Goal: Task Accomplishment & Management: Complete application form

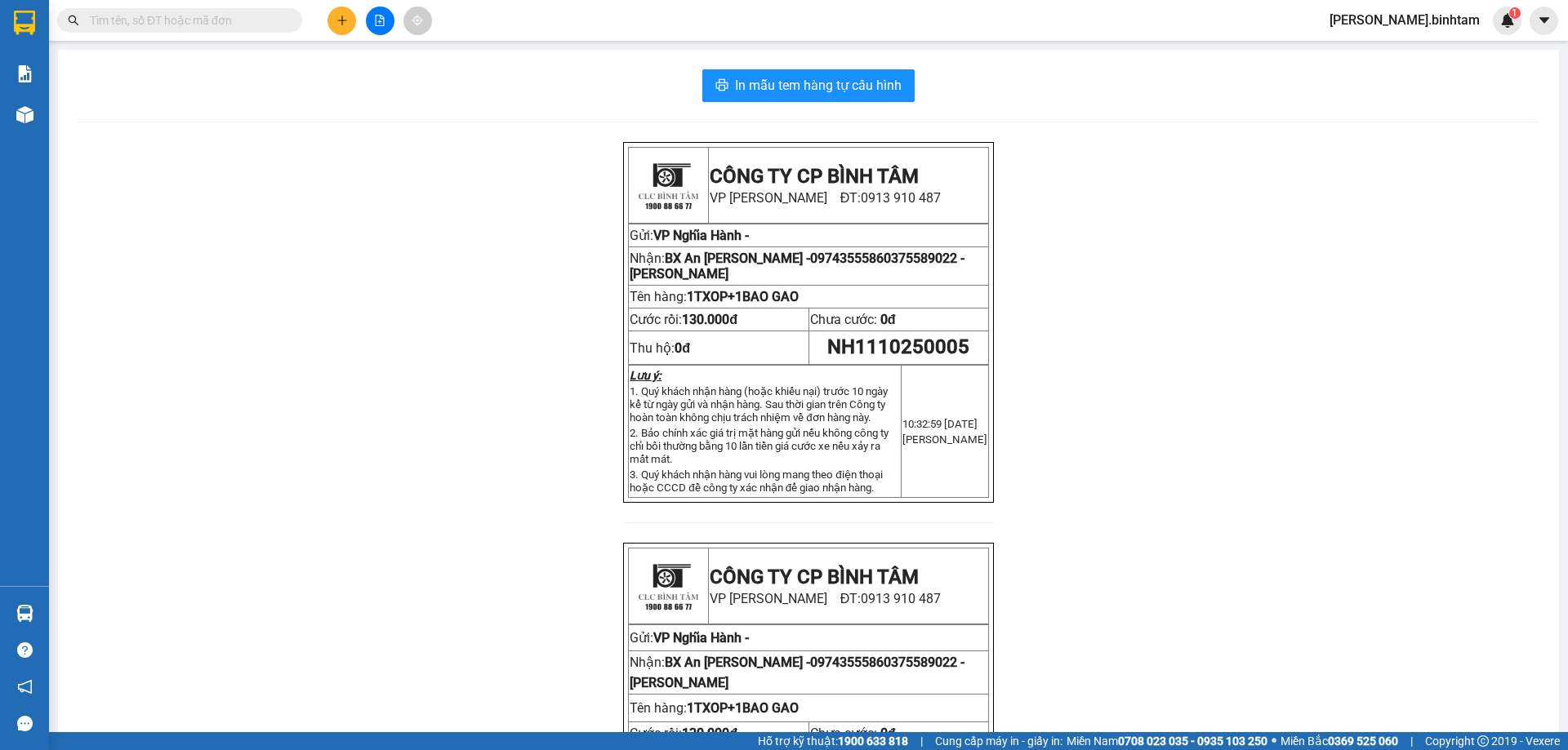
click at [346, 14] on button at bounding box center [342, 20] width 28 height 28
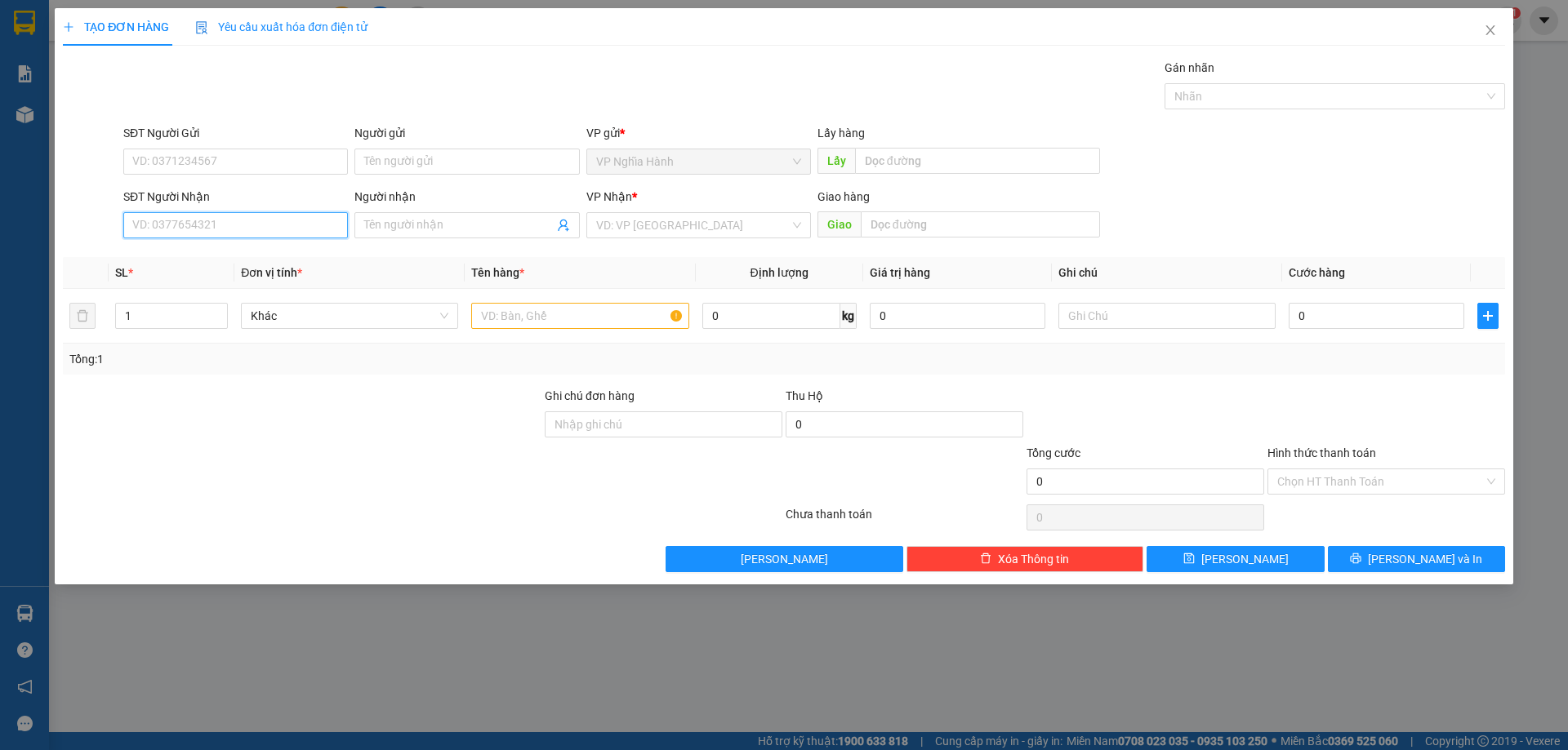
click at [182, 231] on input "SĐT Người Nhận" at bounding box center [235, 225] width 224 height 26
type input "0396000798"
click at [208, 264] on div "0396000798" at bounding box center [235, 257] width 205 height 18
type input "VAN PHUC"
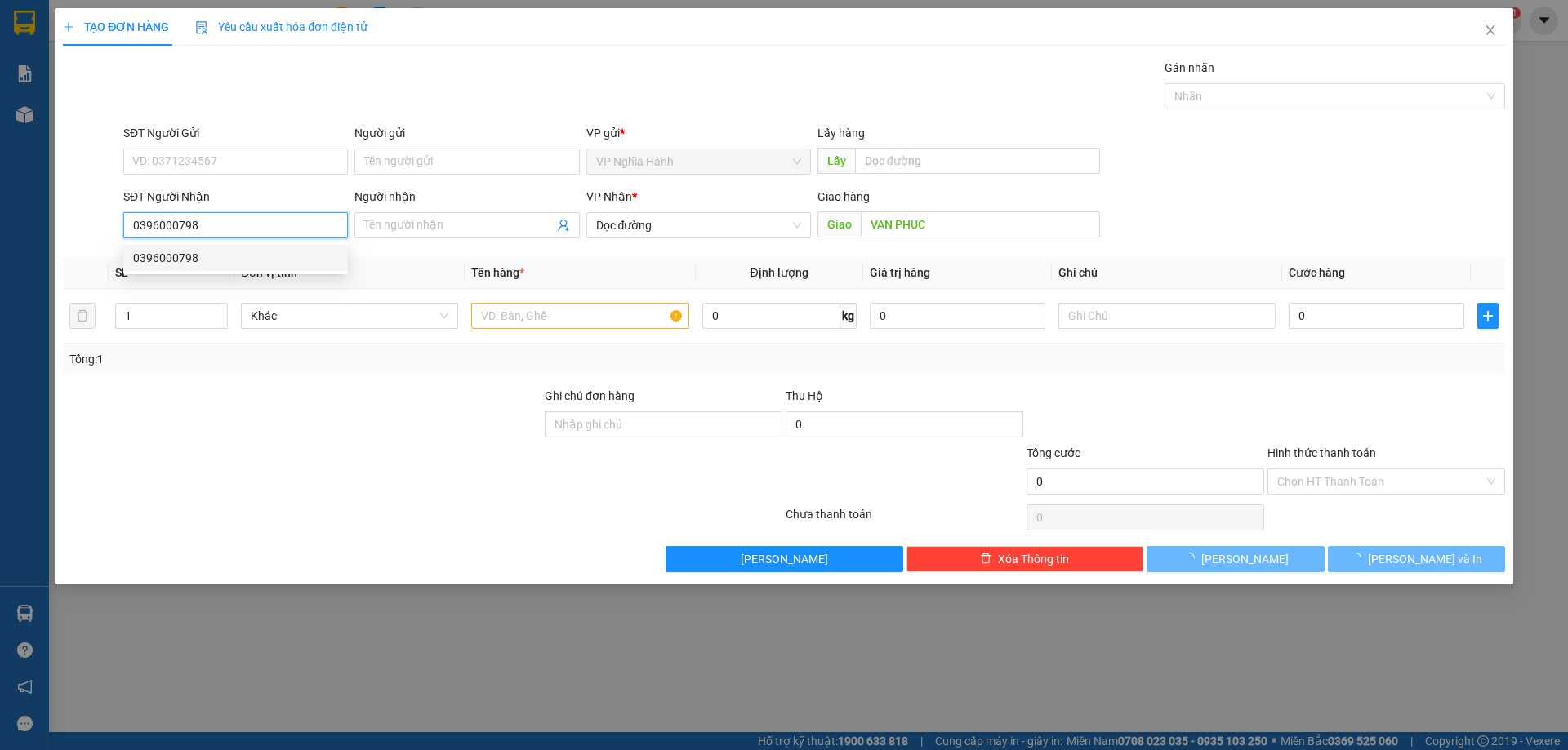
type input "150.000"
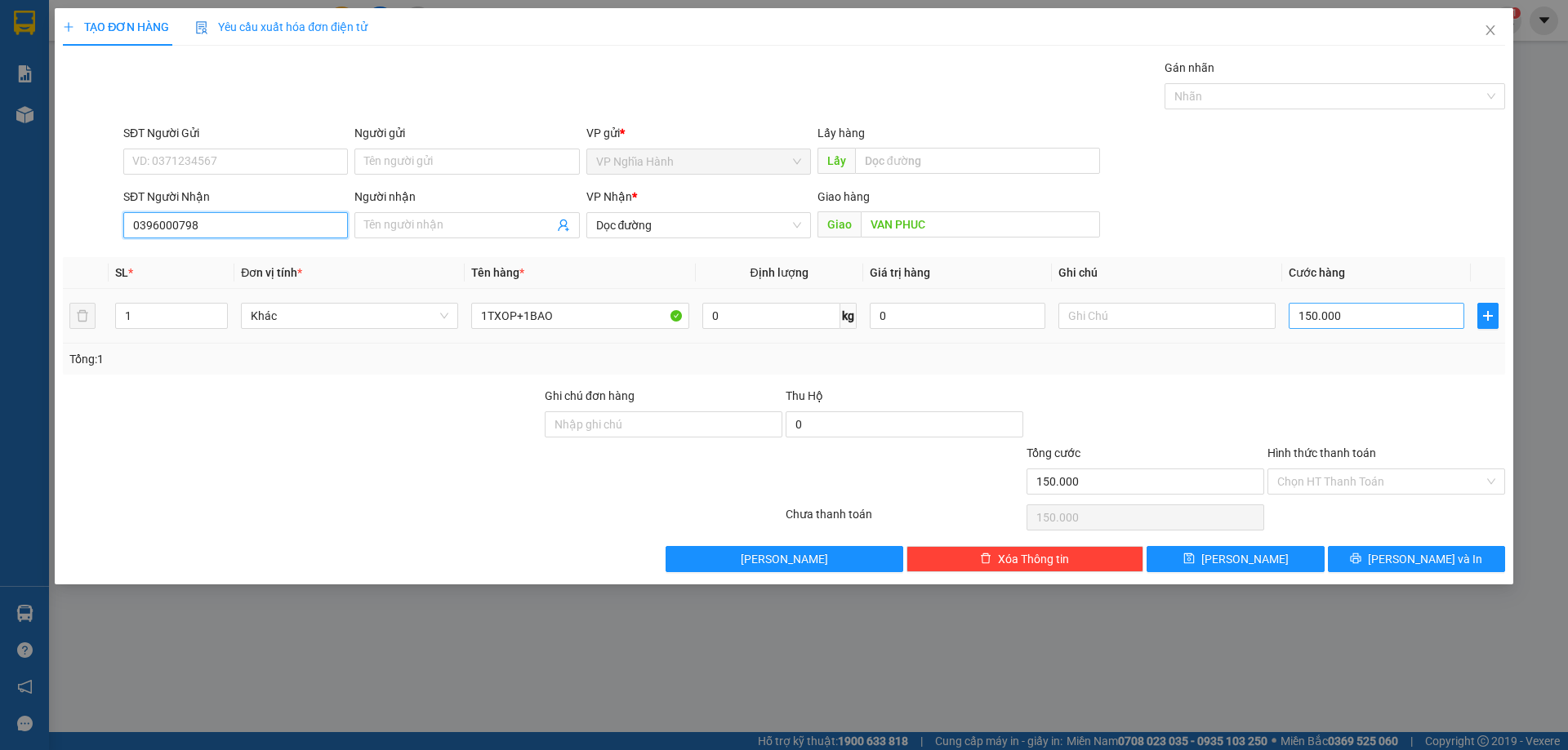
type input "0396000798"
click at [1364, 323] on input "150.000" at bounding box center [1376, 315] width 176 height 26
type input "1"
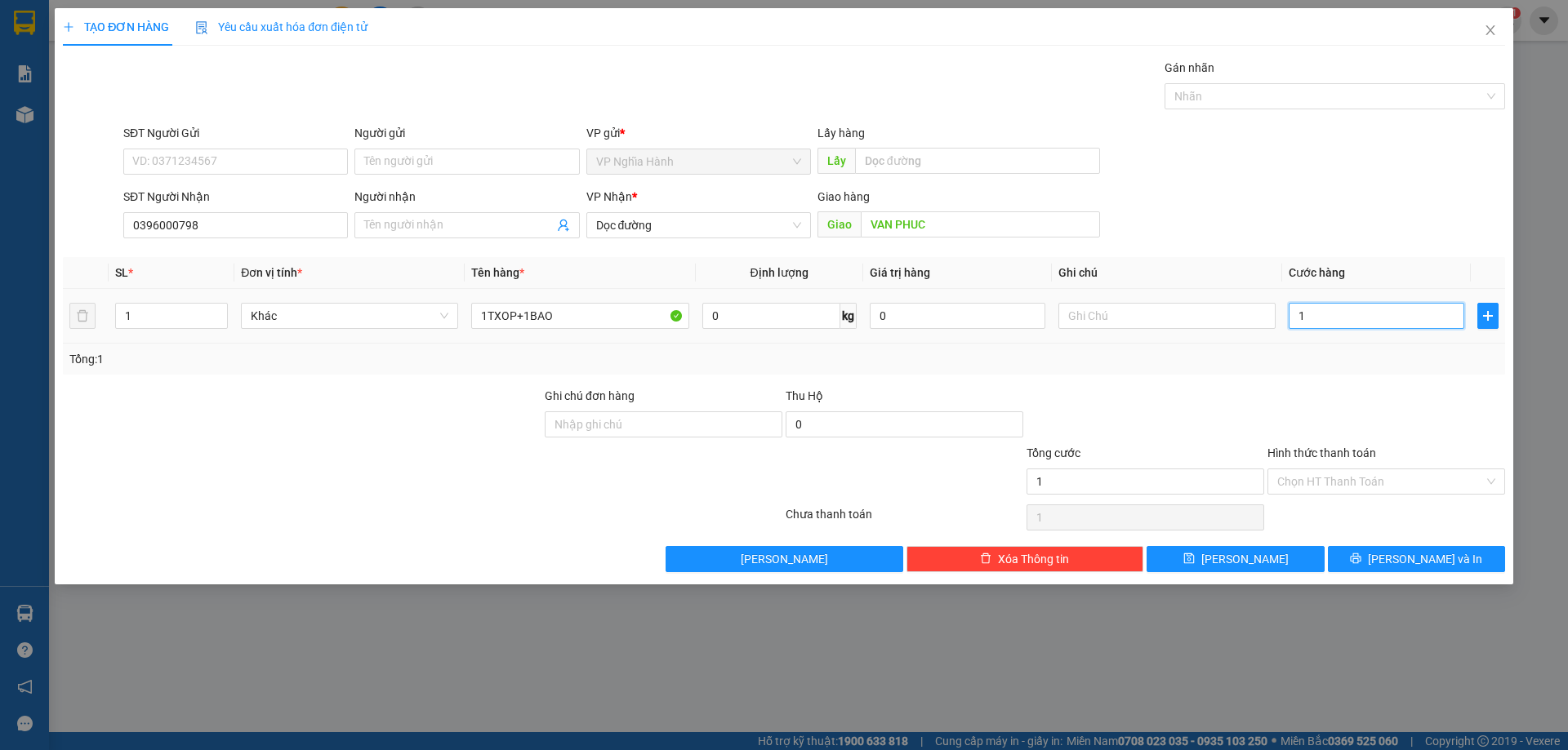
type input "12"
type input "120"
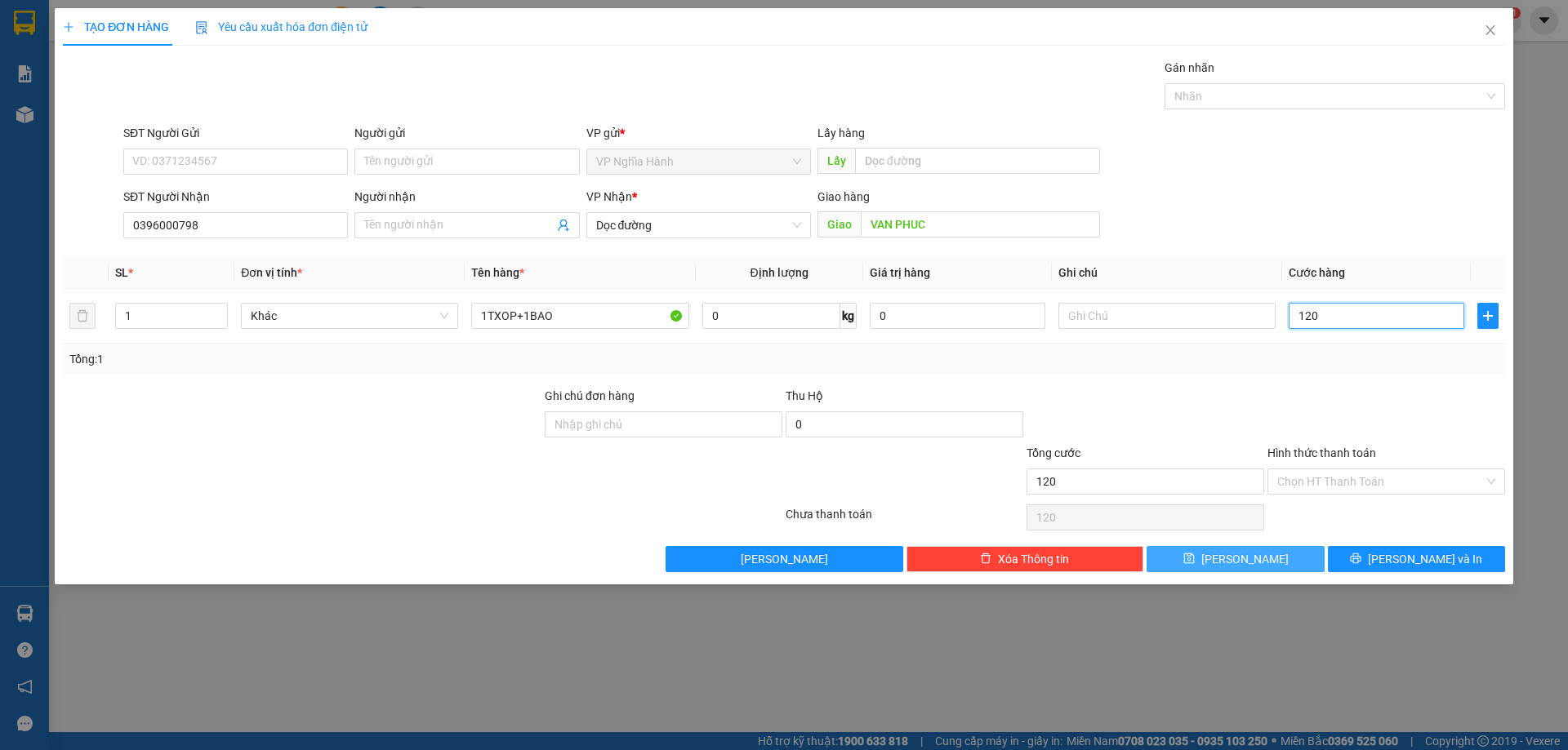
type input "120"
type input "120.000"
click at [1258, 564] on button "[PERSON_NAME]" at bounding box center [1235, 559] width 178 height 26
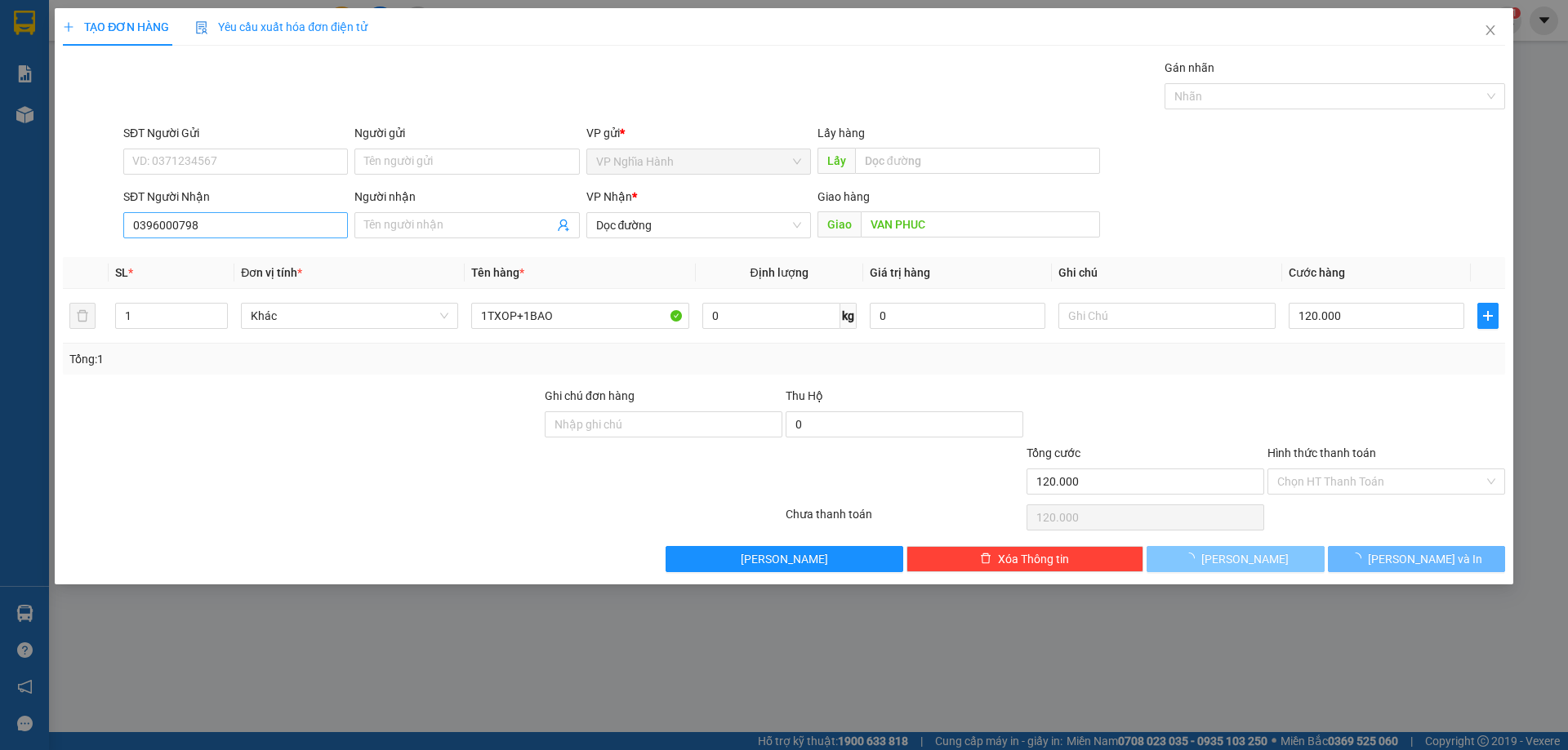
type input "0"
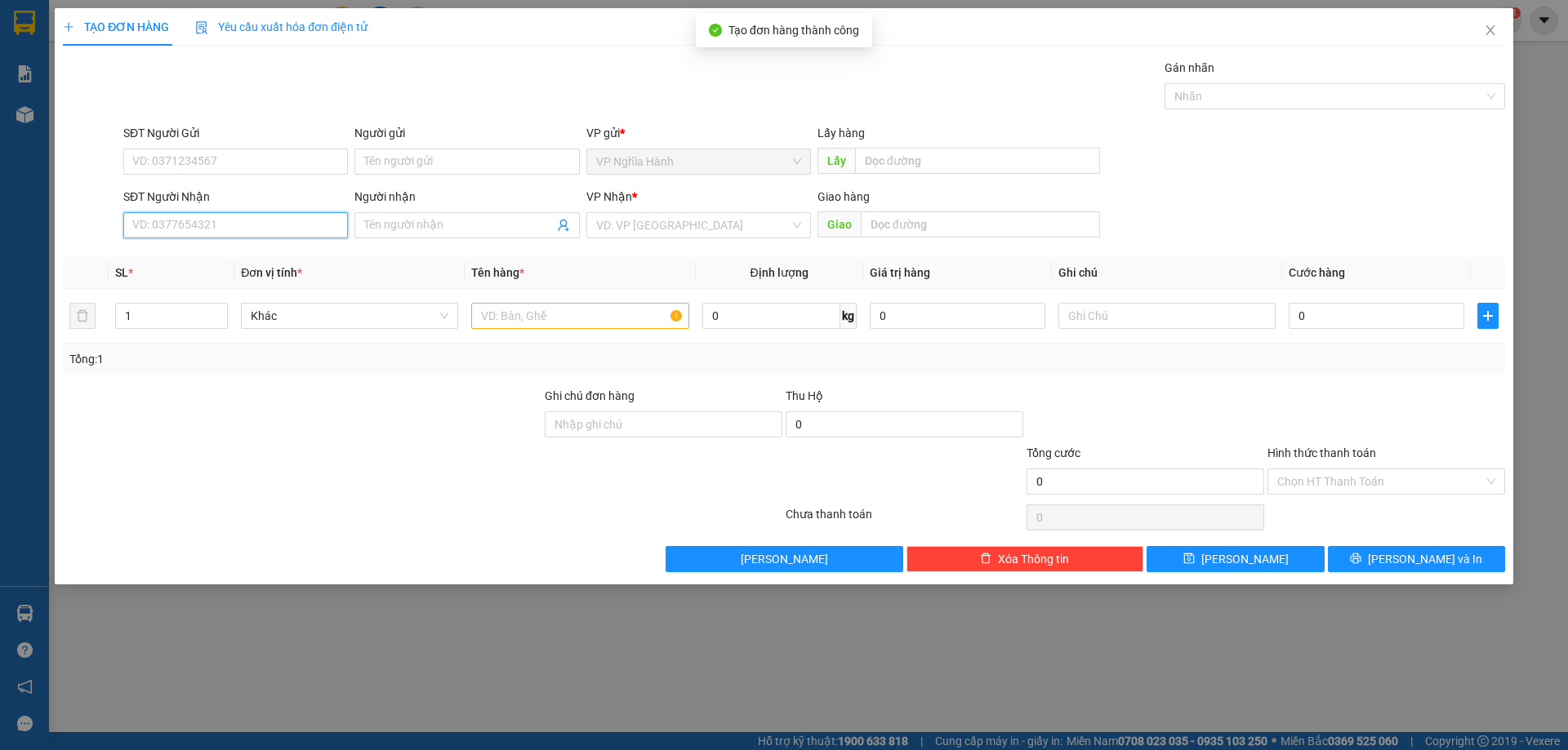
click at [211, 232] on input "SĐT Người Nhận" at bounding box center [235, 225] width 224 height 26
type input "0344359563"
click at [685, 221] on input "search" at bounding box center [693, 224] width 193 height 24
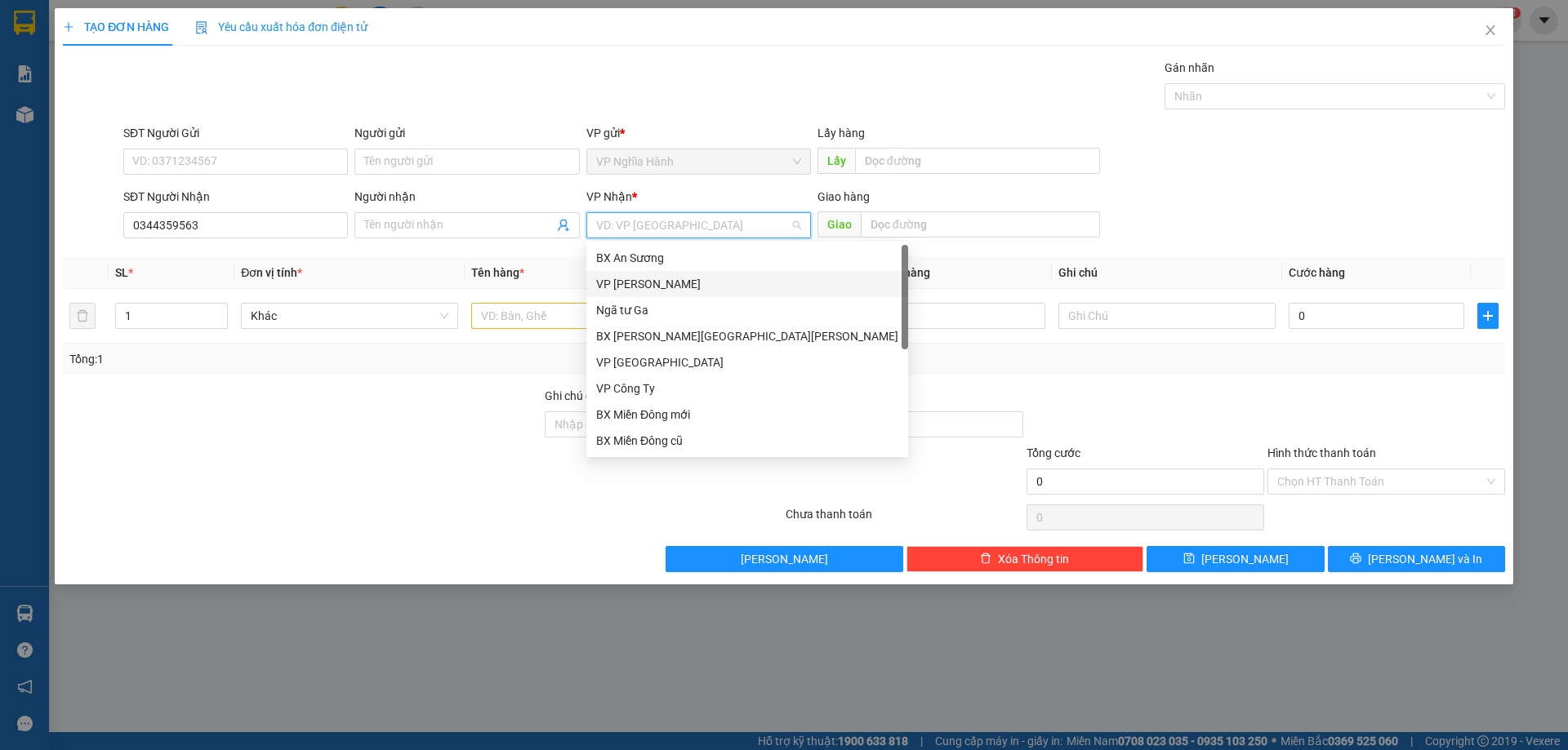
click at [664, 287] on div "VP [PERSON_NAME]" at bounding box center [747, 284] width 302 height 18
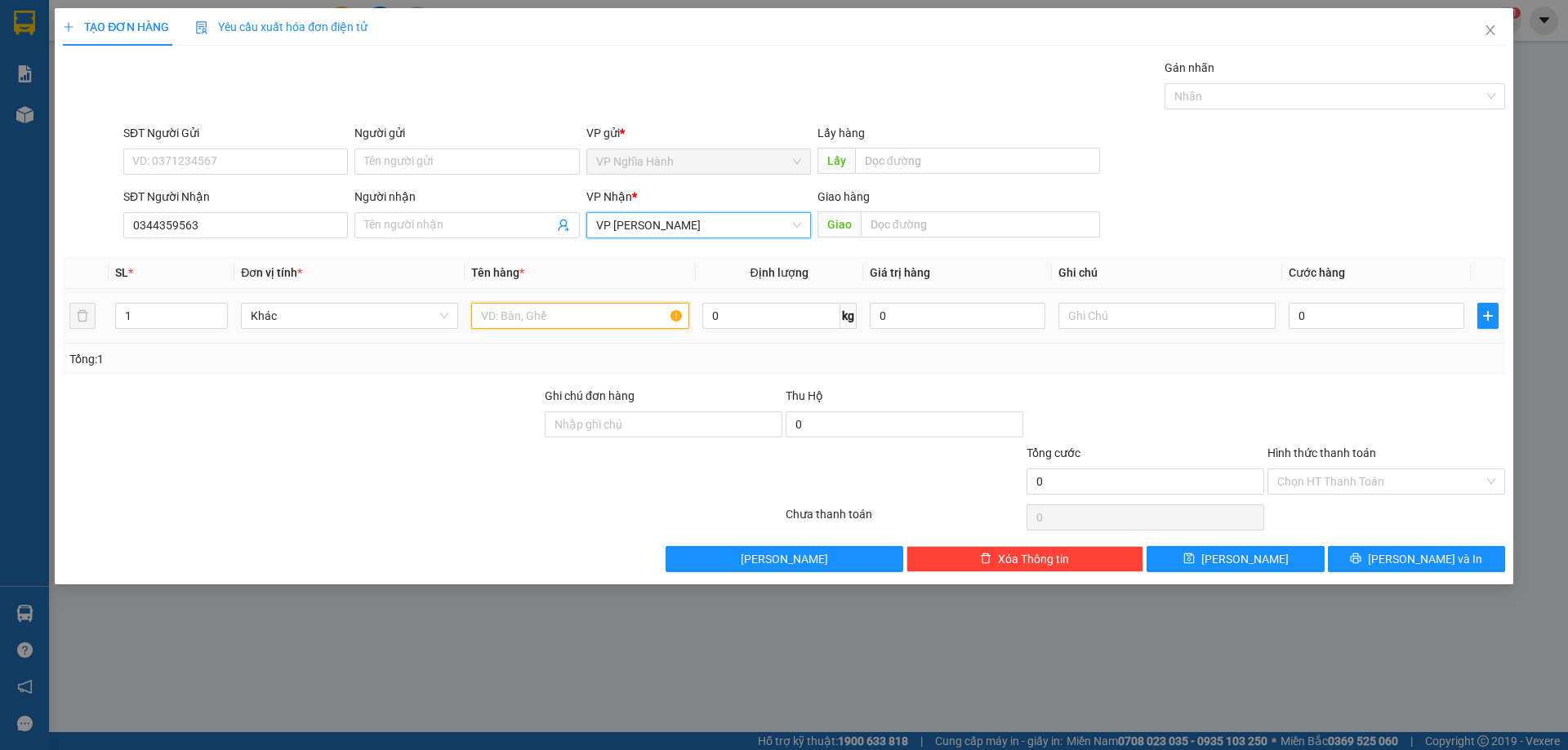
click at [552, 316] on input "text" at bounding box center [580, 315] width 218 height 26
type input "1BGAO"
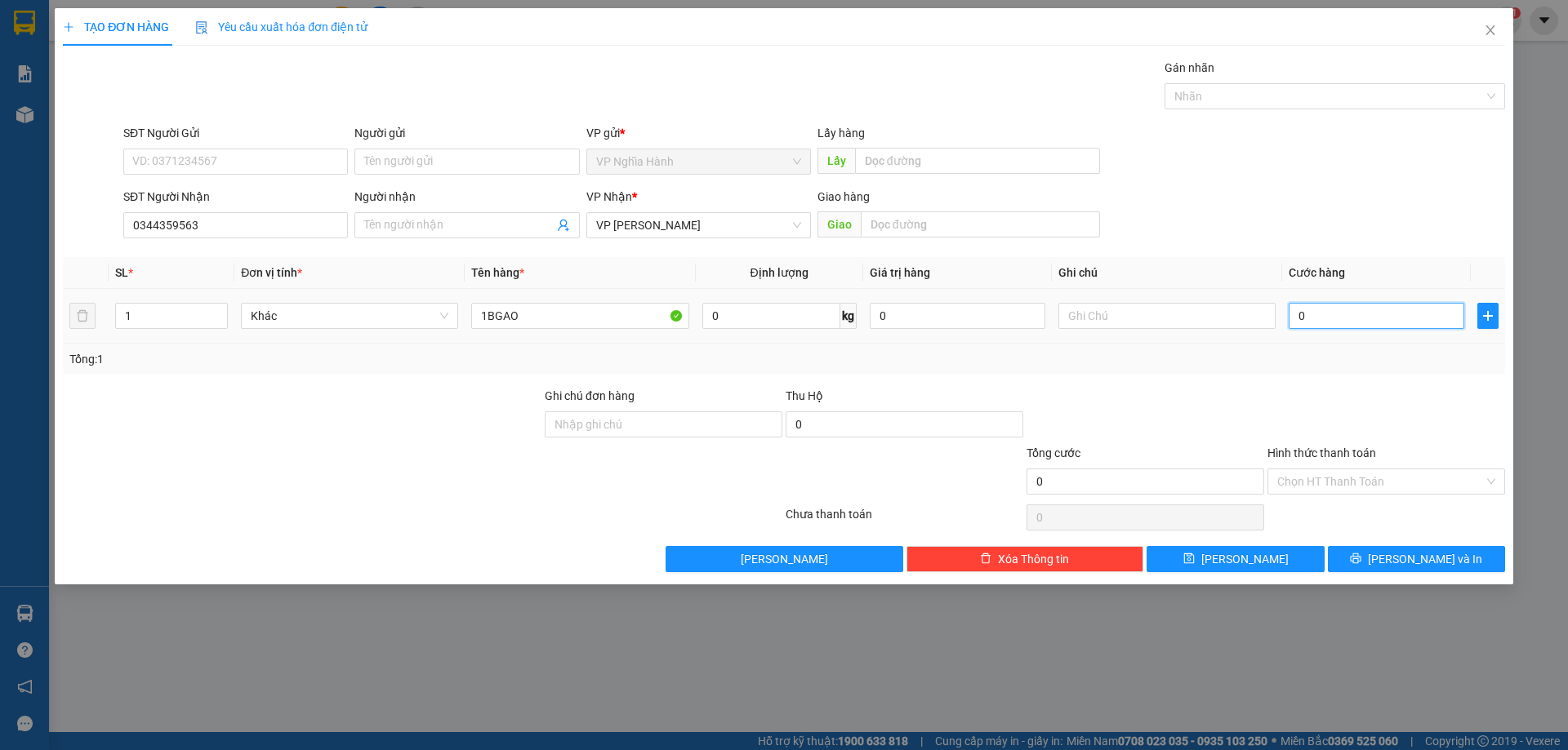
click at [1393, 307] on input "0" at bounding box center [1376, 315] width 176 height 26
type input "5"
type input "50"
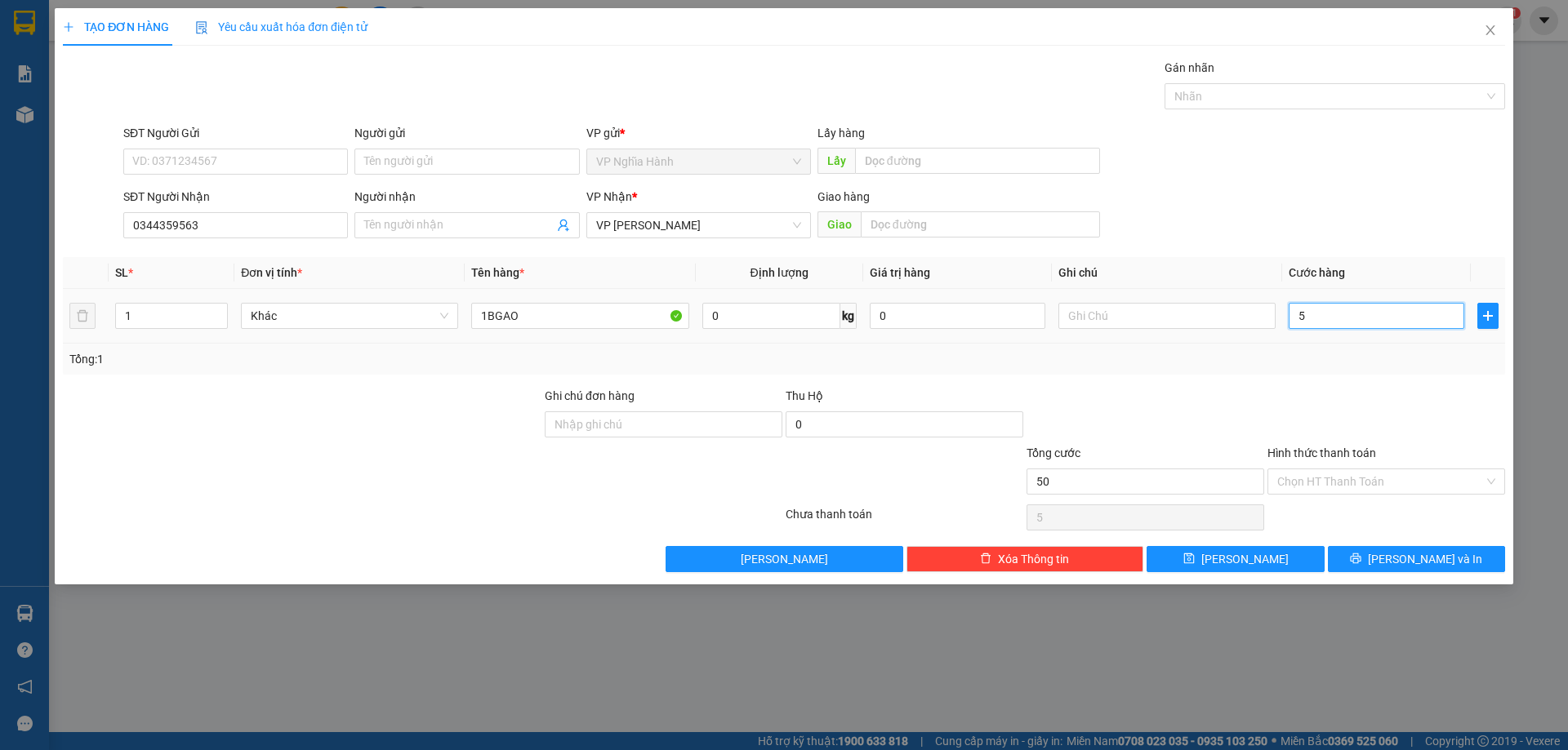
type input "50"
type input "50.000"
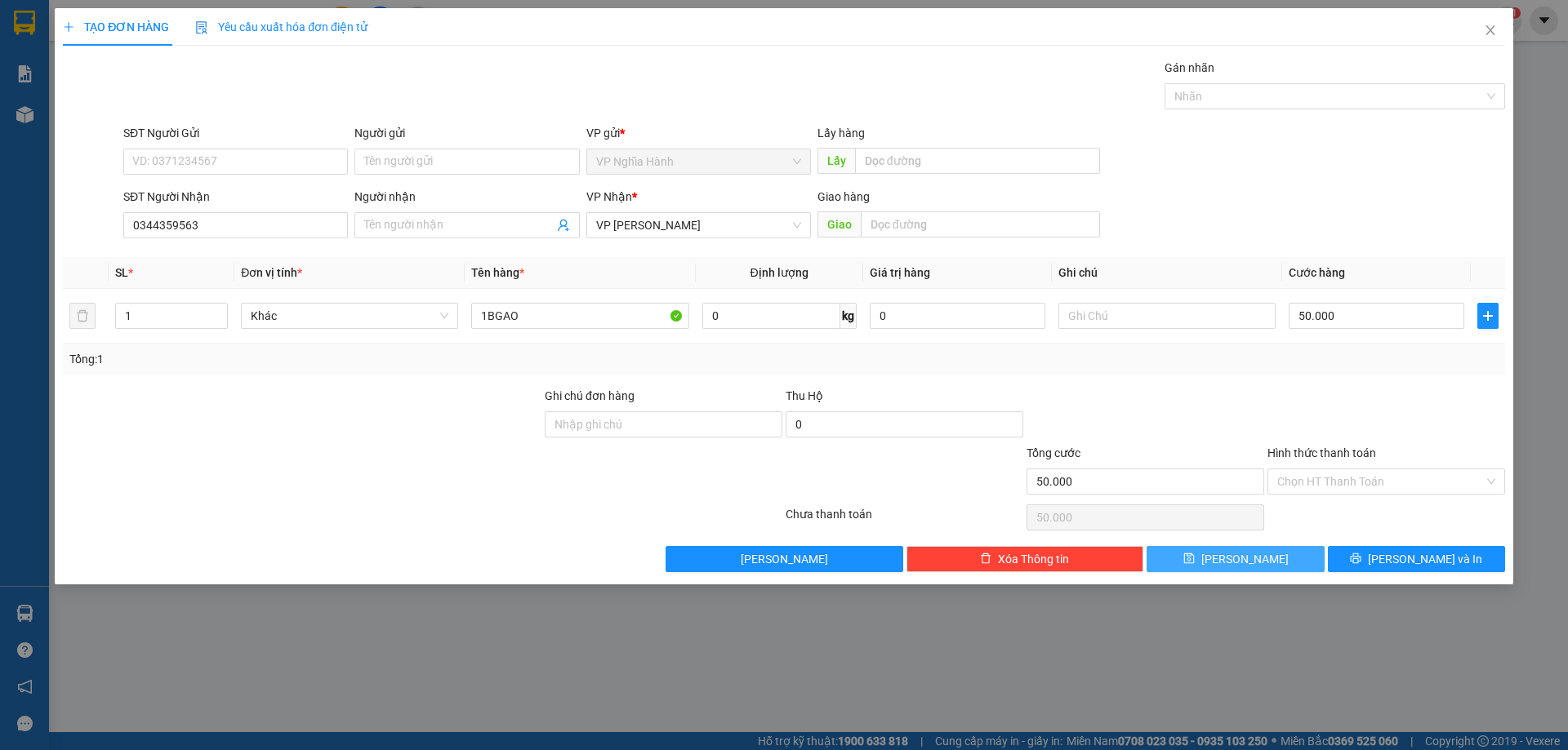
click at [1259, 559] on button "[PERSON_NAME]" at bounding box center [1235, 559] width 178 height 26
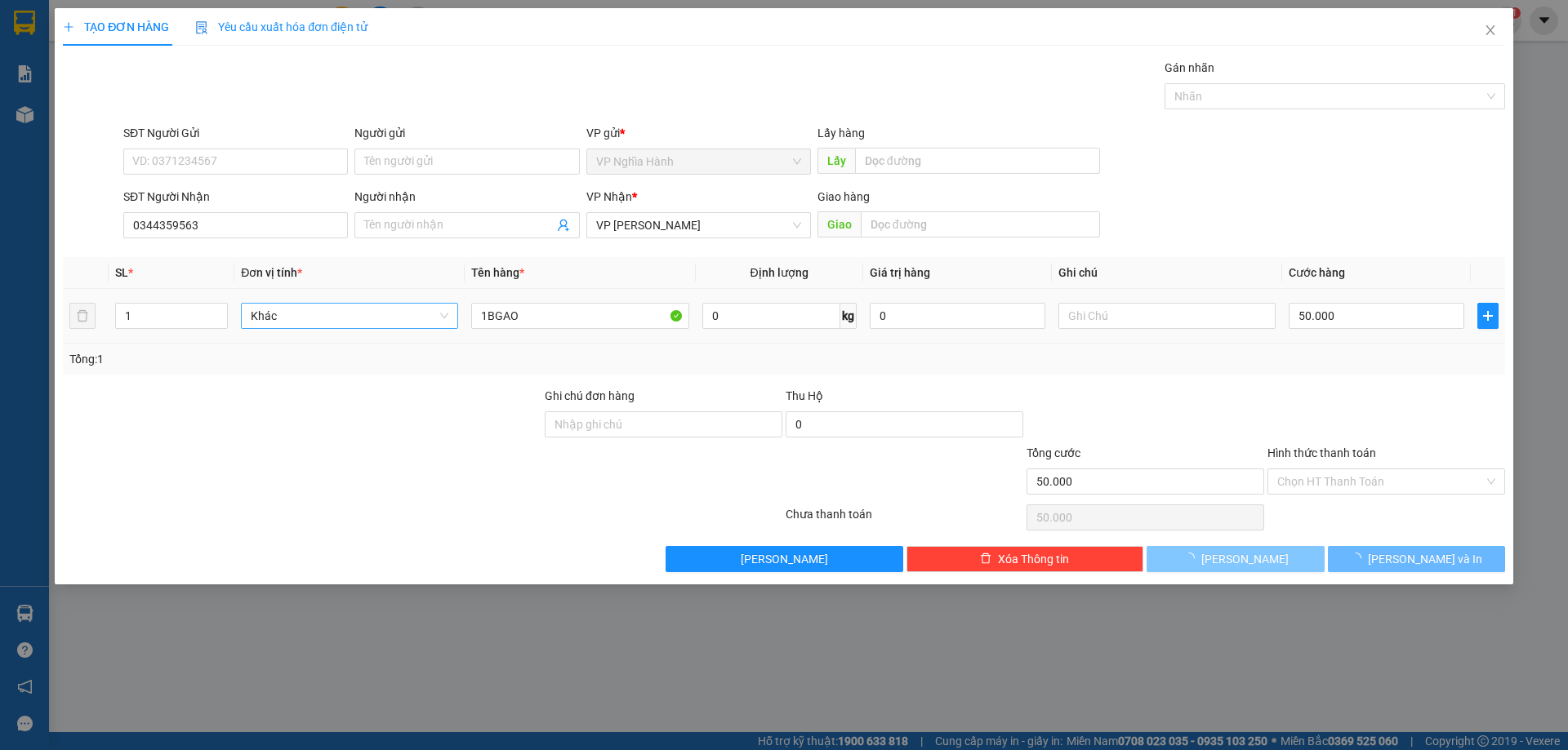
type input "0"
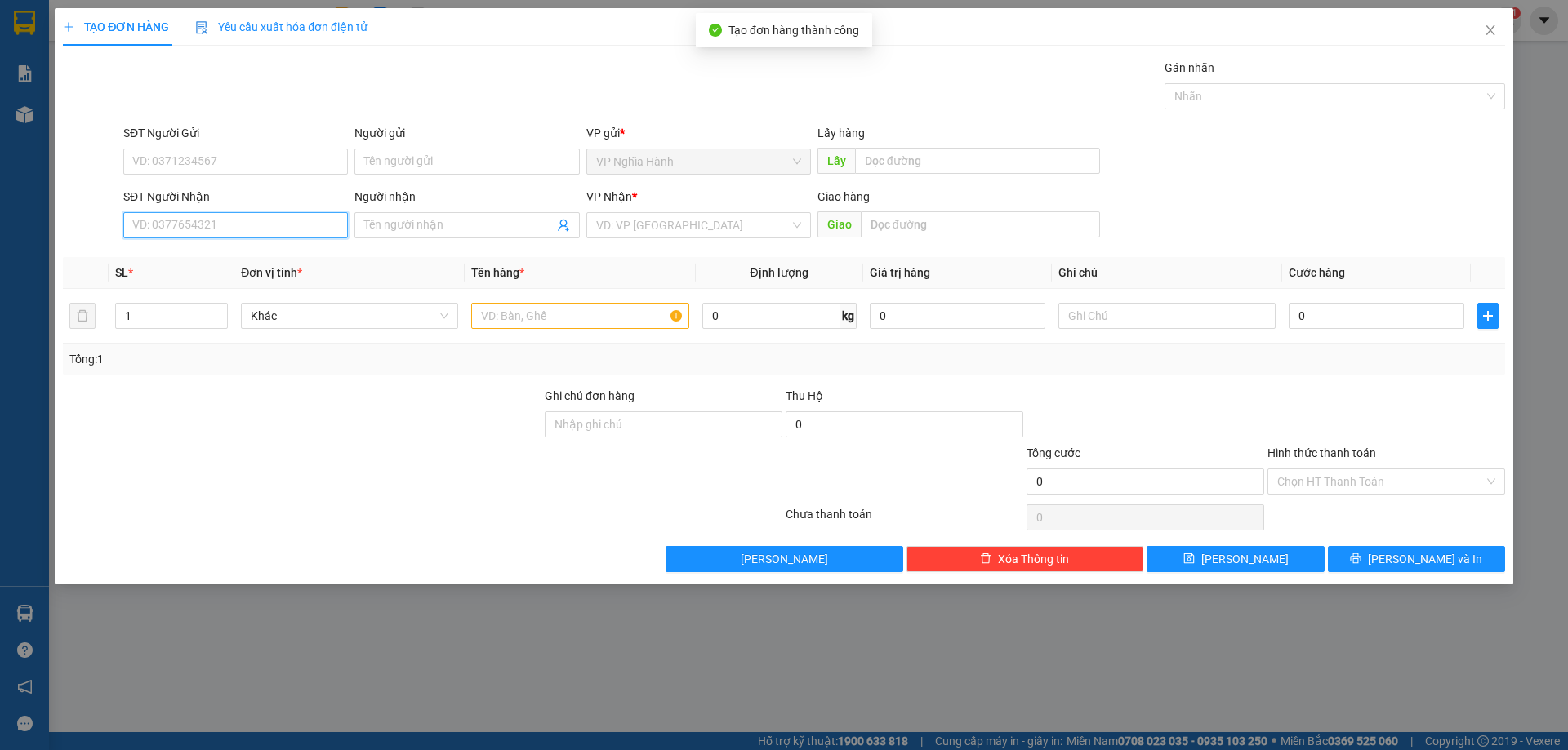
click at [190, 227] on input "SĐT Người Nhận" at bounding box center [235, 225] width 224 height 26
type input "0931095553"
drag, startPoint x: 189, startPoint y: 257, endPoint x: 246, endPoint y: 253, distance: 57.1
click at [190, 256] on div "0931095553 - [PERSON_NAME]" at bounding box center [235, 257] width 205 height 18
type input "duyên"
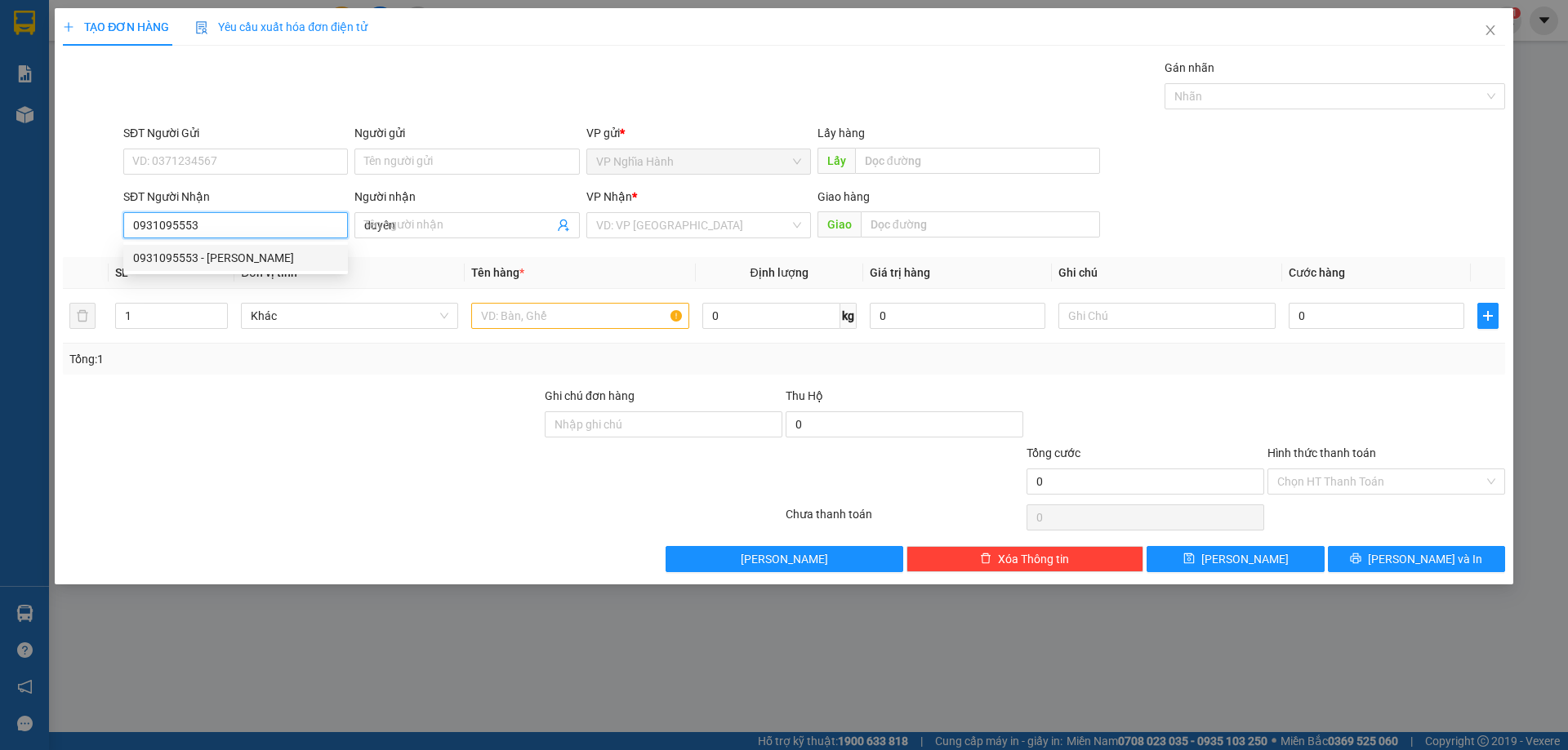
type input "150.000"
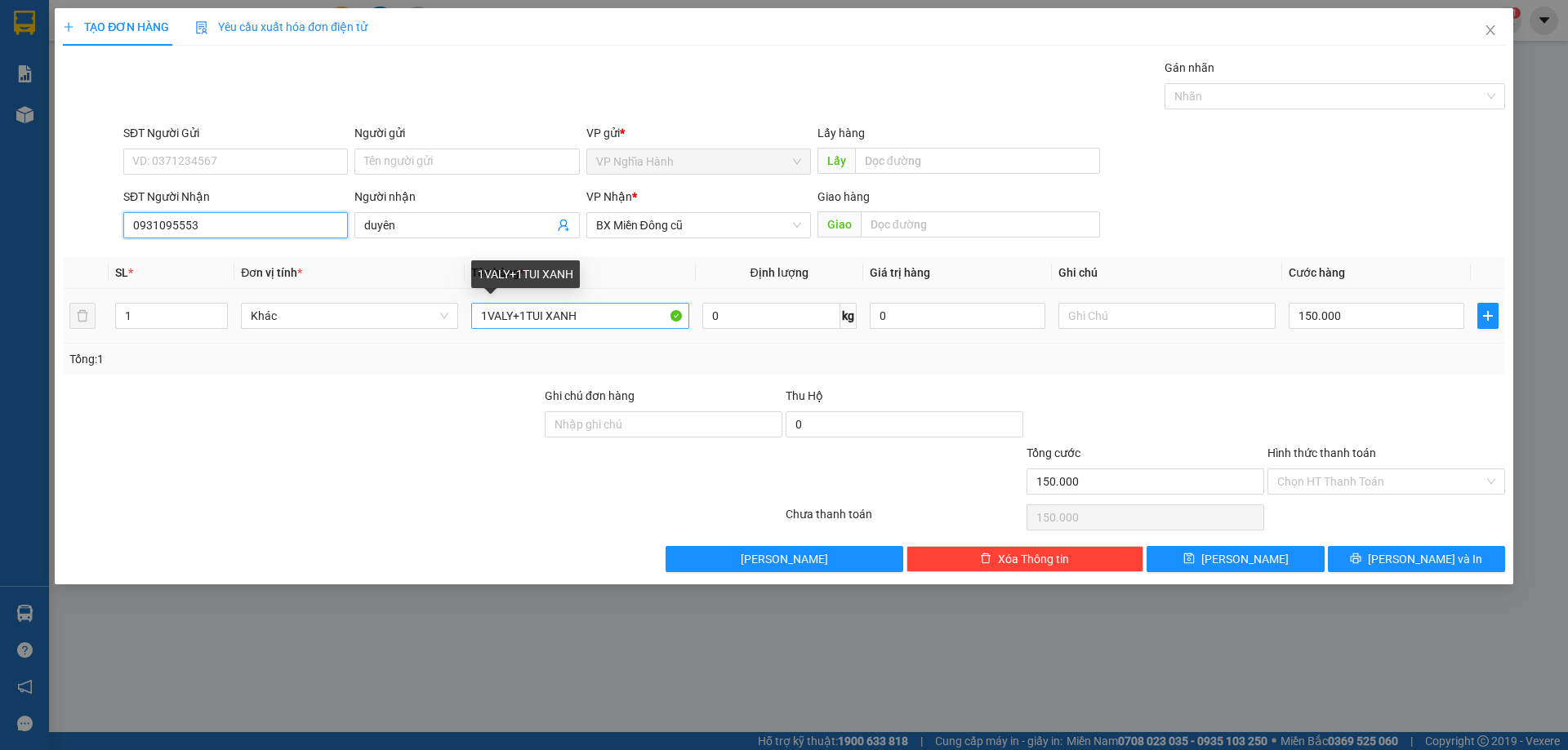
type input "0931095553"
drag, startPoint x: 596, startPoint y: 316, endPoint x: 415, endPoint y: 328, distance: 181.4
click at [415, 328] on tr "1 Khác 1VALY+1TUI XANH 0 kg 0 150.000" at bounding box center [784, 316] width 1442 height 55
type input "1TGIAY"
click at [1351, 297] on td "150.000" at bounding box center [1376, 316] width 188 height 55
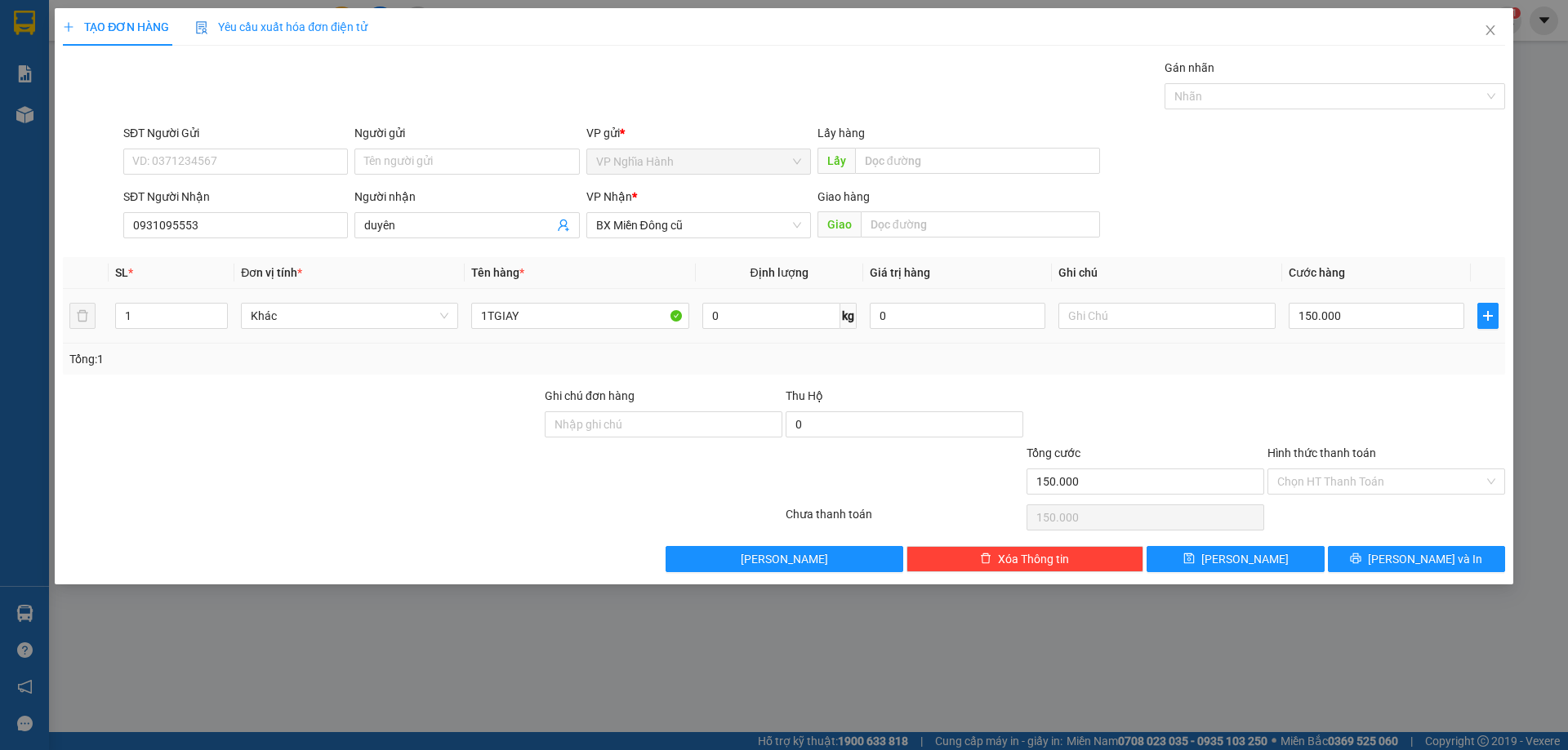
click at [1371, 335] on td "150.000" at bounding box center [1376, 316] width 188 height 55
click at [1373, 319] on input "150.000" at bounding box center [1376, 315] width 176 height 26
type input "5"
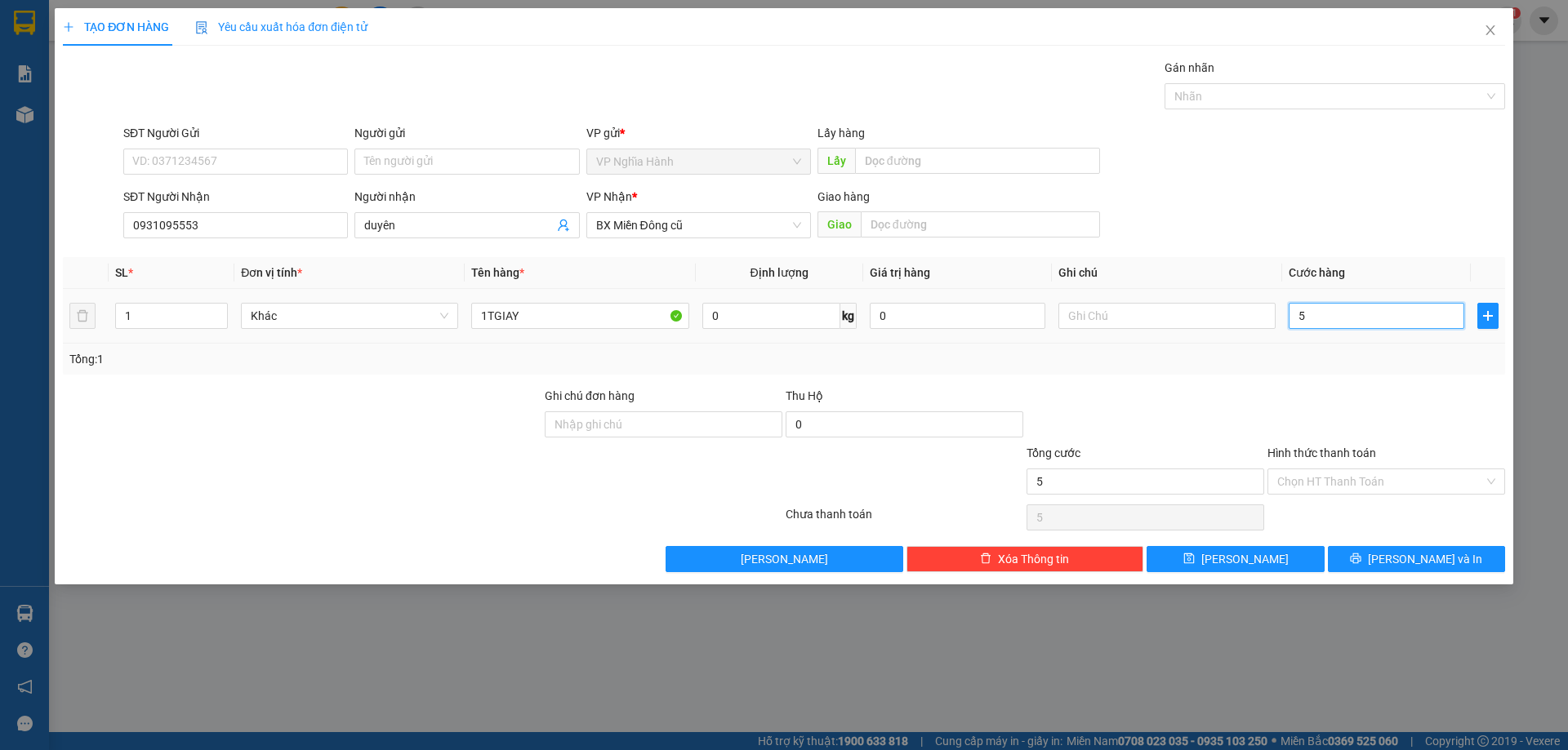
type input "50"
type input "50.000"
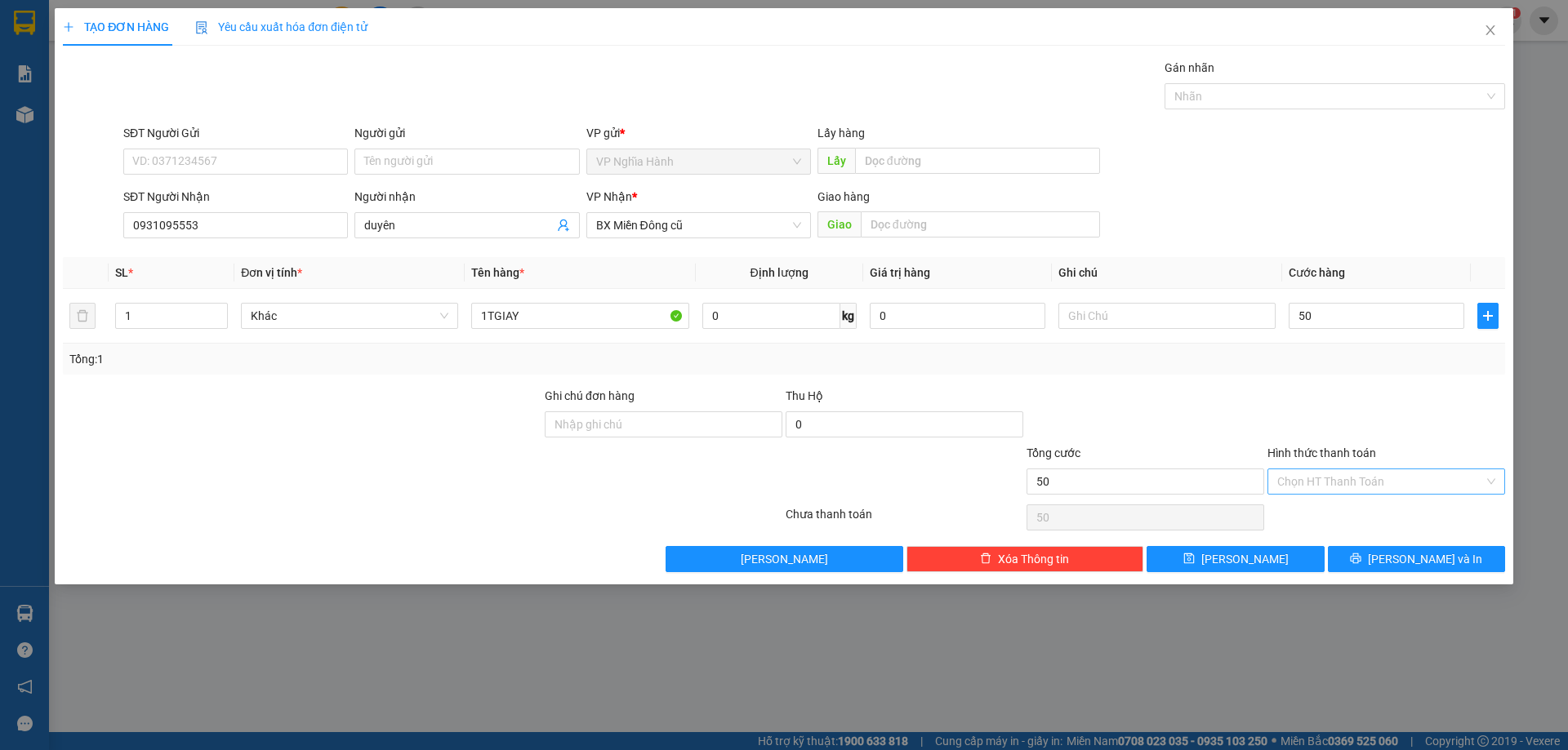
type input "50.000"
click at [1339, 472] on input "Hình thức thanh toán" at bounding box center [1381, 481] width 207 height 24
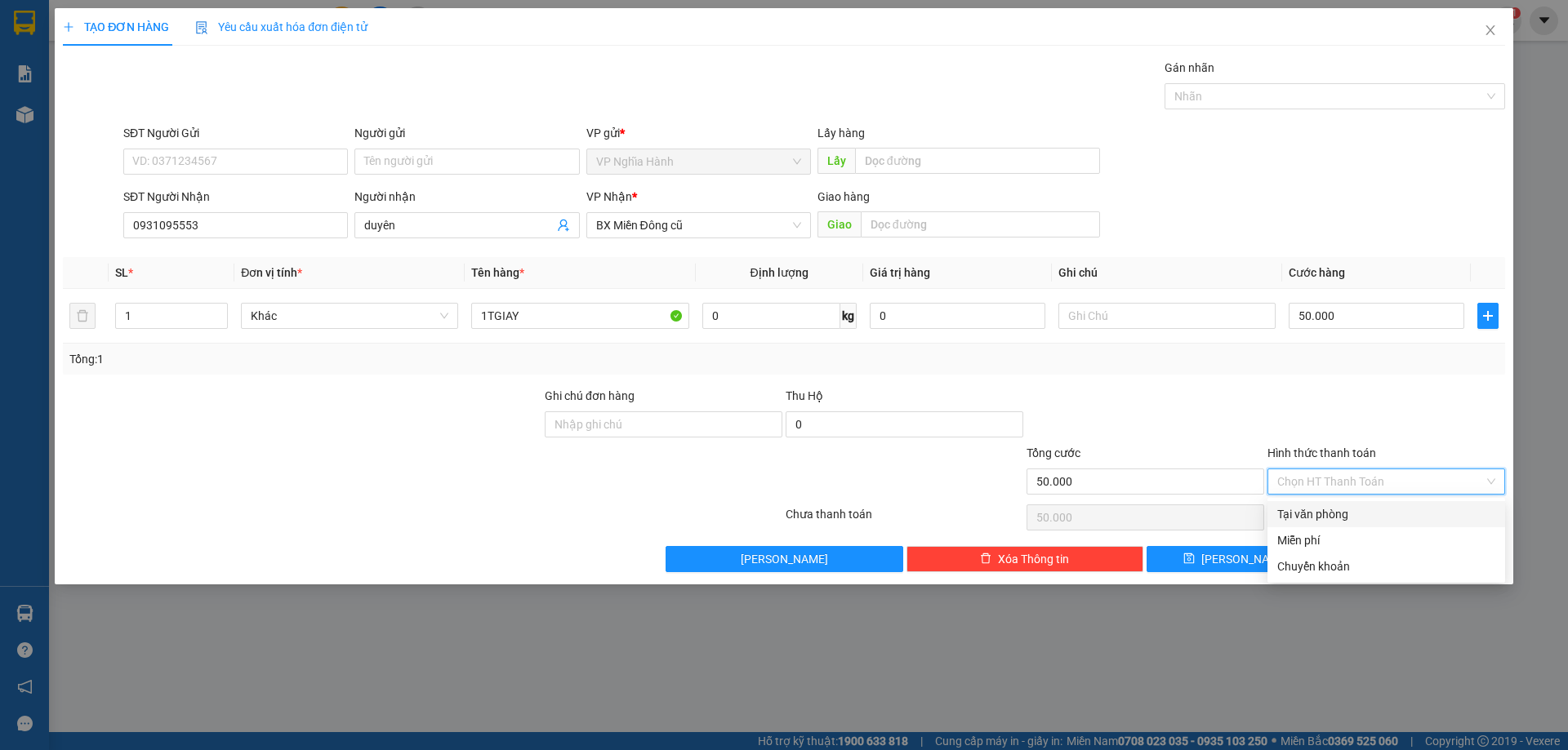
click at [1317, 512] on div "Tại văn phòng" at bounding box center [1386, 514] width 218 height 18
type input "0"
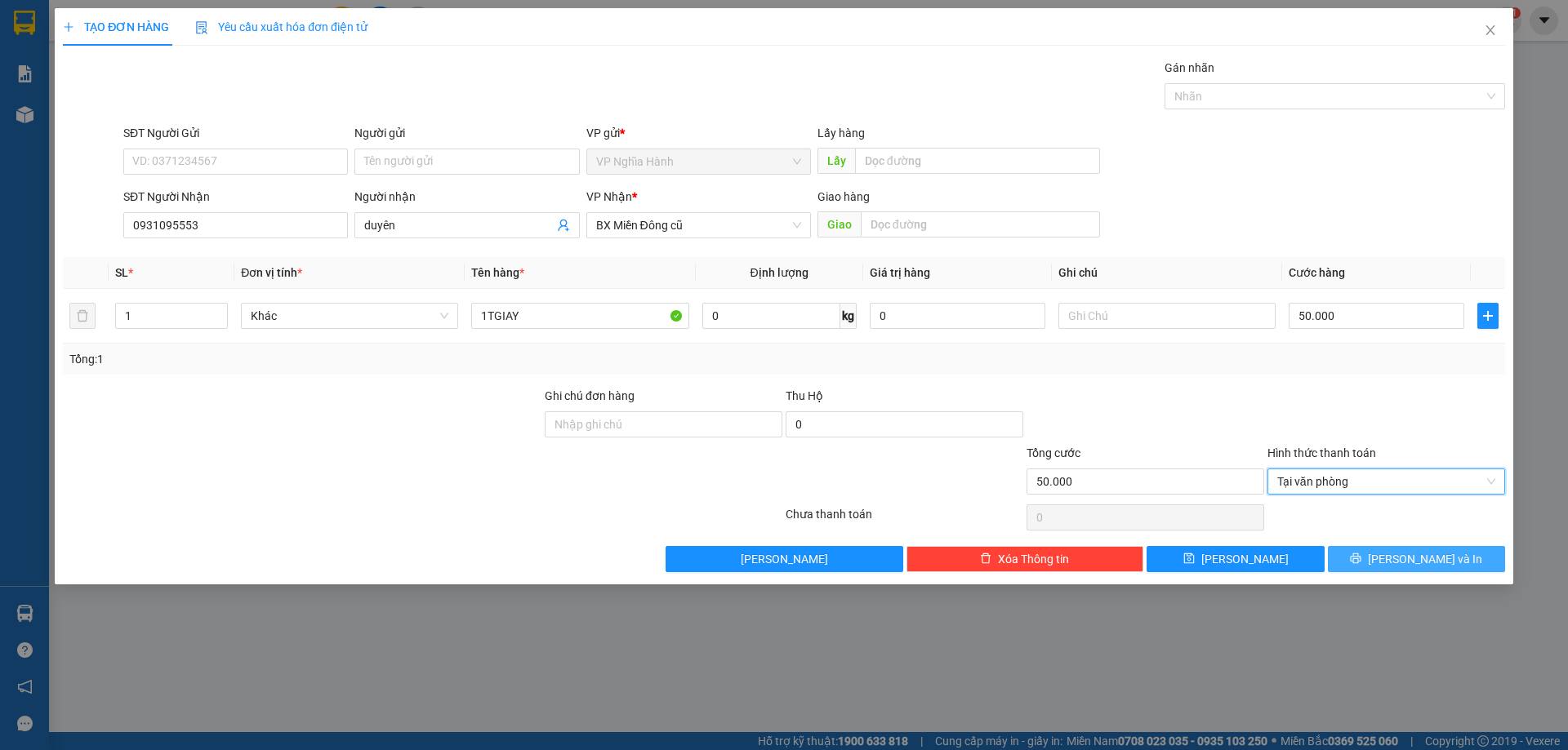
click at [1361, 566] on span "printer" at bounding box center [1355, 558] width 12 height 13
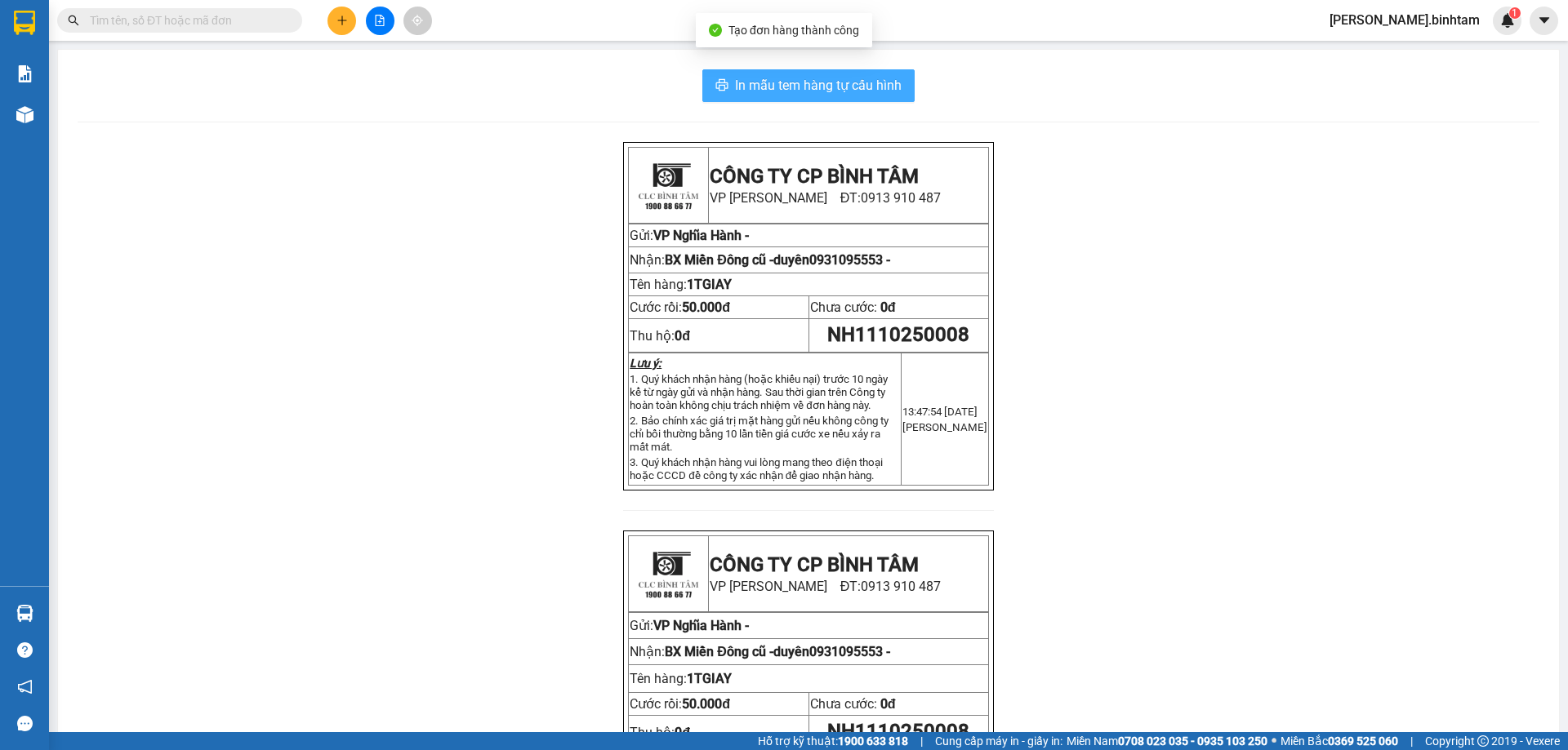
click at [784, 75] on span "In mẫu tem hàng tự cấu hình" at bounding box center [818, 85] width 167 height 20
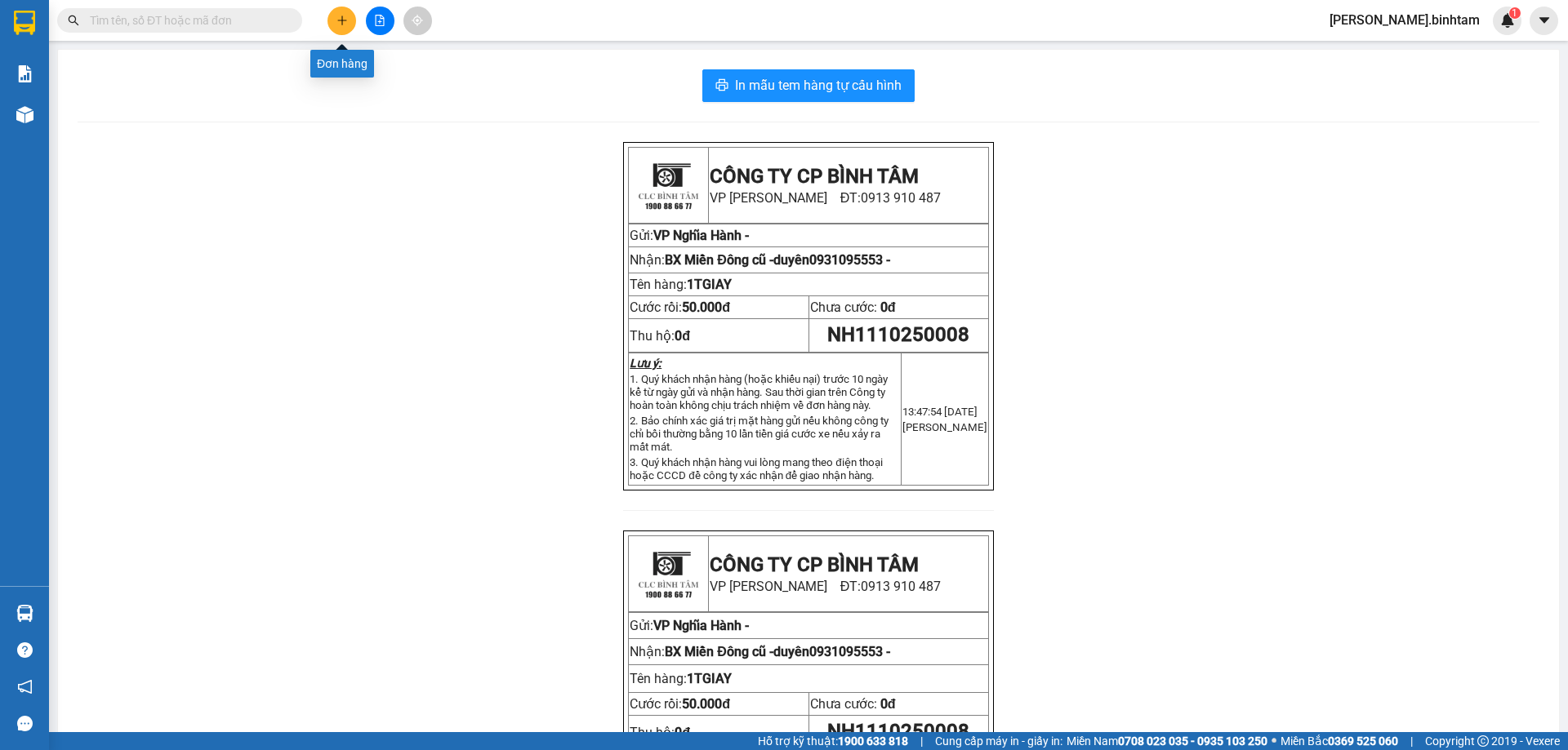
click at [347, 26] on button at bounding box center [342, 20] width 28 height 28
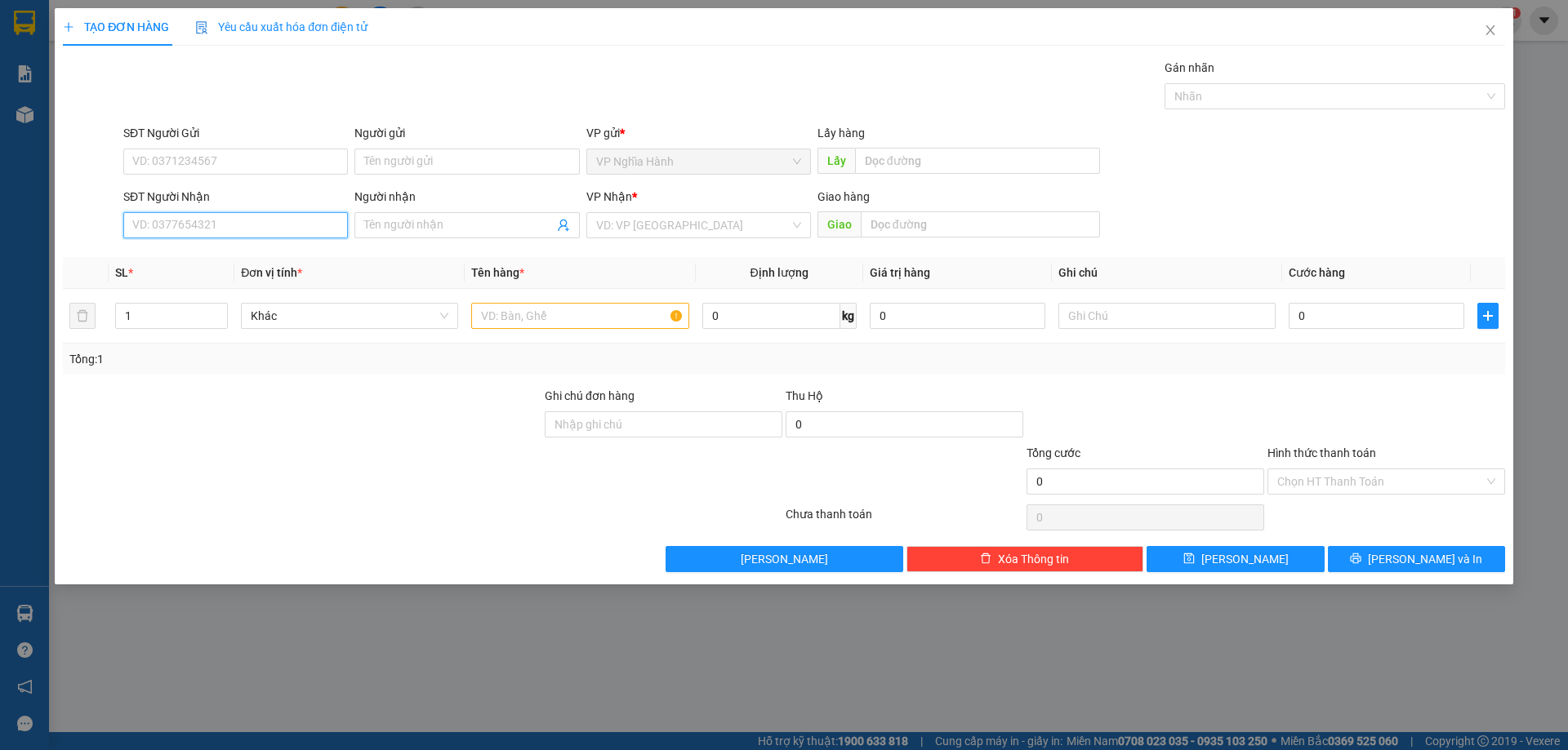
click at [226, 232] on input "SĐT Người Nhận" at bounding box center [235, 225] width 224 height 26
type input "0989959681"
click at [208, 252] on div "0989959681" at bounding box center [235, 257] width 205 height 18
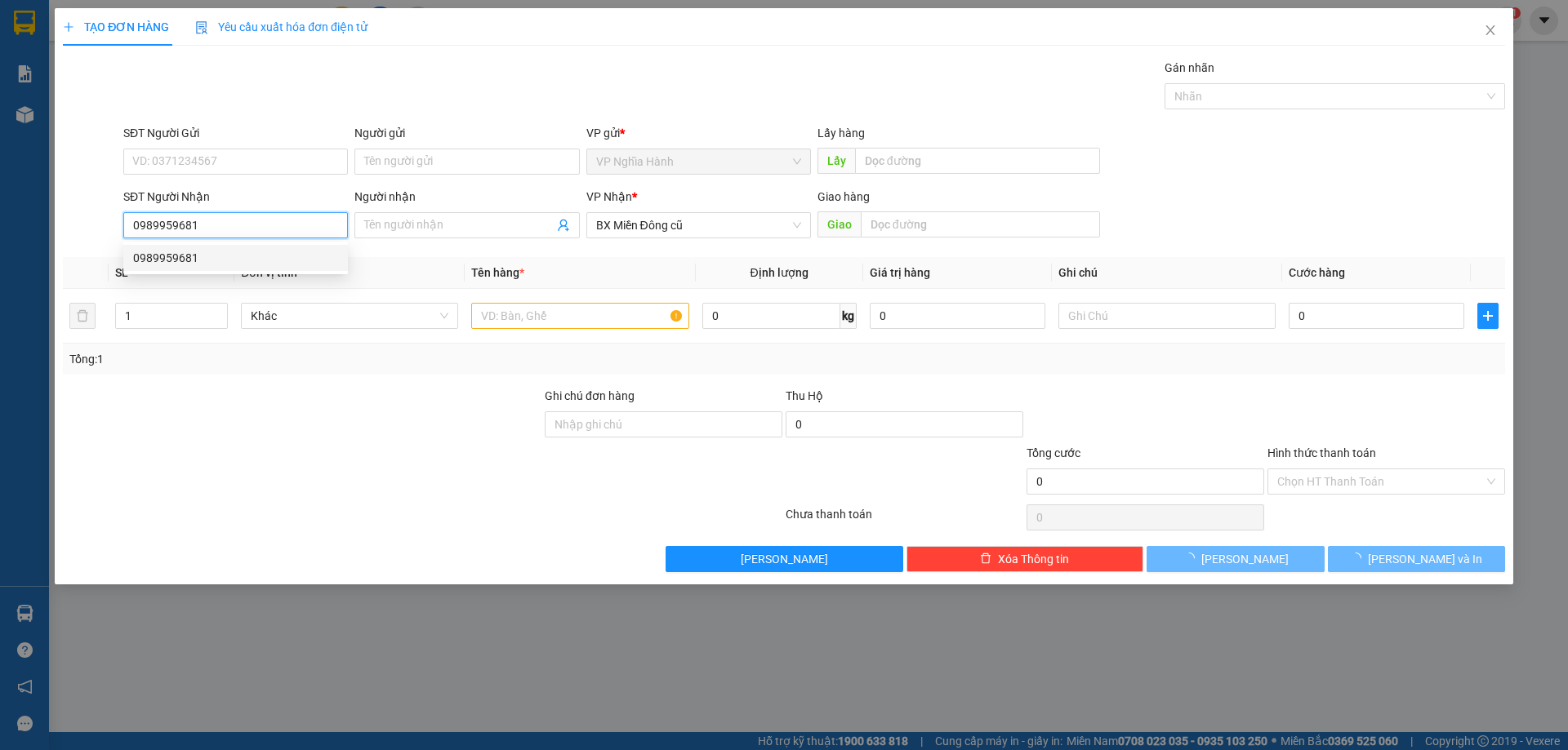
type input "350.000"
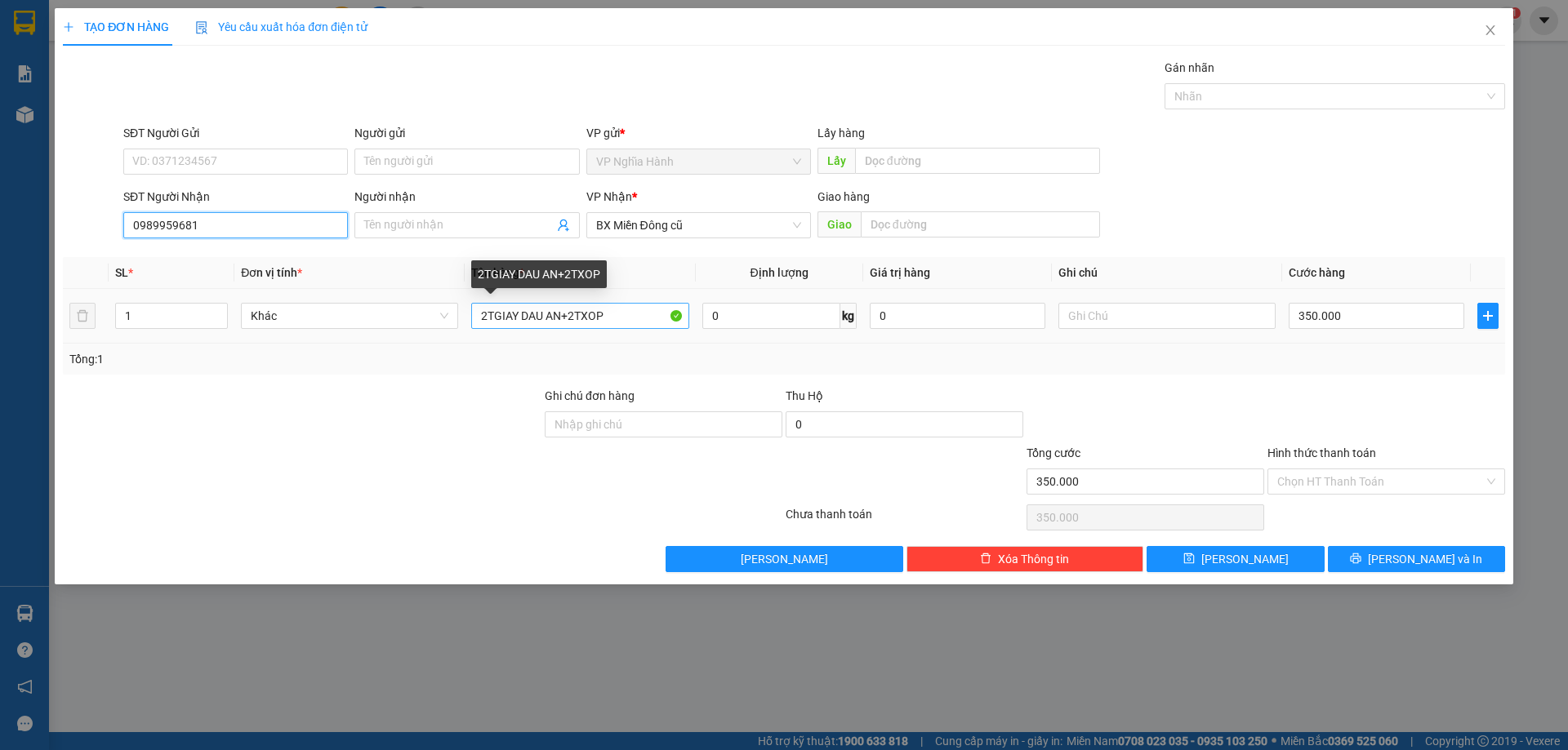
type input "0989959681"
drag, startPoint x: 624, startPoint y: 318, endPoint x: 304, endPoint y: 347, distance: 321.3
click at [313, 356] on div "SL * Đơn vị tính * Tên hàng * Định [PERSON_NAME] trị hàng Ghi [PERSON_NAME] hàn…" at bounding box center [784, 316] width 1442 height 117
type input "2TXOP+1BBTRANG"
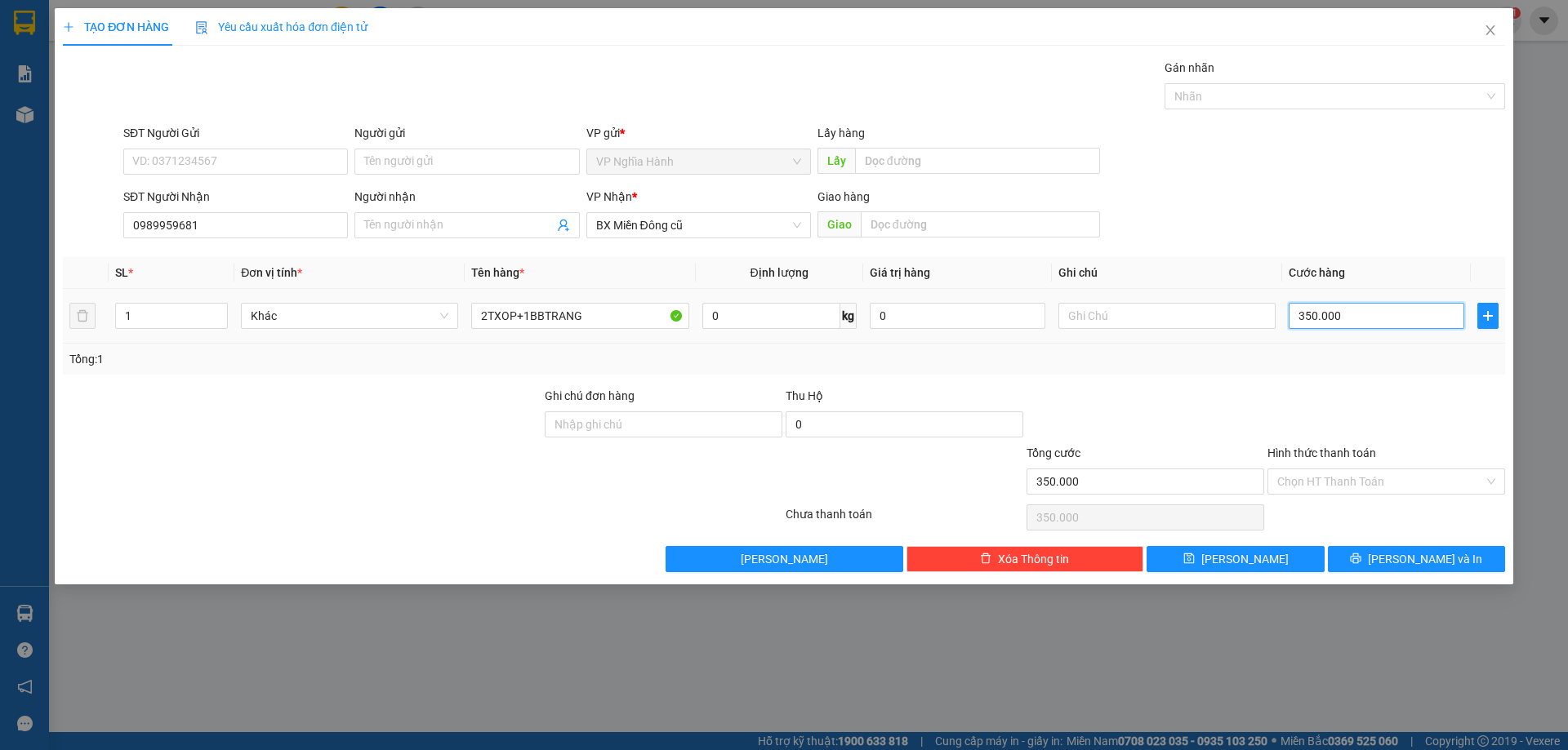
click at [1367, 318] on input "350.000" at bounding box center [1376, 315] width 176 height 26
type input "2"
type input "27"
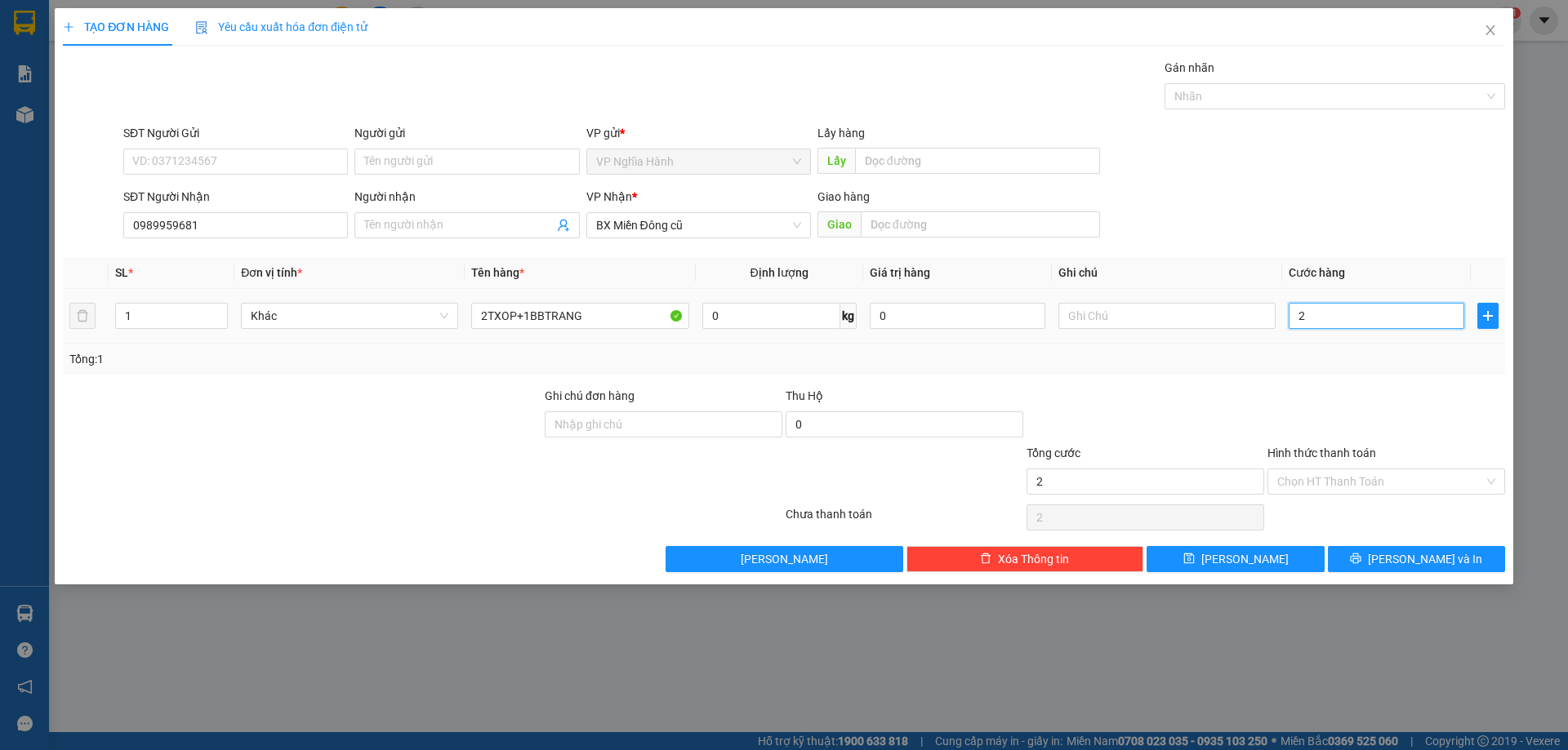
type input "27"
type input "270"
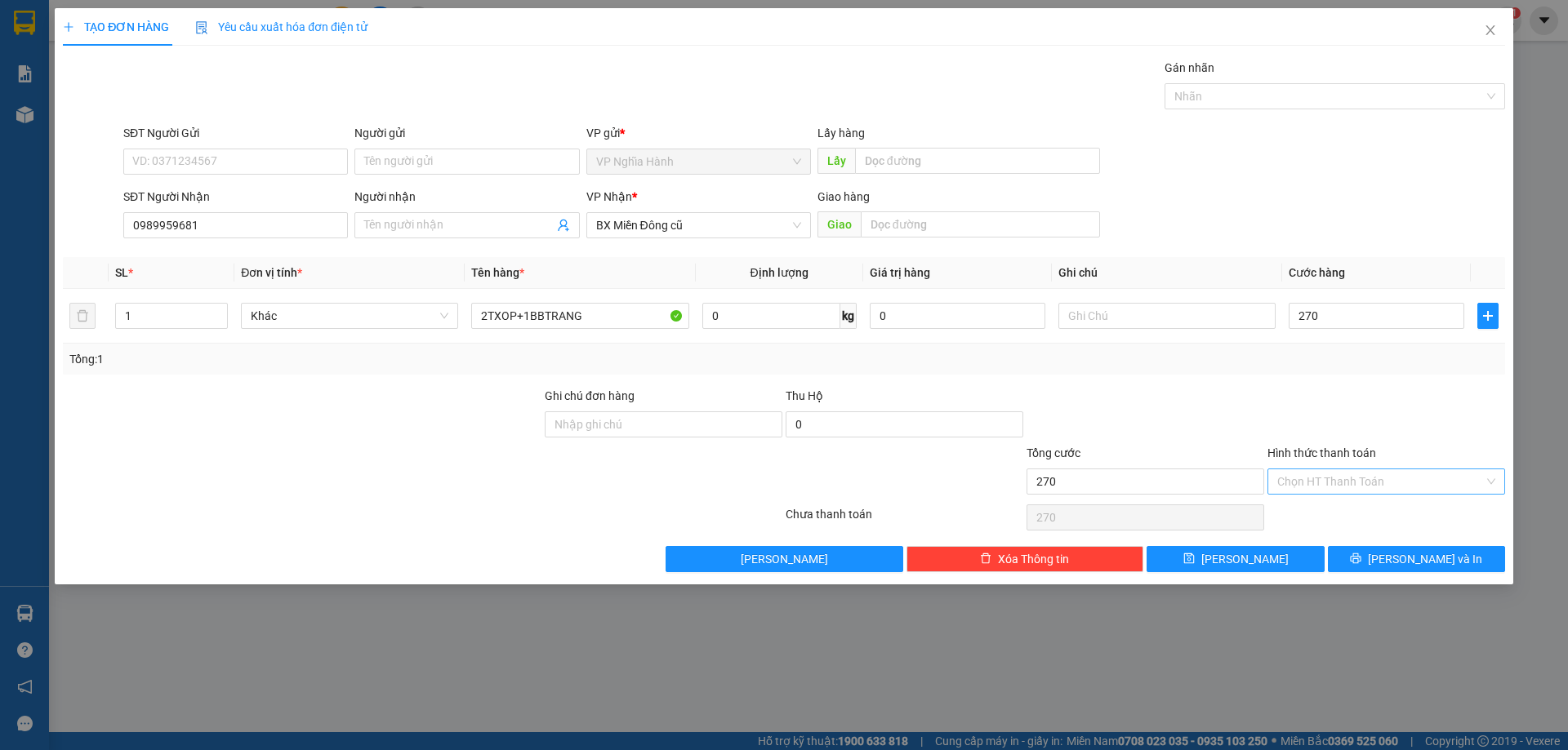
type input "270.000"
click at [1342, 477] on input "Hình thức thanh toán" at bounding box center [1381, 481] width 207 height 24
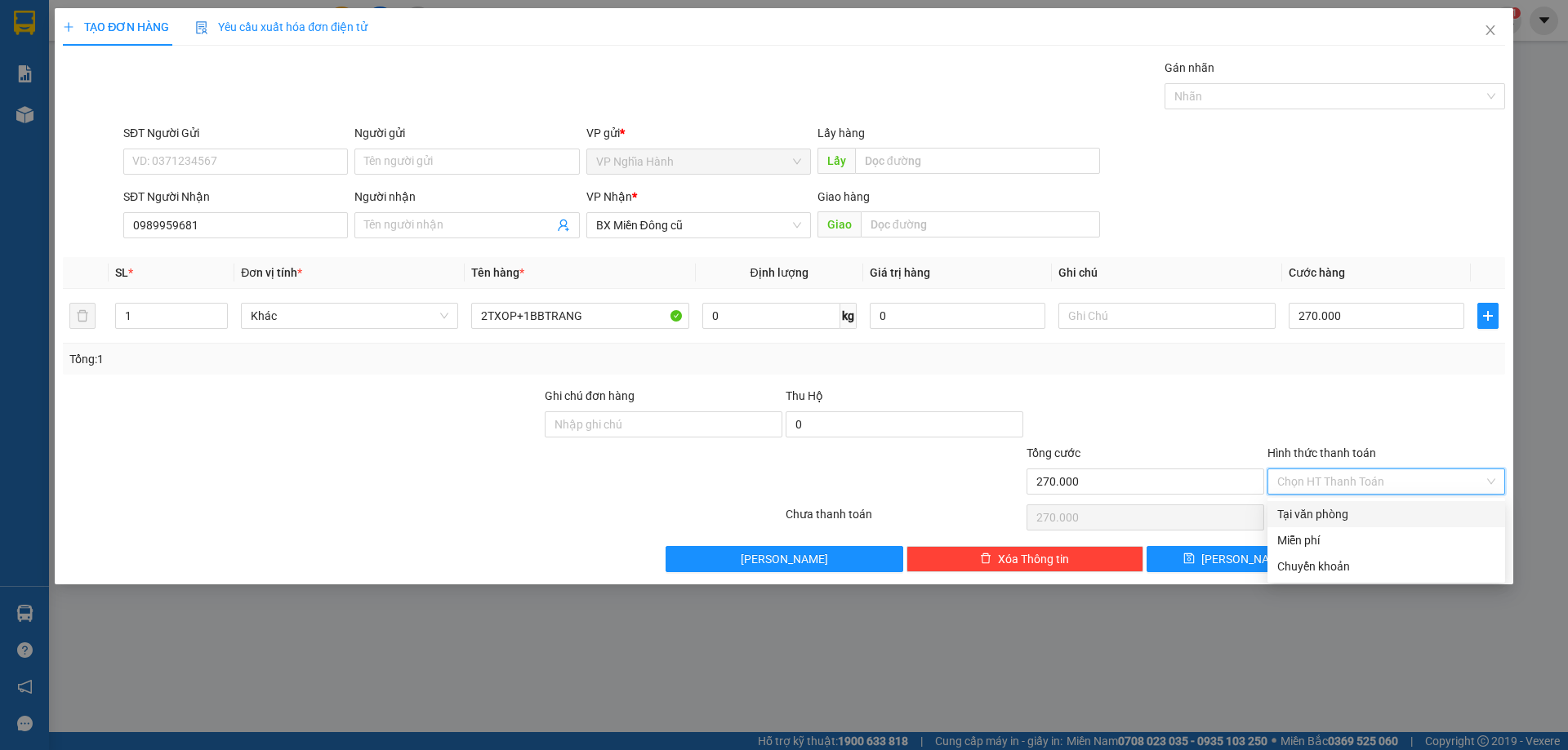
click at [1338, 505] on div "Tại văn phòng" at bounding box center [1386, 514] width 218 height 18
type input "0"
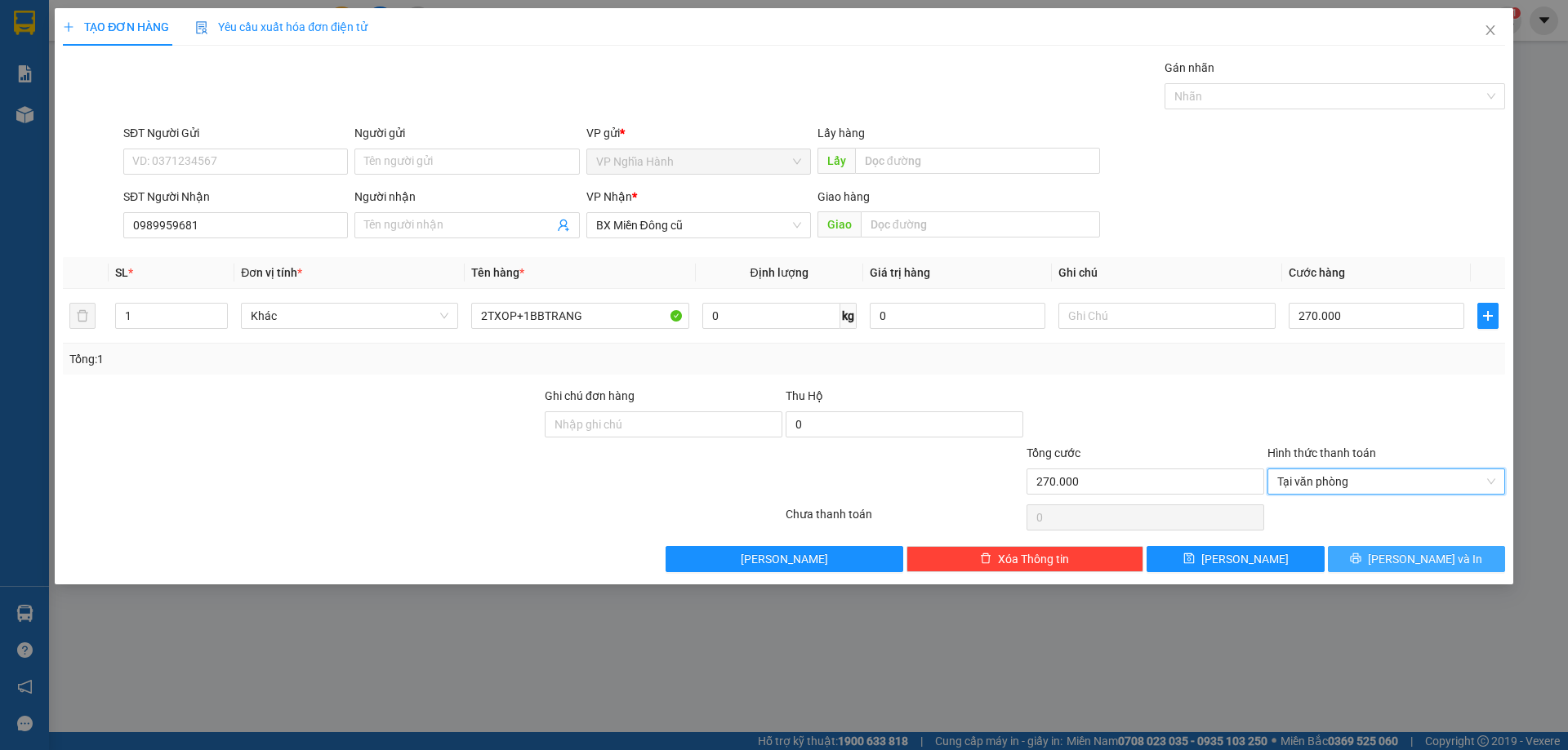
click at [1361, 554] on button "[PERSON_NAME] và In" at bounding box center [1417, 559] width 178 height 26
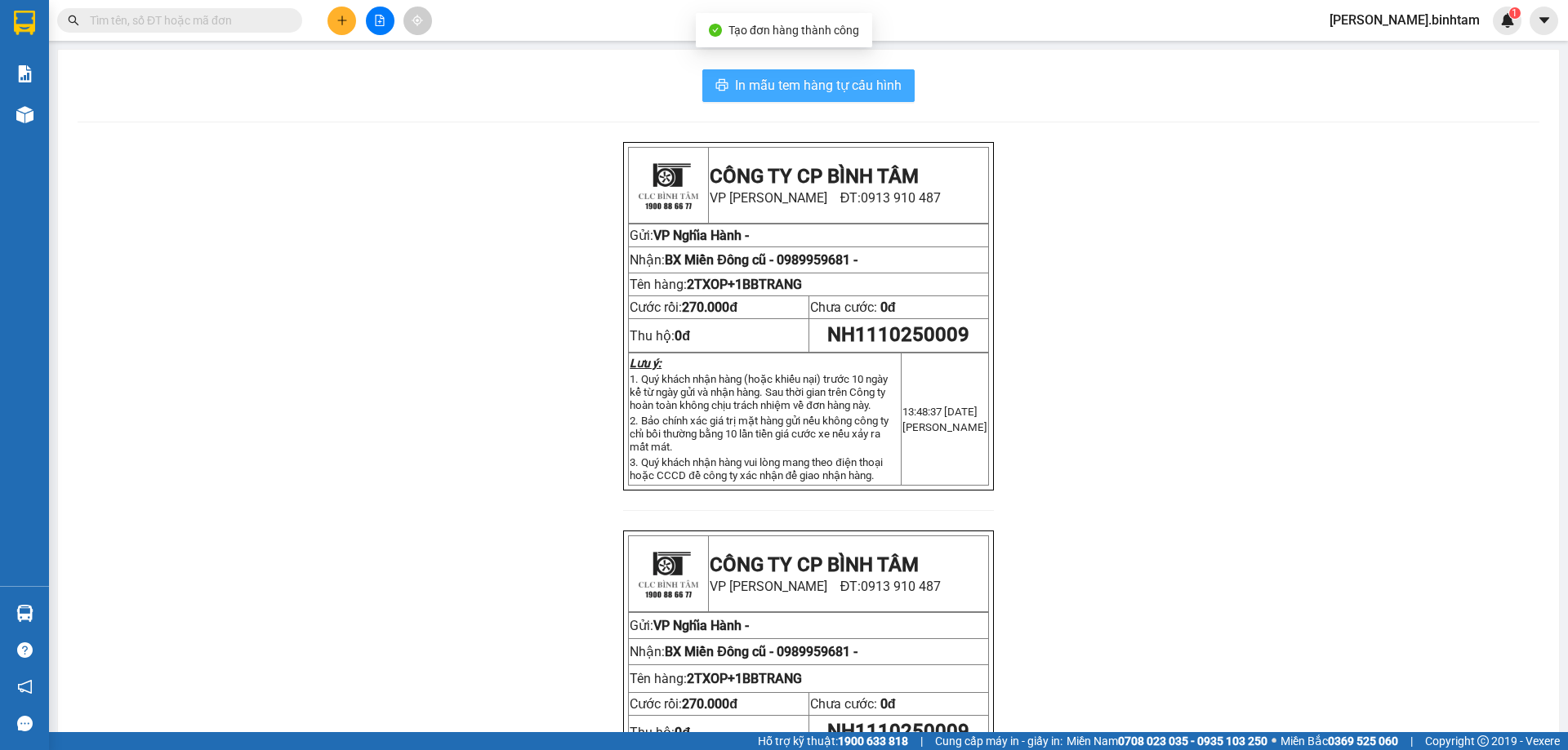
click at [852, 82] on span "In mẫu tem hàng tự cấu hình" at bounding box center [818, 85] width 167 height 20
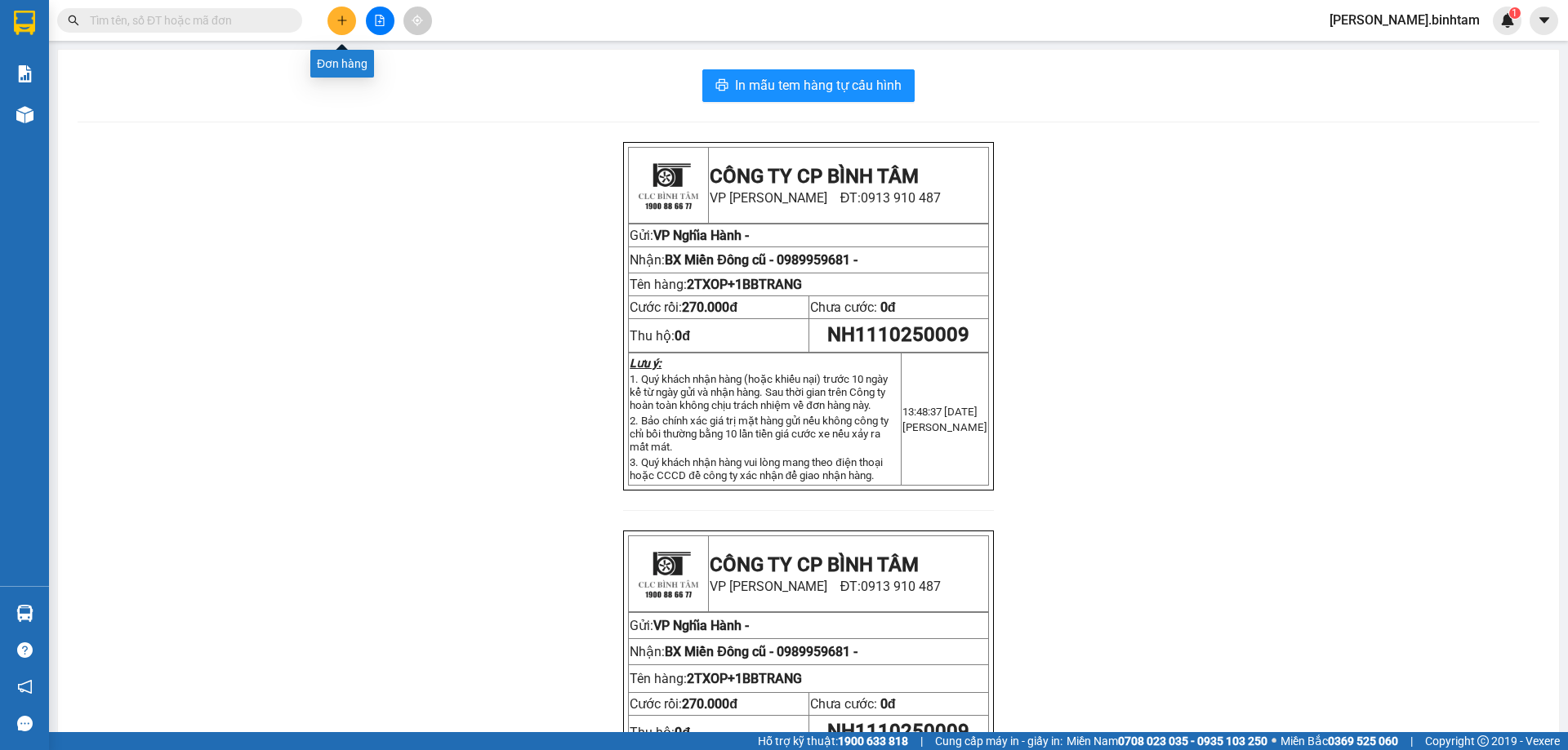
click at [337, 18] on icon "plus" at bounding box center [342, 20] width 12 height 12
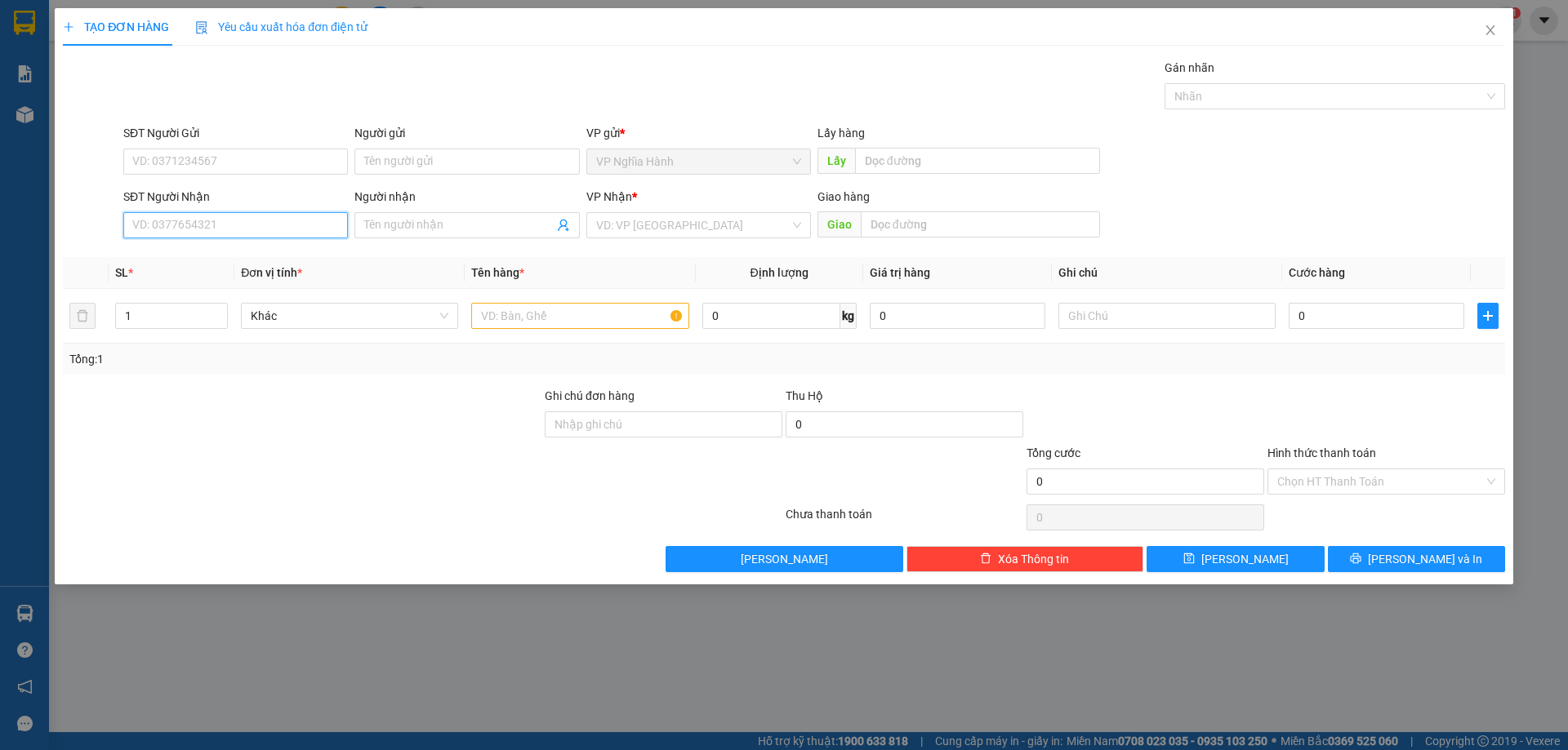
click at [218, 224] on input "SĐT Người Nhận" at bounding box center [235, 225] width 224 height 26
type input "0987745684"
drag, startPoint x: 202, startPoint y: 260, endPoint x: 412, endPoint y: 251, distance: 210.2
click at [202, 258] on div "0987745684" at bounding box center [235, 257] width 205 height 18
type input "80.000"
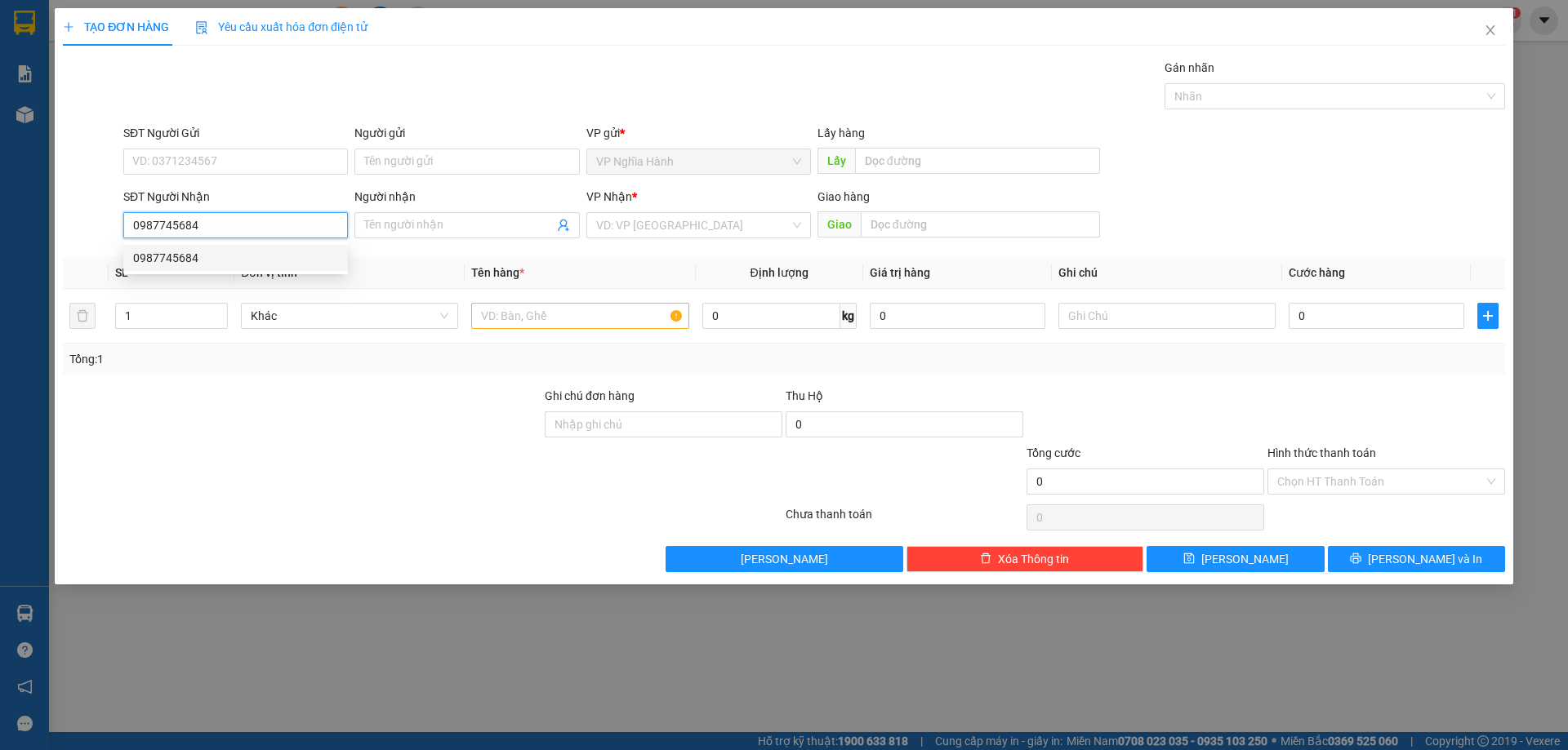
type input "80.000"
type input "0987745684"
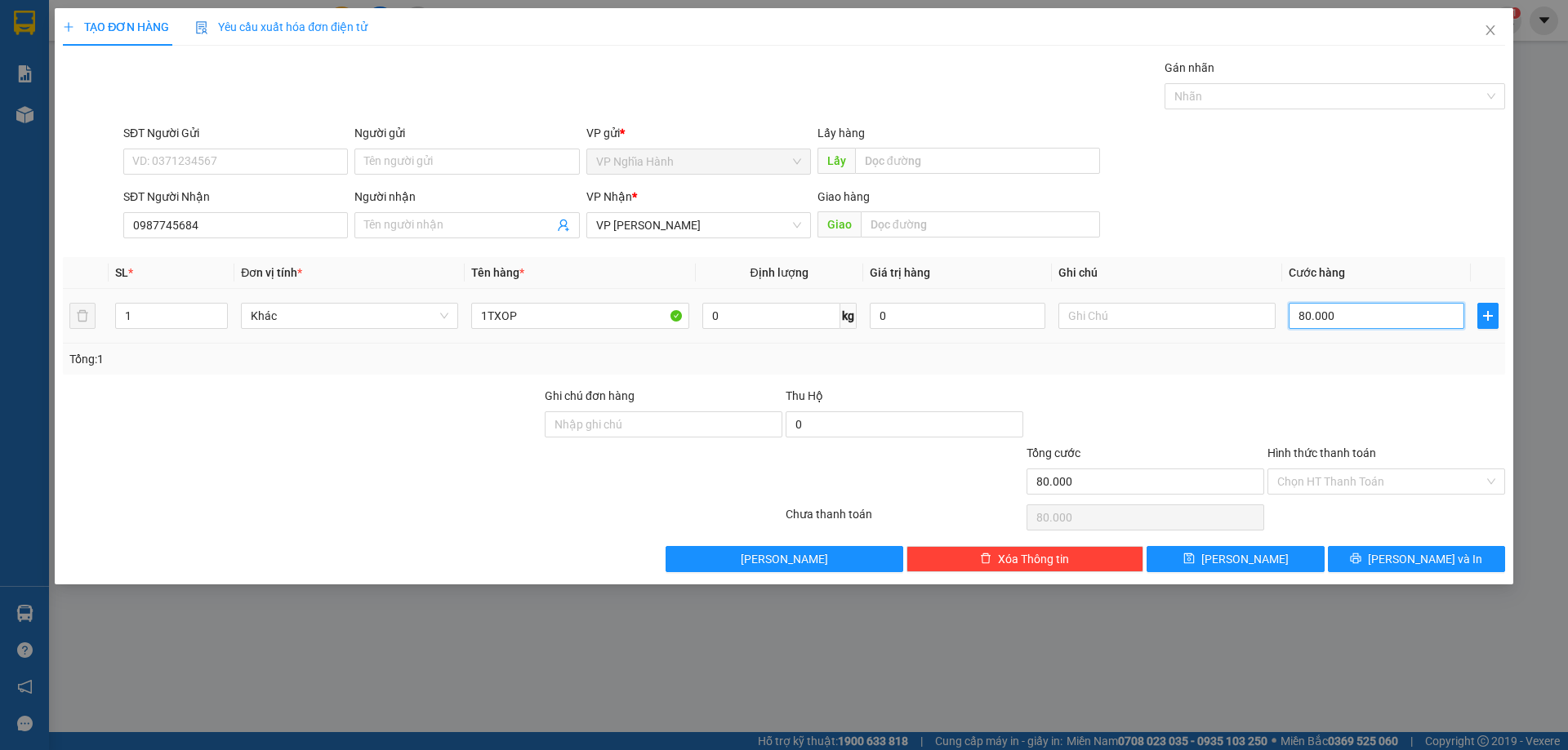
click at [1367, 318] on input "80.000" at bounding box center [1376, 315] width 176 height 26
type input "1"
type input "10"
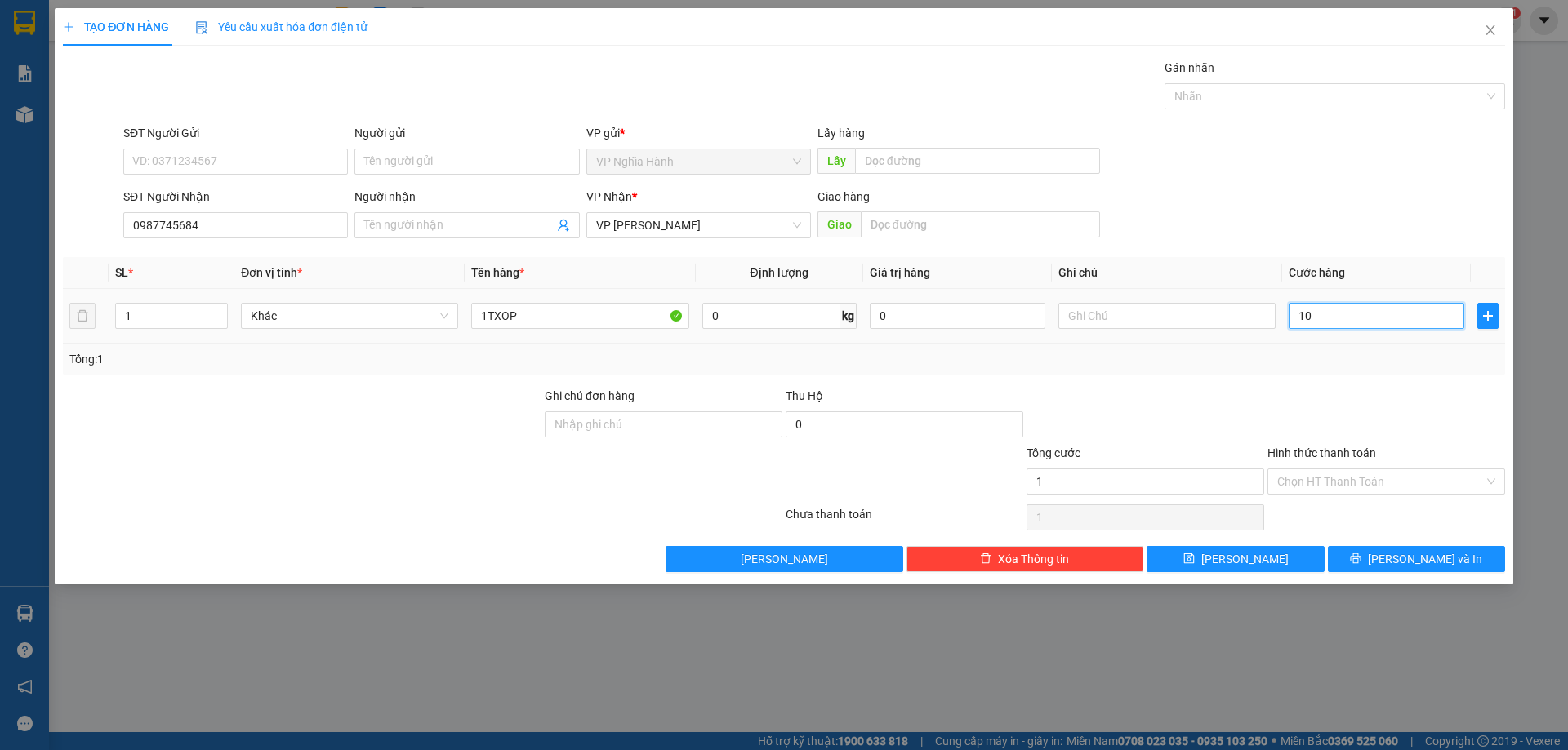
type input "10"
type input "100"
type input "100.000"
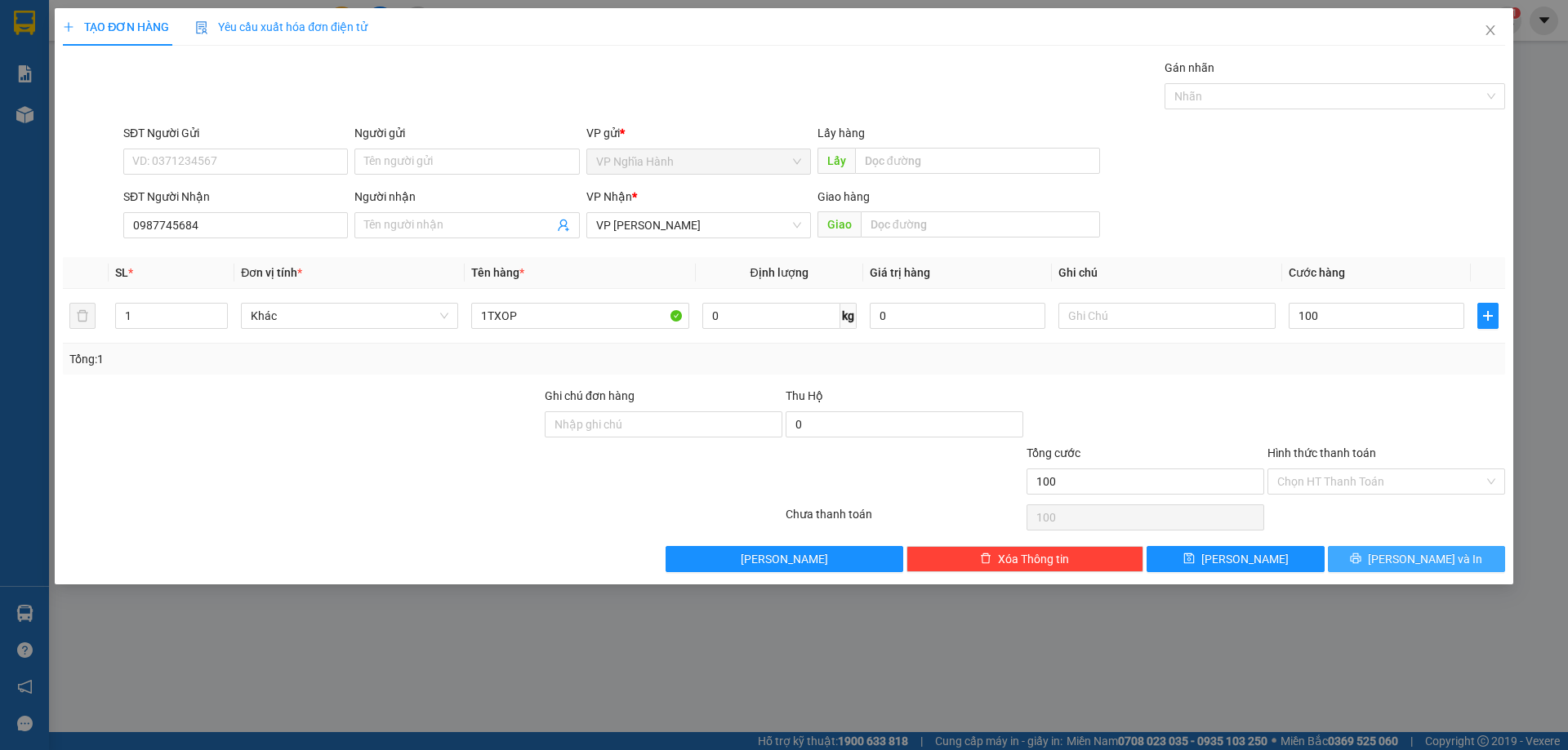
type input "100.000"
click at [1369, 560] on button "[PERSON_NAME] và In" at bounding box center [1417, 559] width 178 height 26
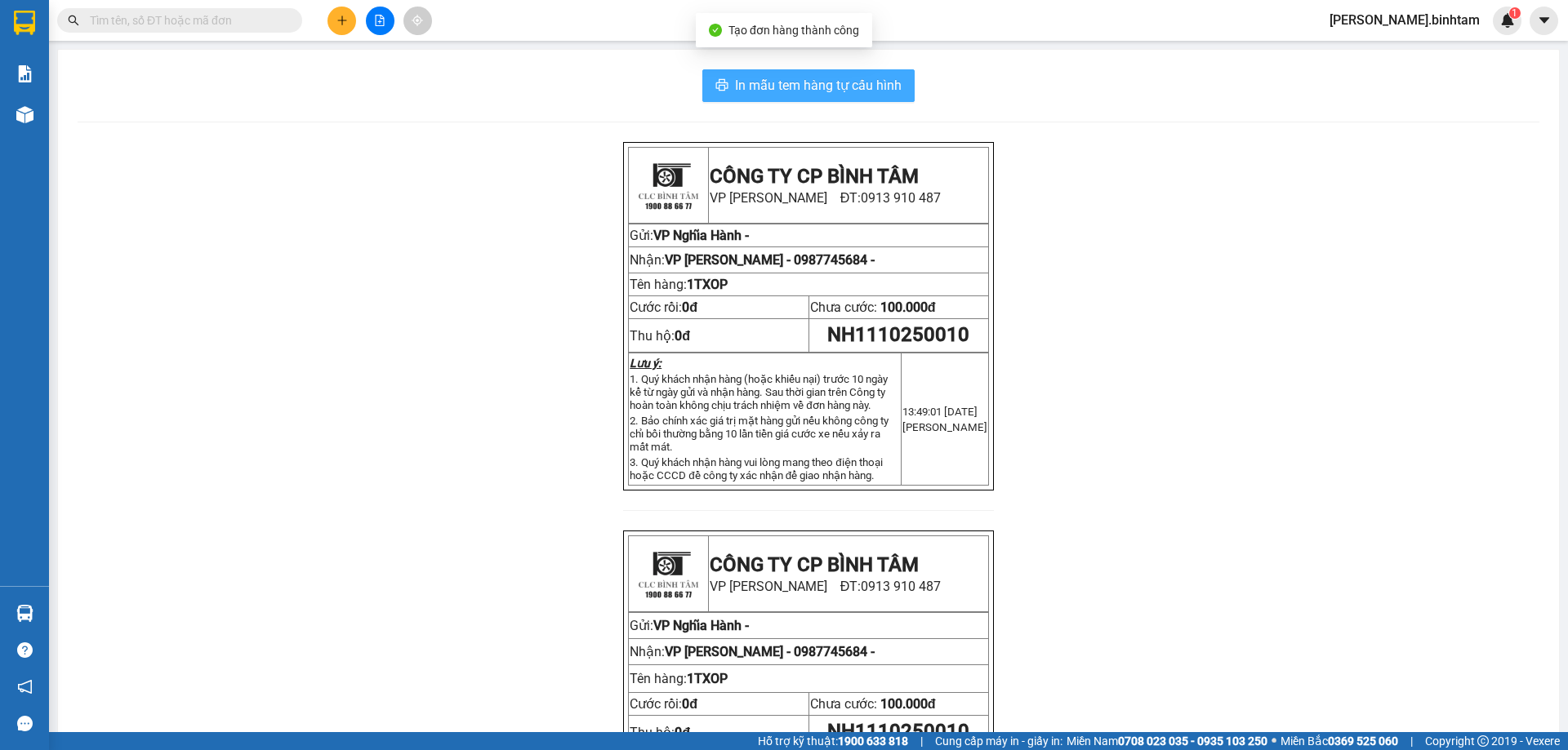
click at [756, 85] on span "In mẫu tem hàng tự cấu hình" at bounding box center [818, 85] width 167 height 20
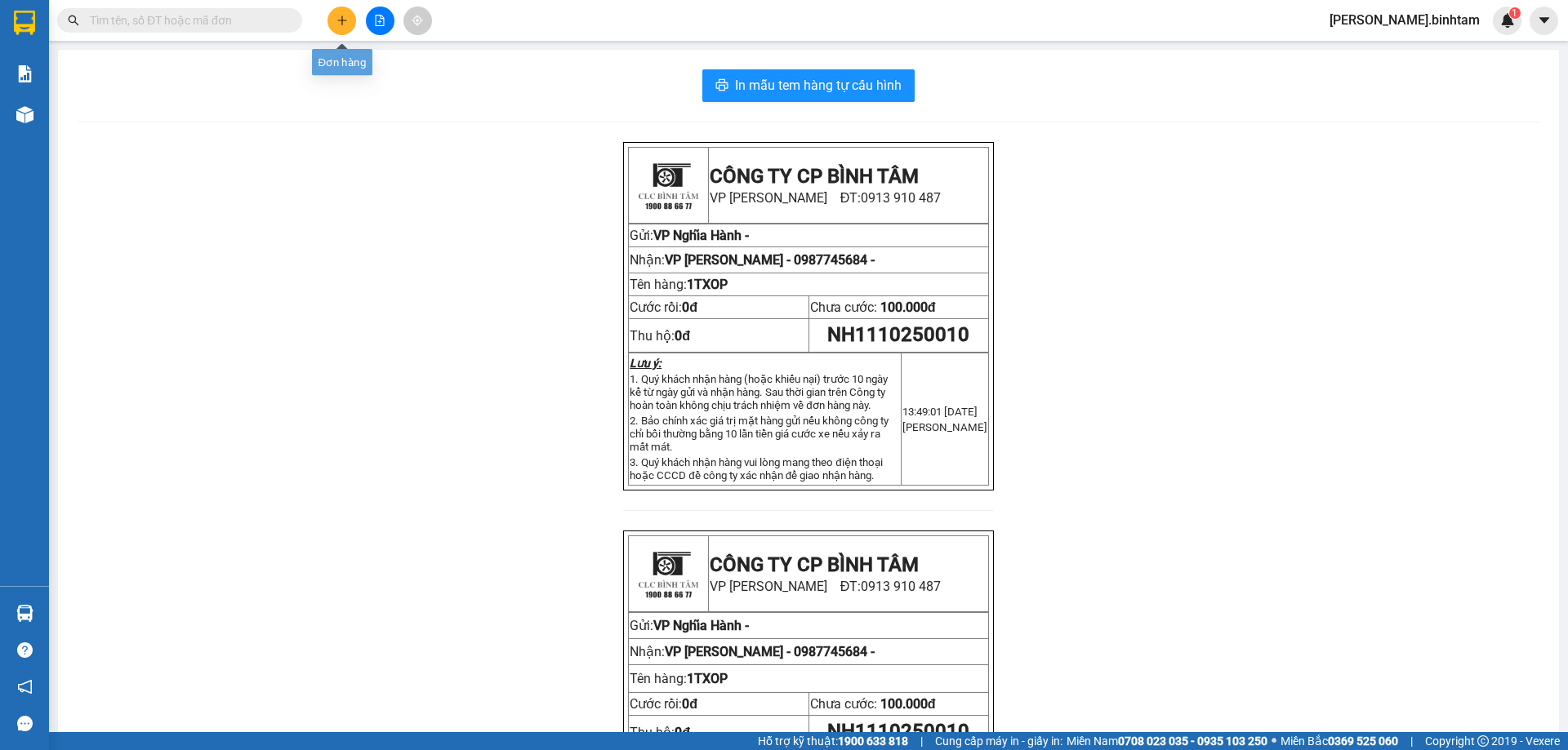
click at [351, 20] on button at bounding box center [342, 20] width 28 height 28
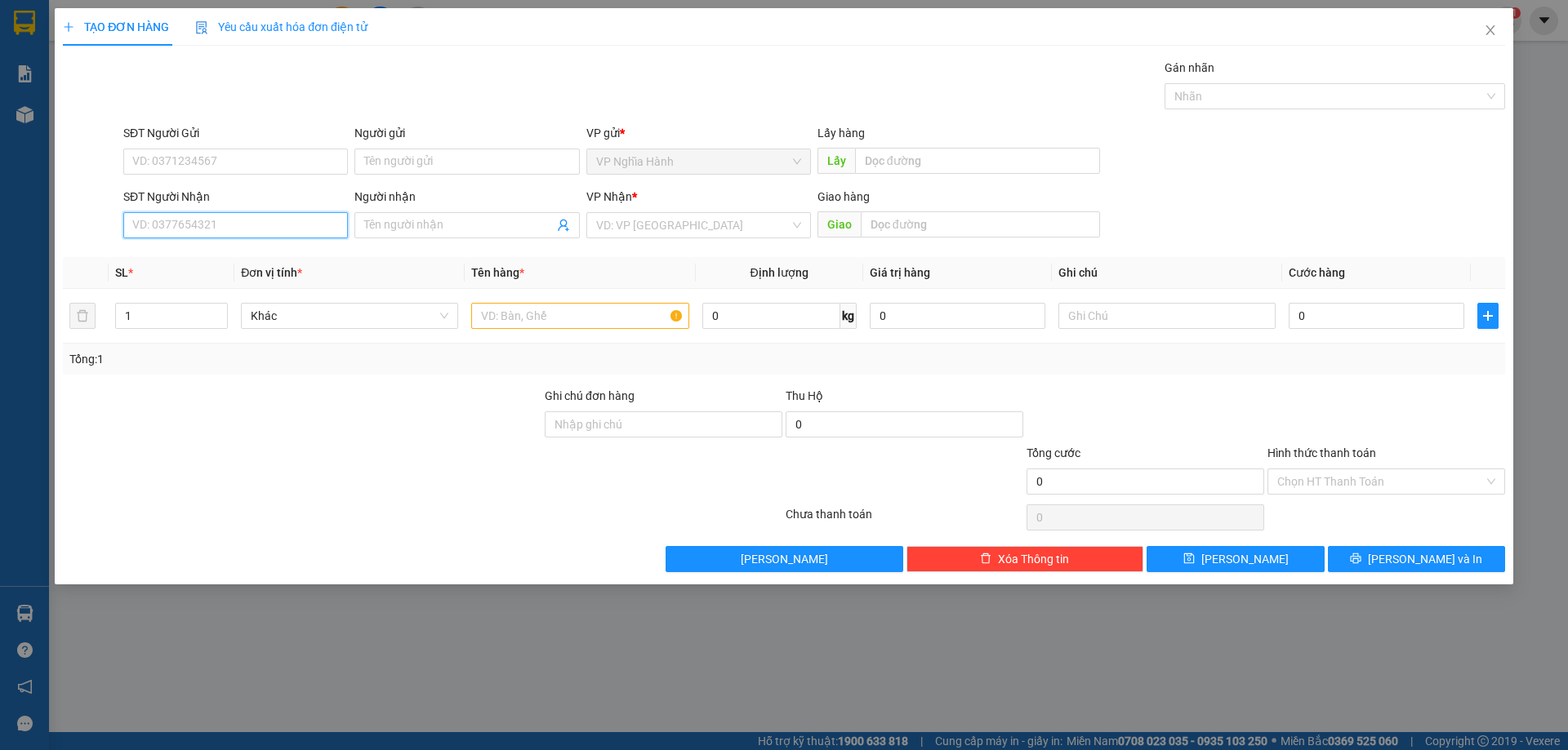
click at [196, 231] on input "SĐT Người Nhận" at bounding box center [235, 225] width 224 height 26
type input "0888218002"
click at [196, 253] on div "0888218002" at bounding box center [235, 257] width 205 height 18
type input "AN SUONG"
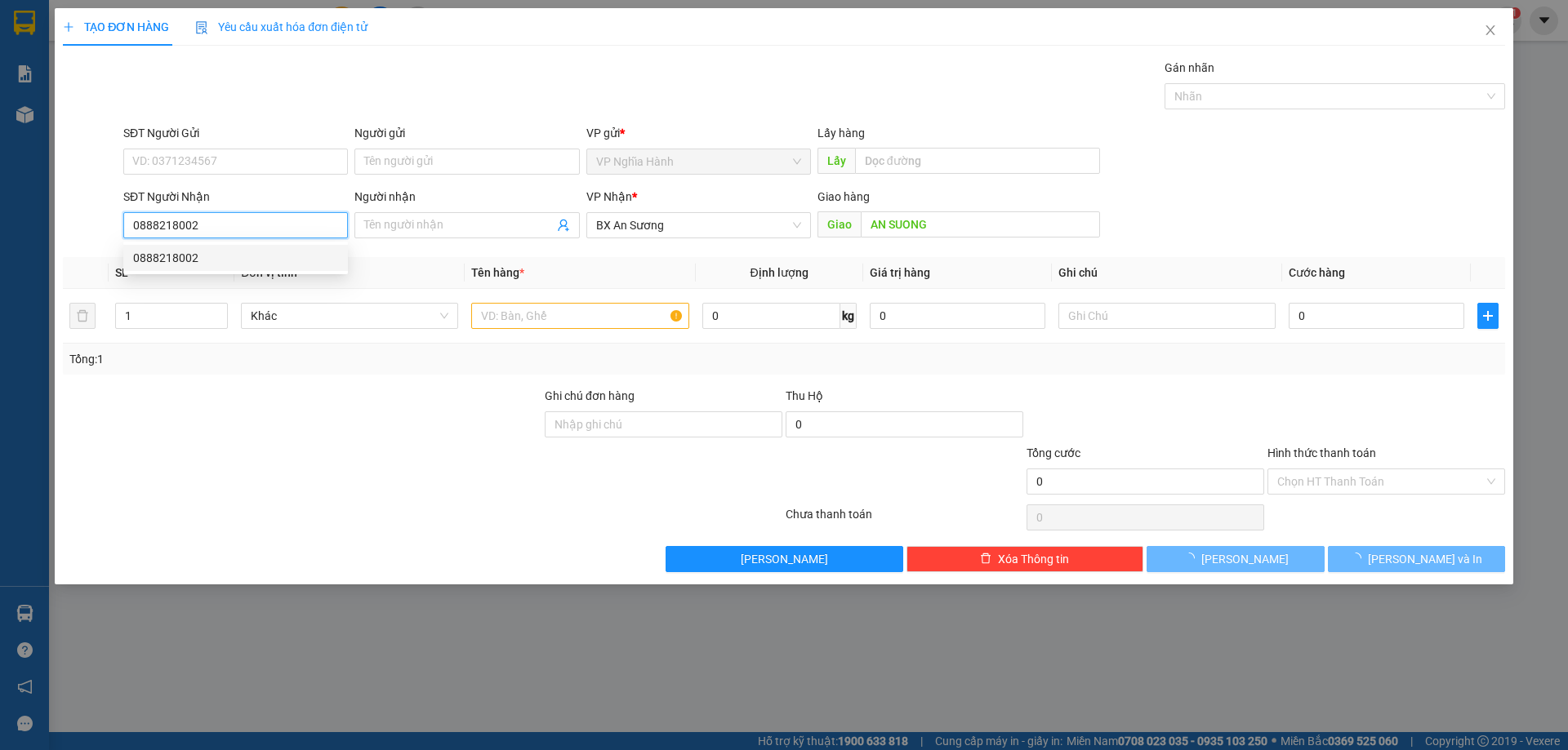
type input "130.000"
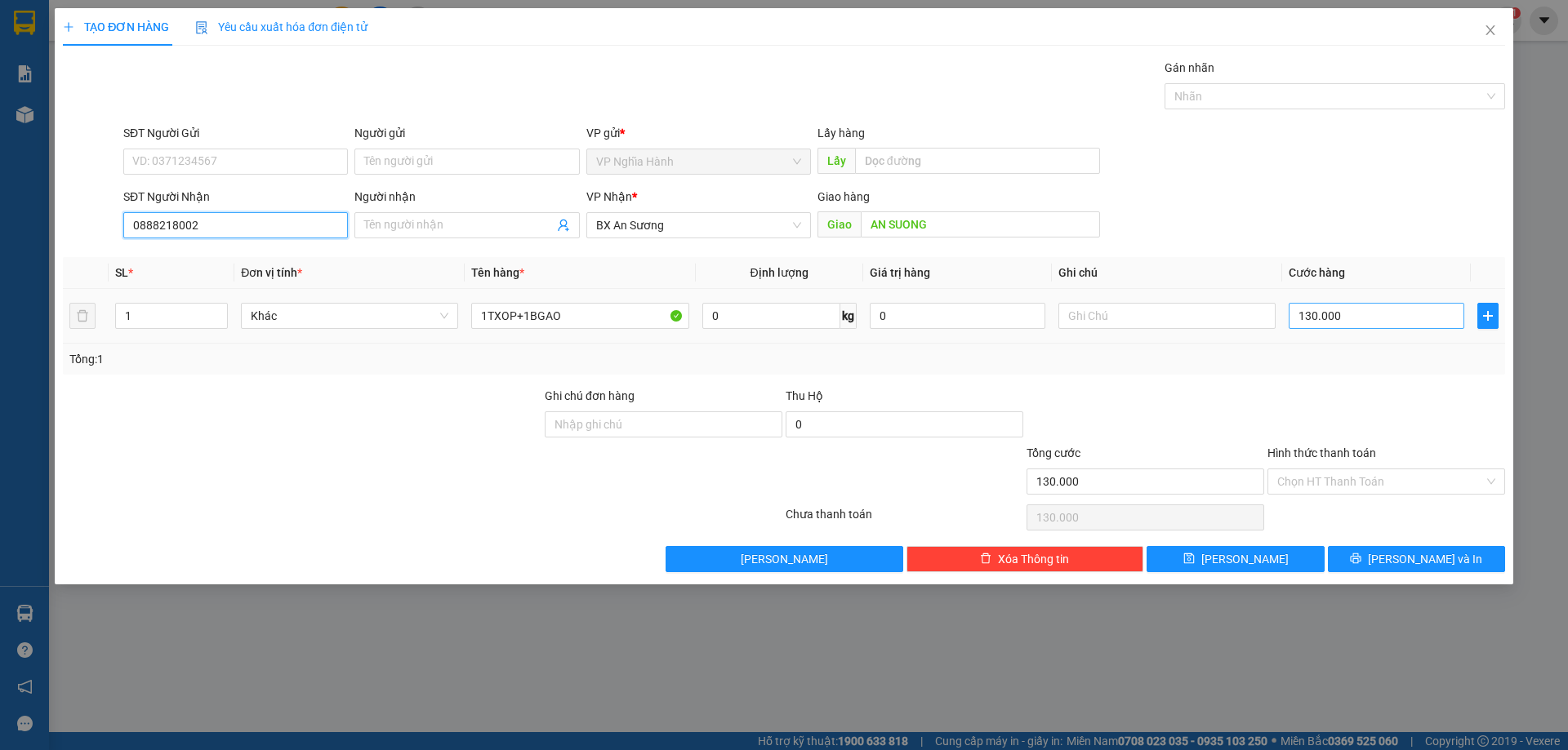
type input "0888218002"
click at [1378, 320] on input "130.000" at bounding box center [1376, 315] width 176 height 26
type input "2"
type input "22"
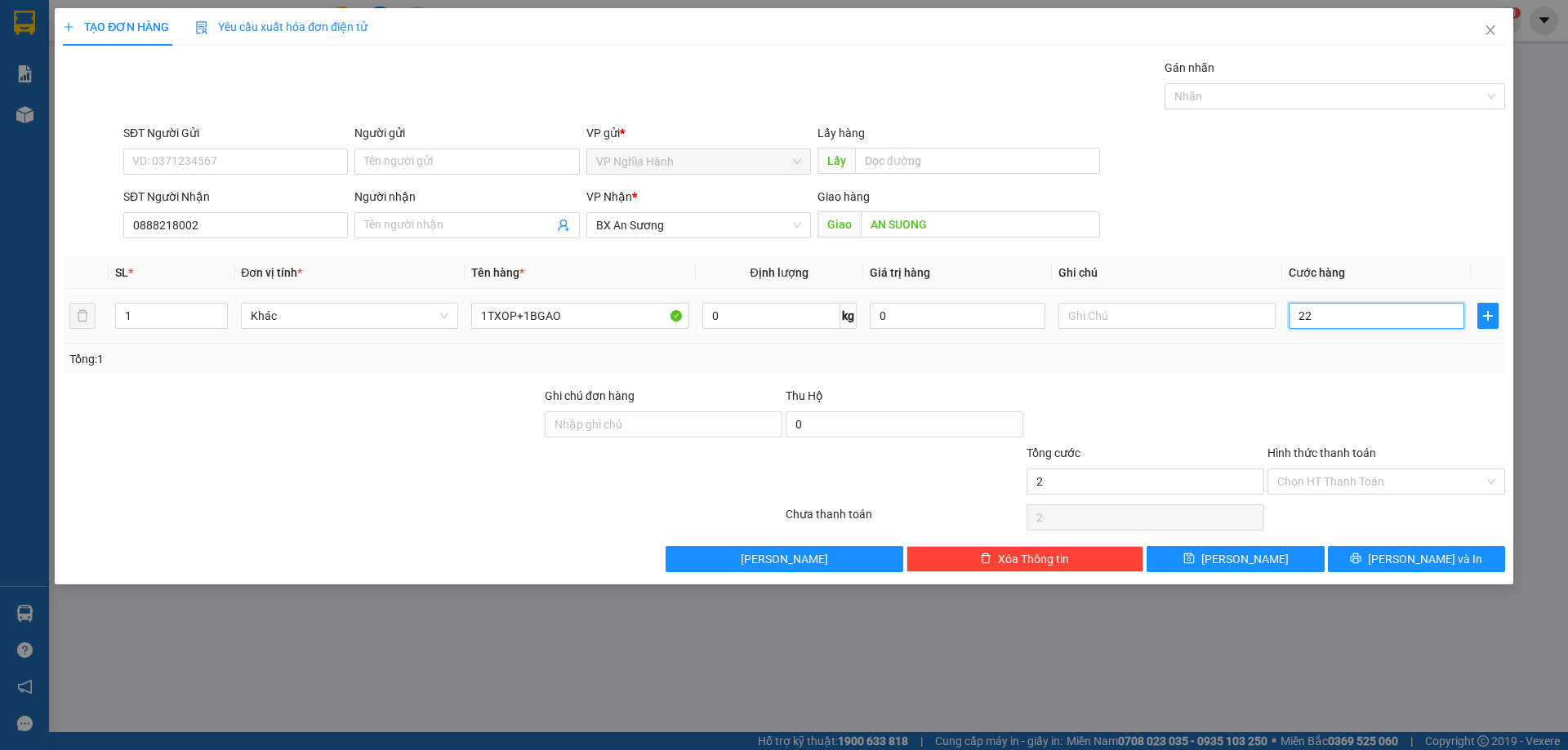
type input "22"
type input "220"
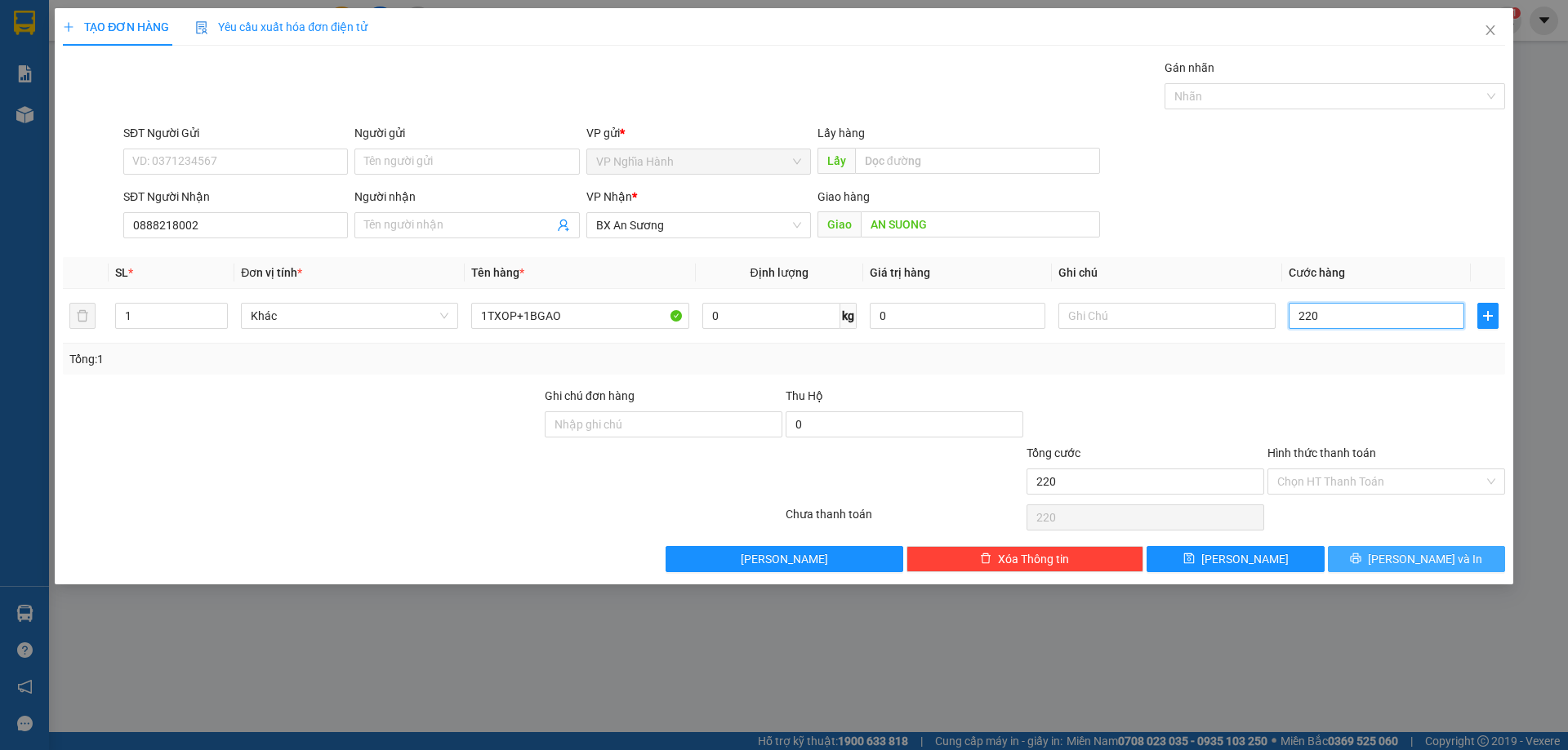
type input "220"
type input "220.000"
click at [1368, 563] on button "[PERSON_NAME] và In" at bounding box center [1417, 559] width 178 height 26
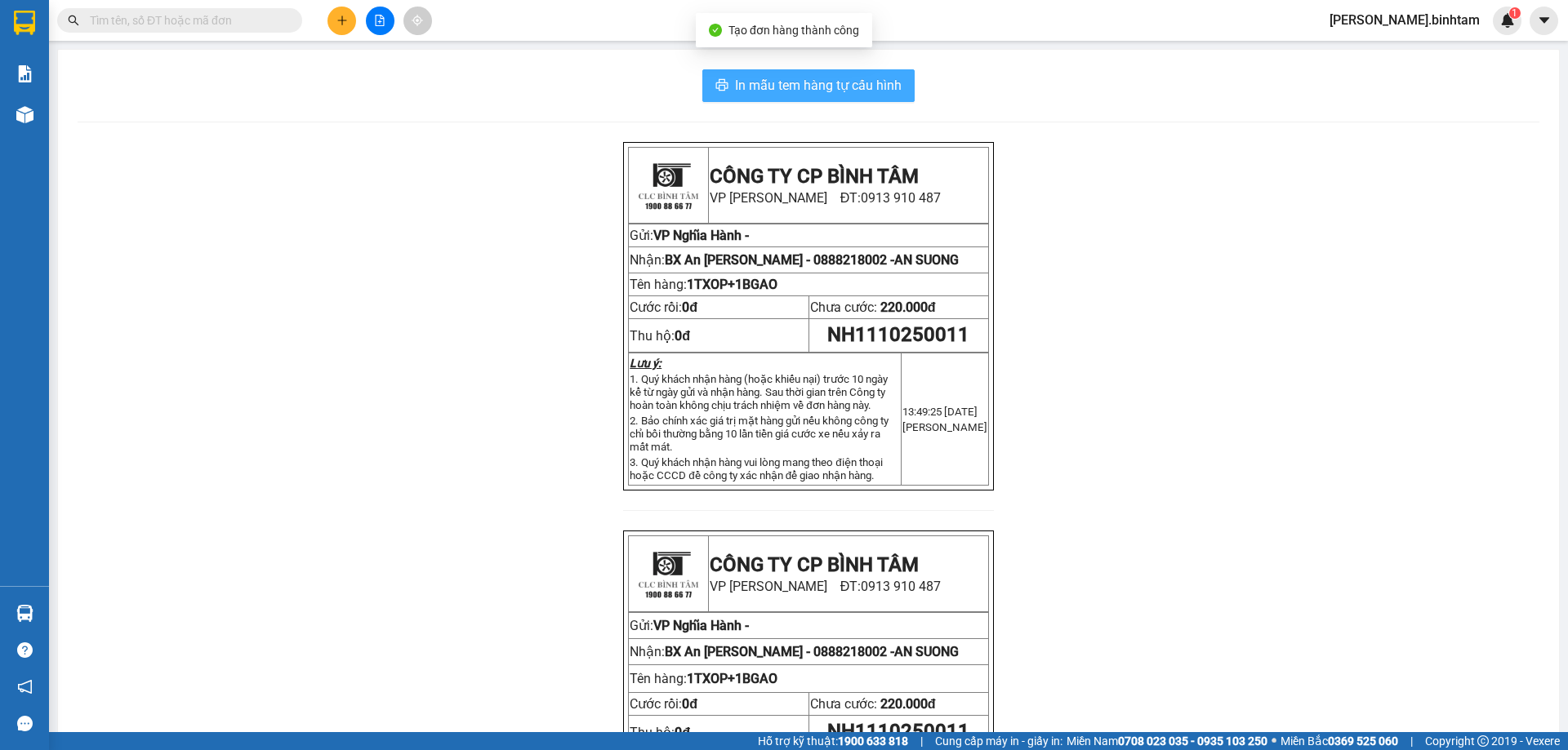
drag, startPoint x: 838, startPoint y: 93, endPoint x: 927, endPoint y: 93, distance: 89.0
click at [838, 91] on span "In mẫu tem hàng tự cấu hình" at bounding box center [818, 85] width 167 height 20
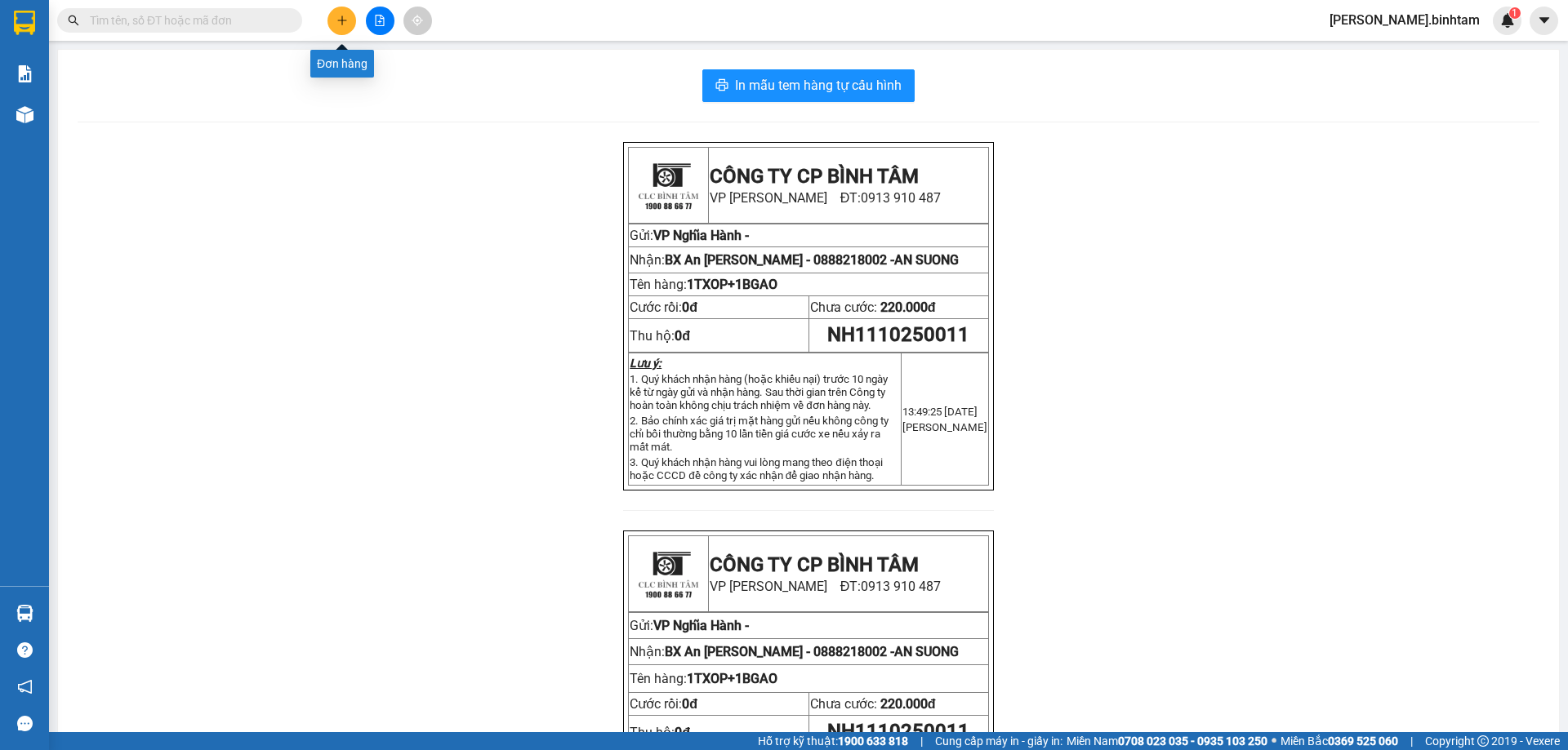
click at [348, 20] on button at bounding box center [342, 20] width 28 height 28
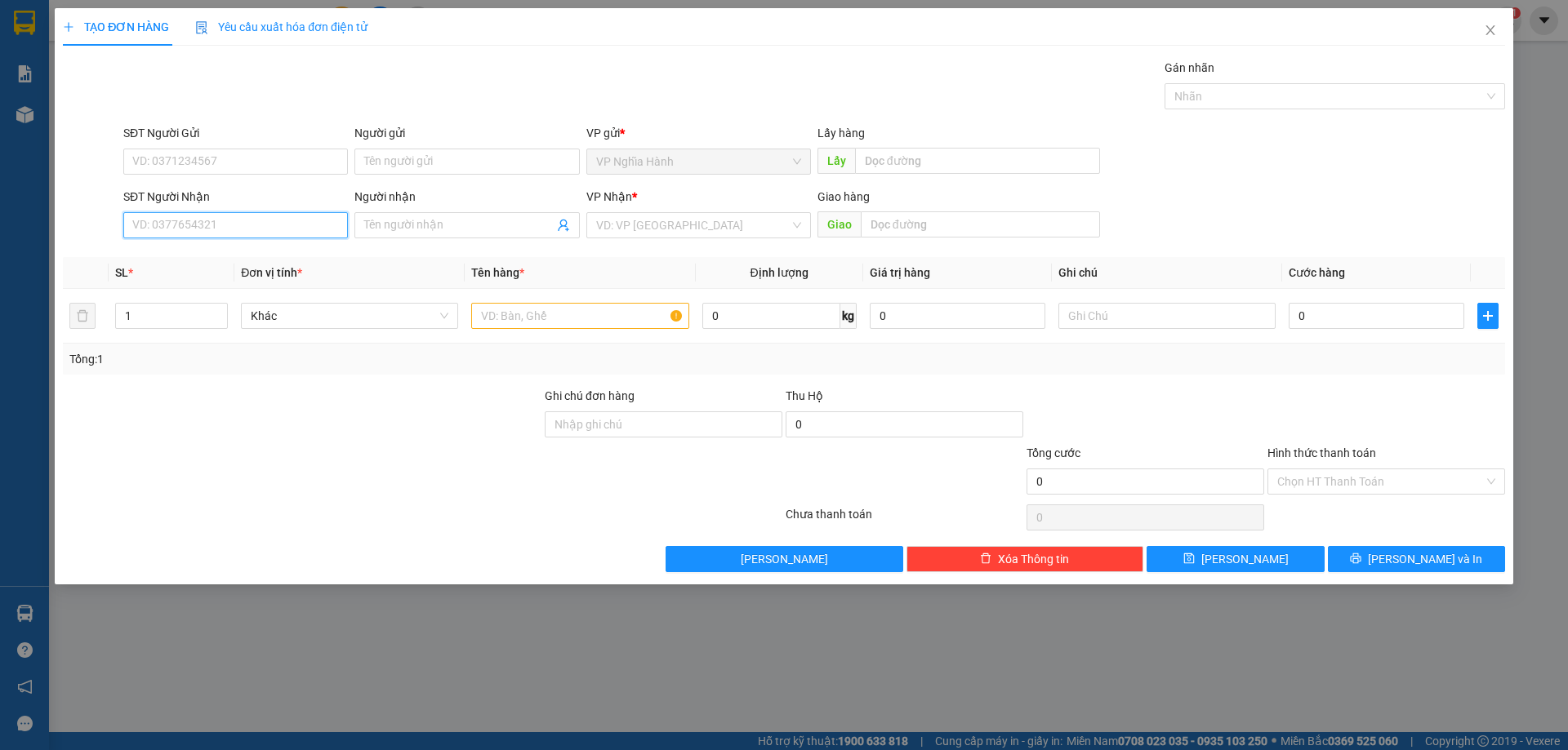
click at [264, 238] on input "SĐT Người Nhận" at bounding box center [235, 225] width 224 height 26
type input "0328703505"
drag, startPoint x: 203, startPoint y: 257, endPoint x: 461, endPoint y: 231, distance: 259.3
click at [203, 257] on div "0328703505" at bounding box center [235, 257] width 205 height 18
type input "80.000"
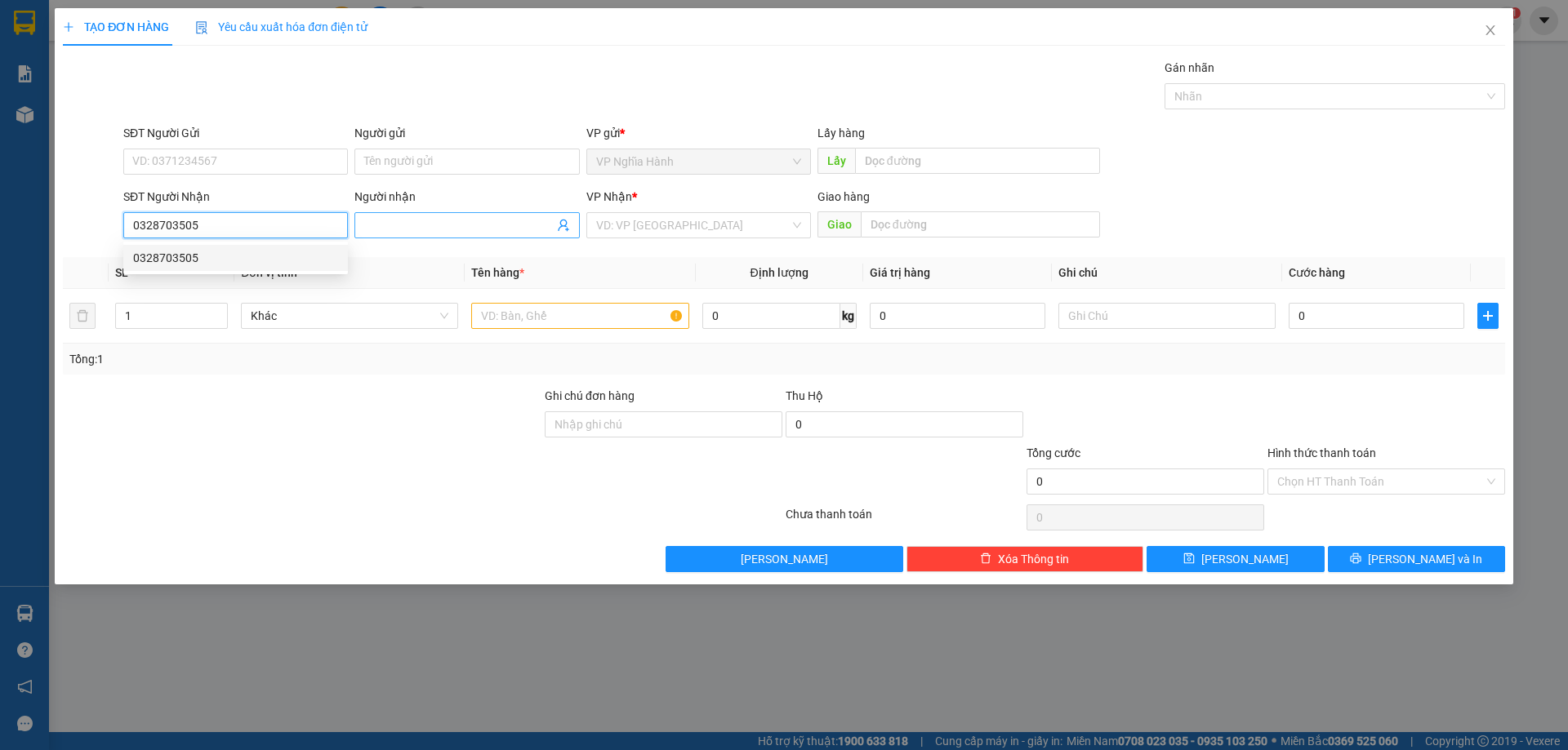
type input "80.000"
type input "0328703505"
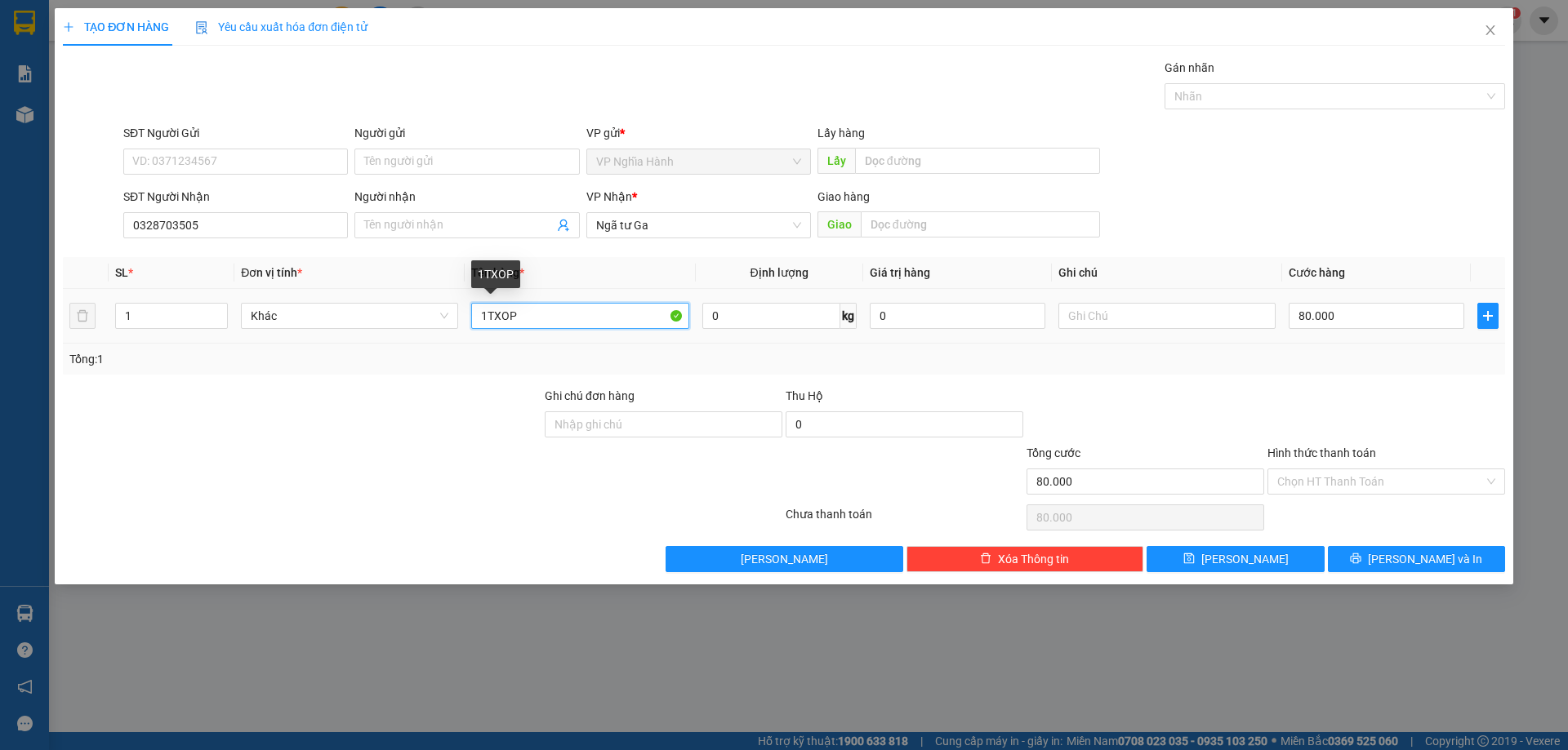
click at [561, 315] on input "1TXOP" at bounding box center [580, 315] width 218 height 26
type input "1TXOP+1TGIAY+1BAO"
click at [1349, 313] on input "80.000" at bounding box center [1376, 315] width 176 height 26
type input "1"
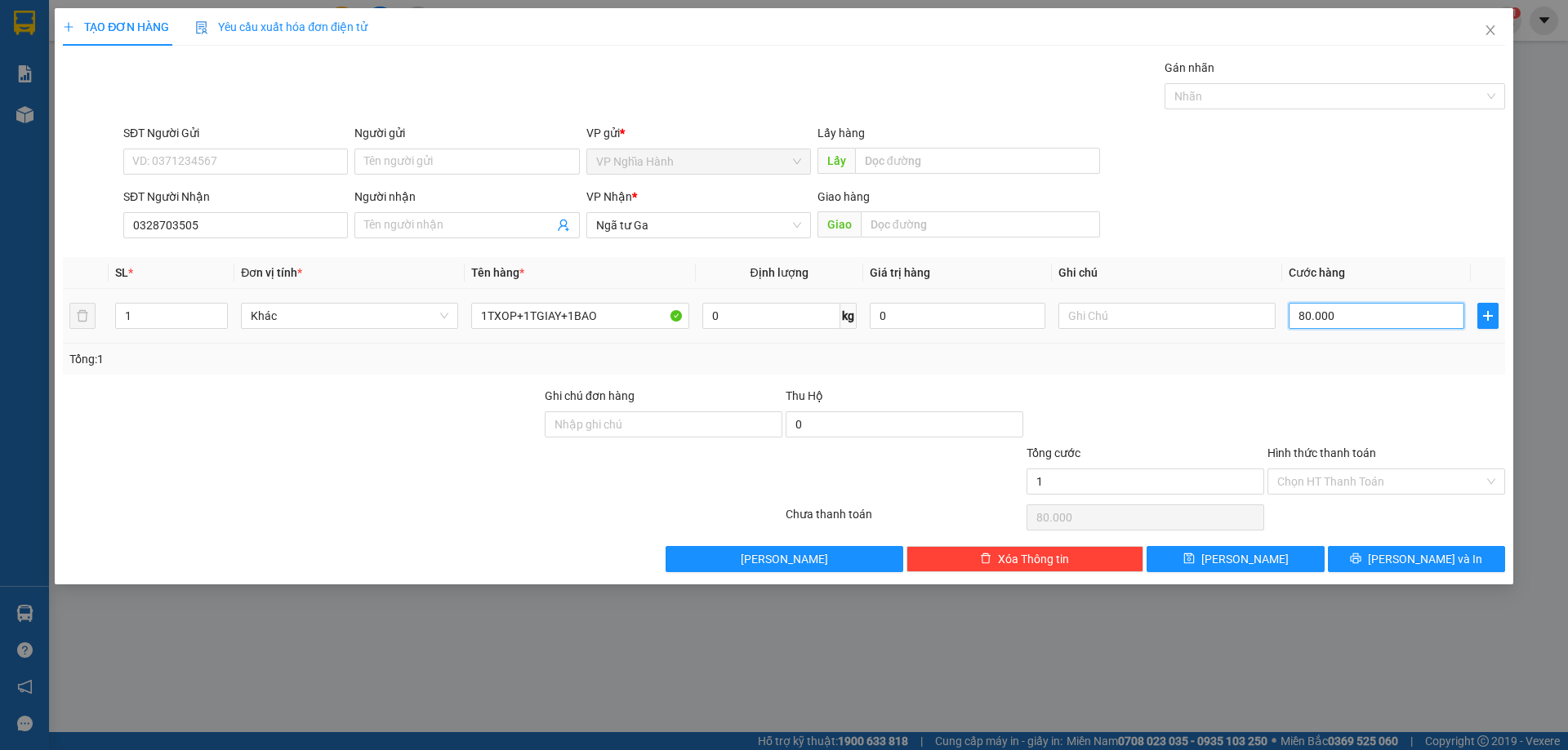
type input "1"
type input "17"
type input "170"
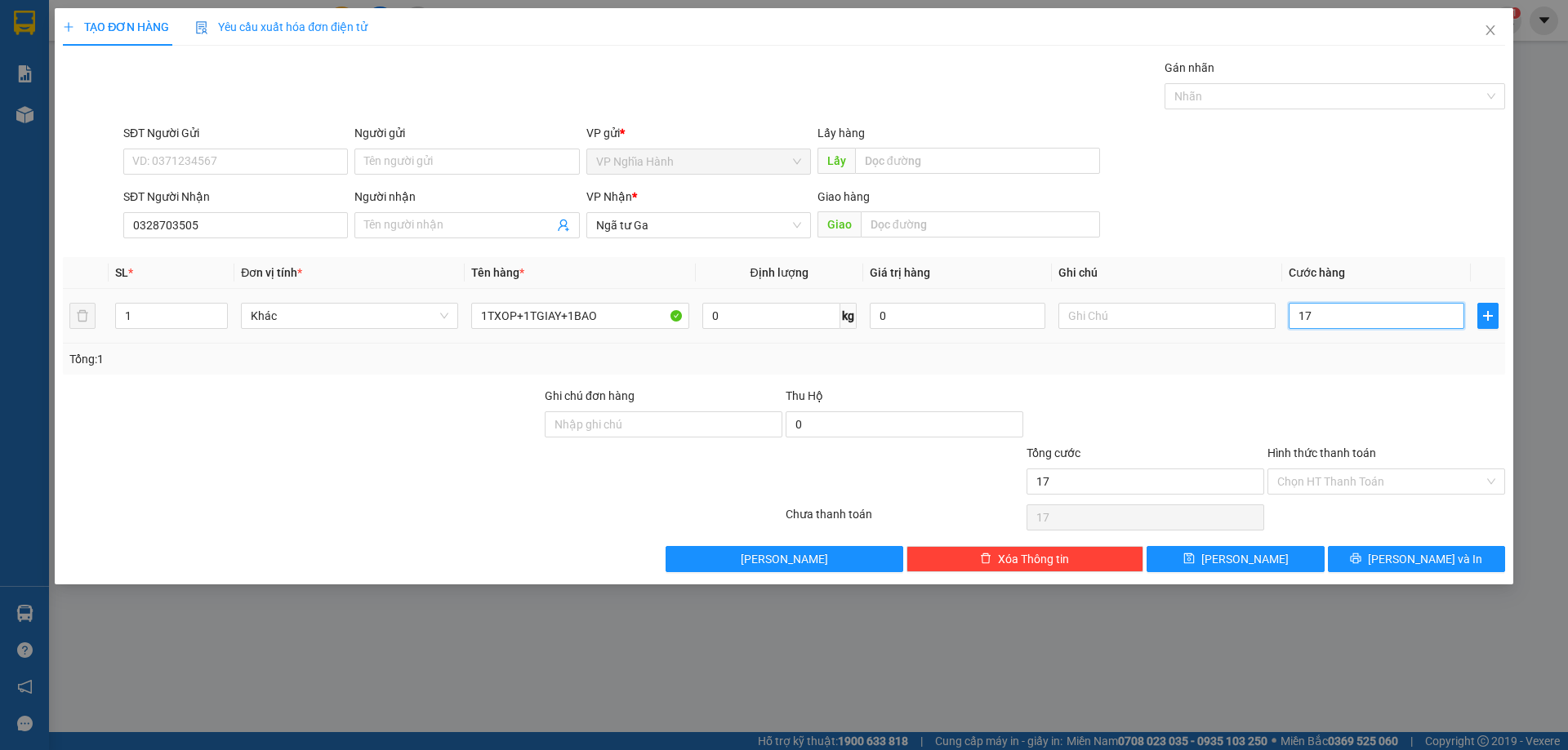
type input "170"
type input "1.700"
type input "17.000"
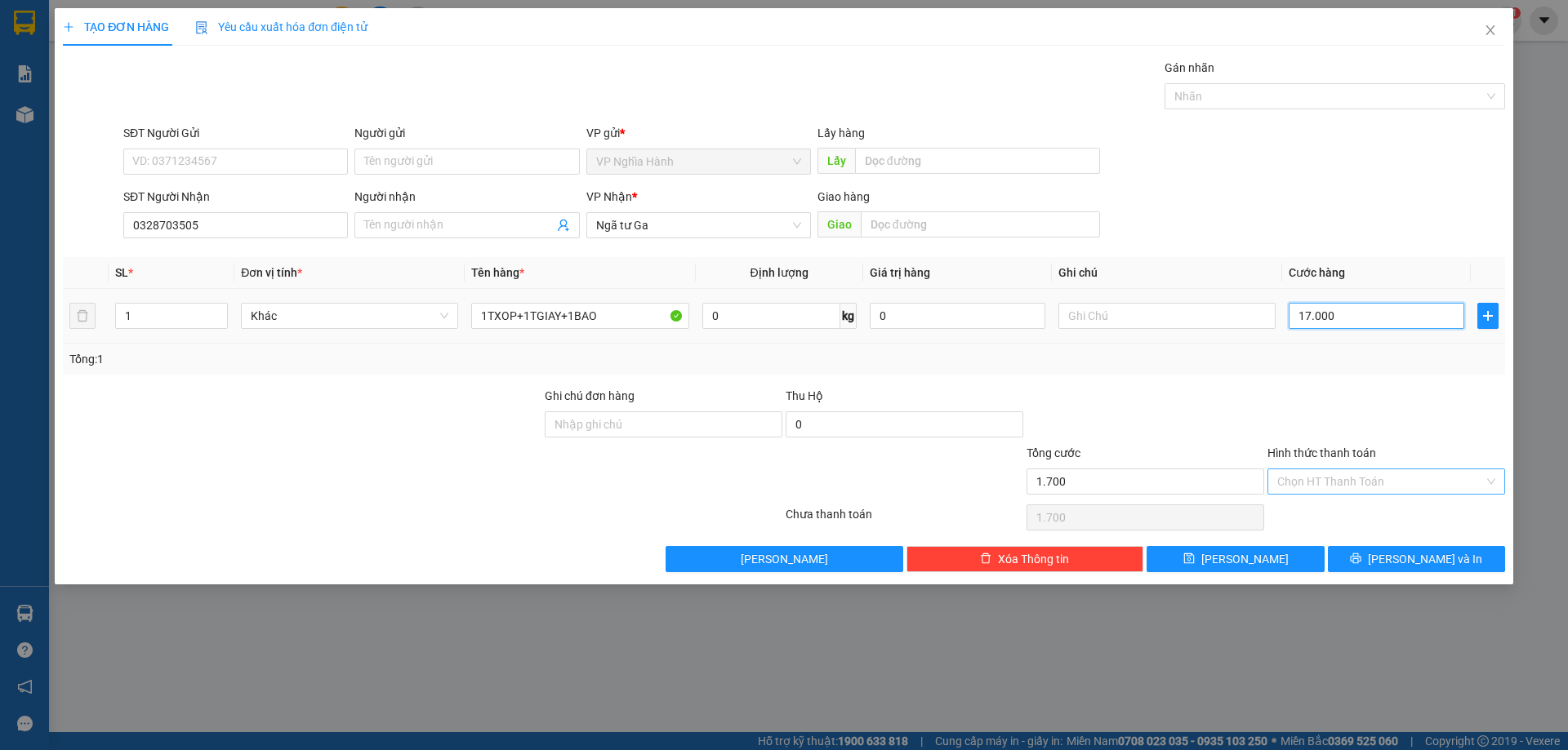
type input "170.000"
type input "1.700.000"
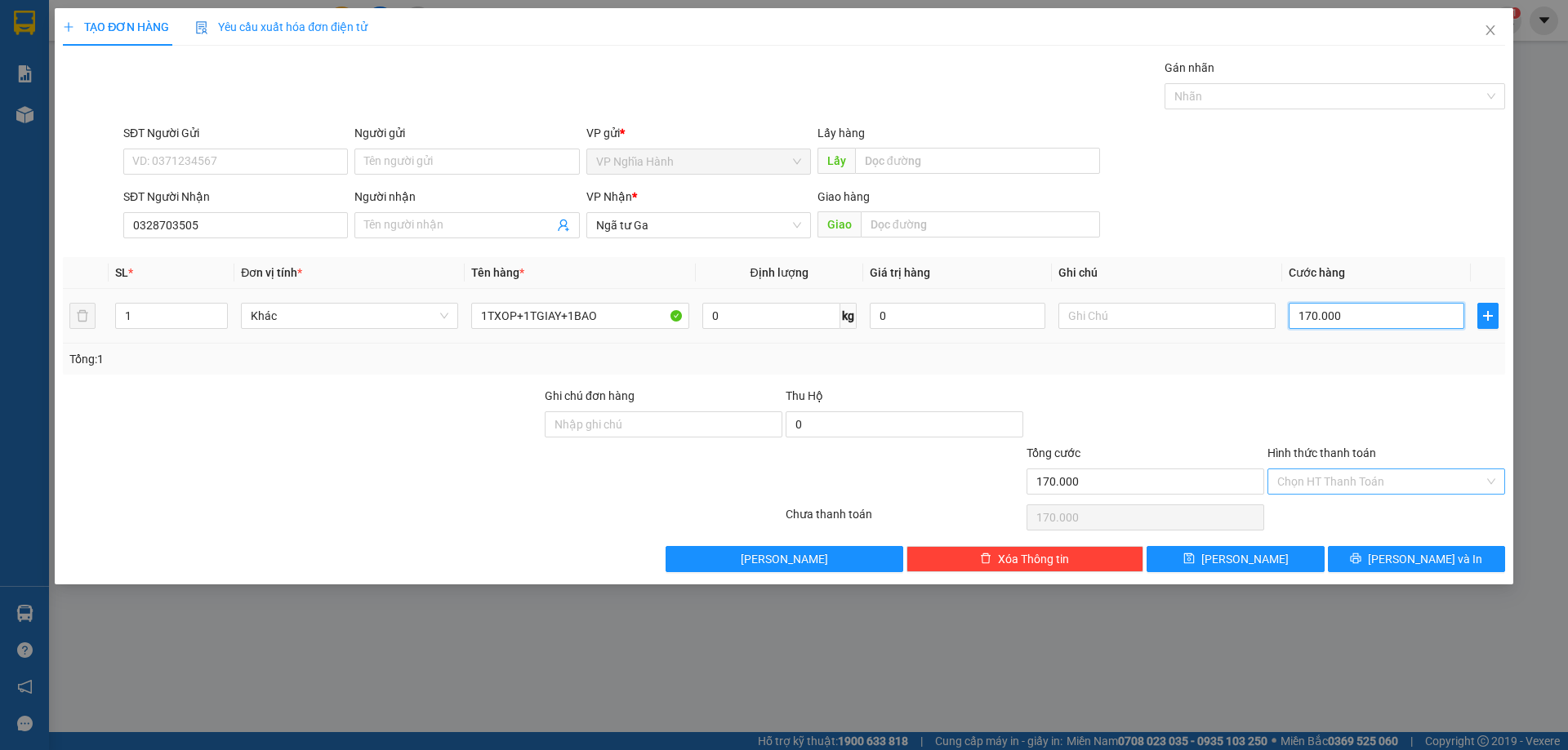
type input "1.700.000"
type input "17.000.000"
type input "1.700.000.000"
type input "17.000.000.000"
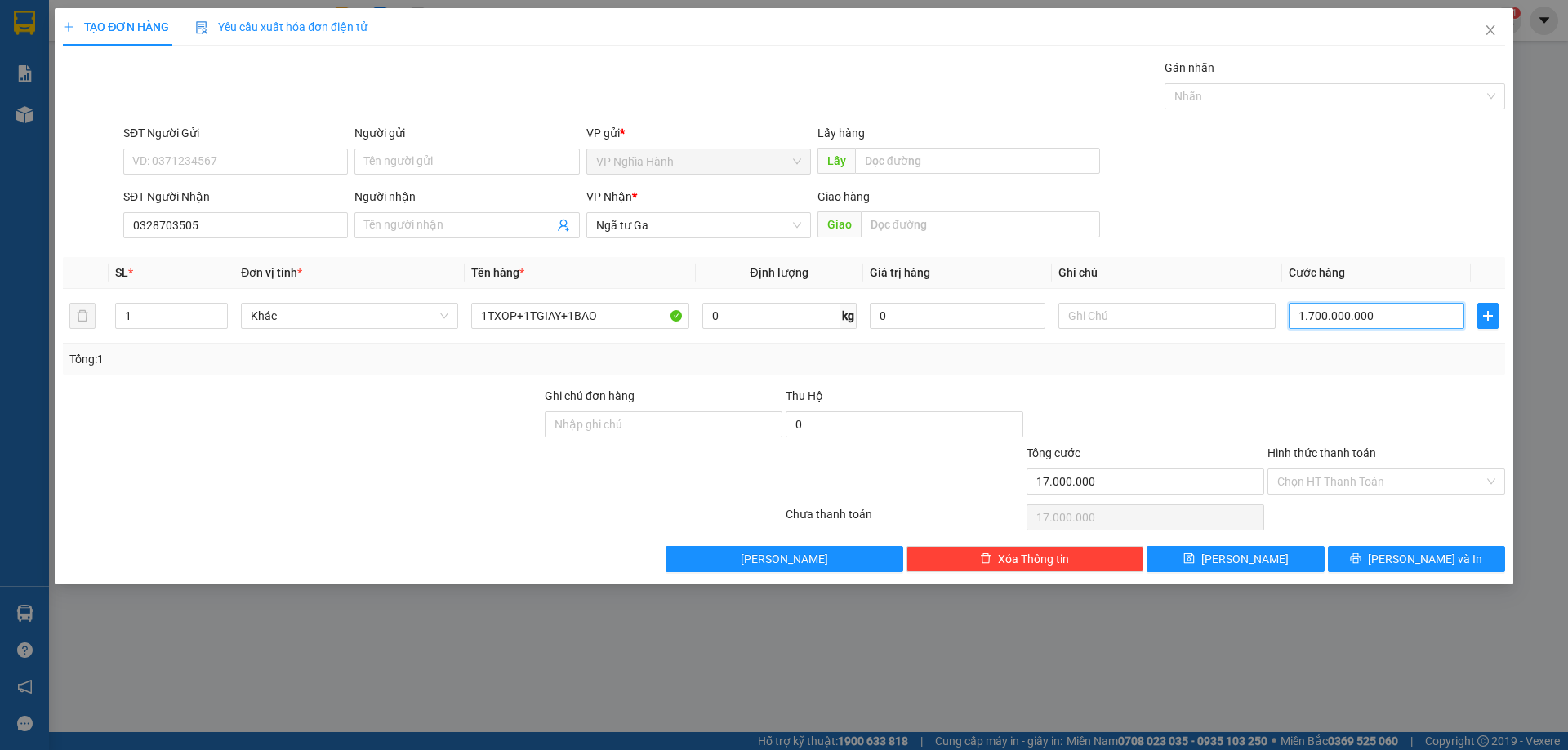
type input "17.000.000.000"
type input "170.000.000.000"
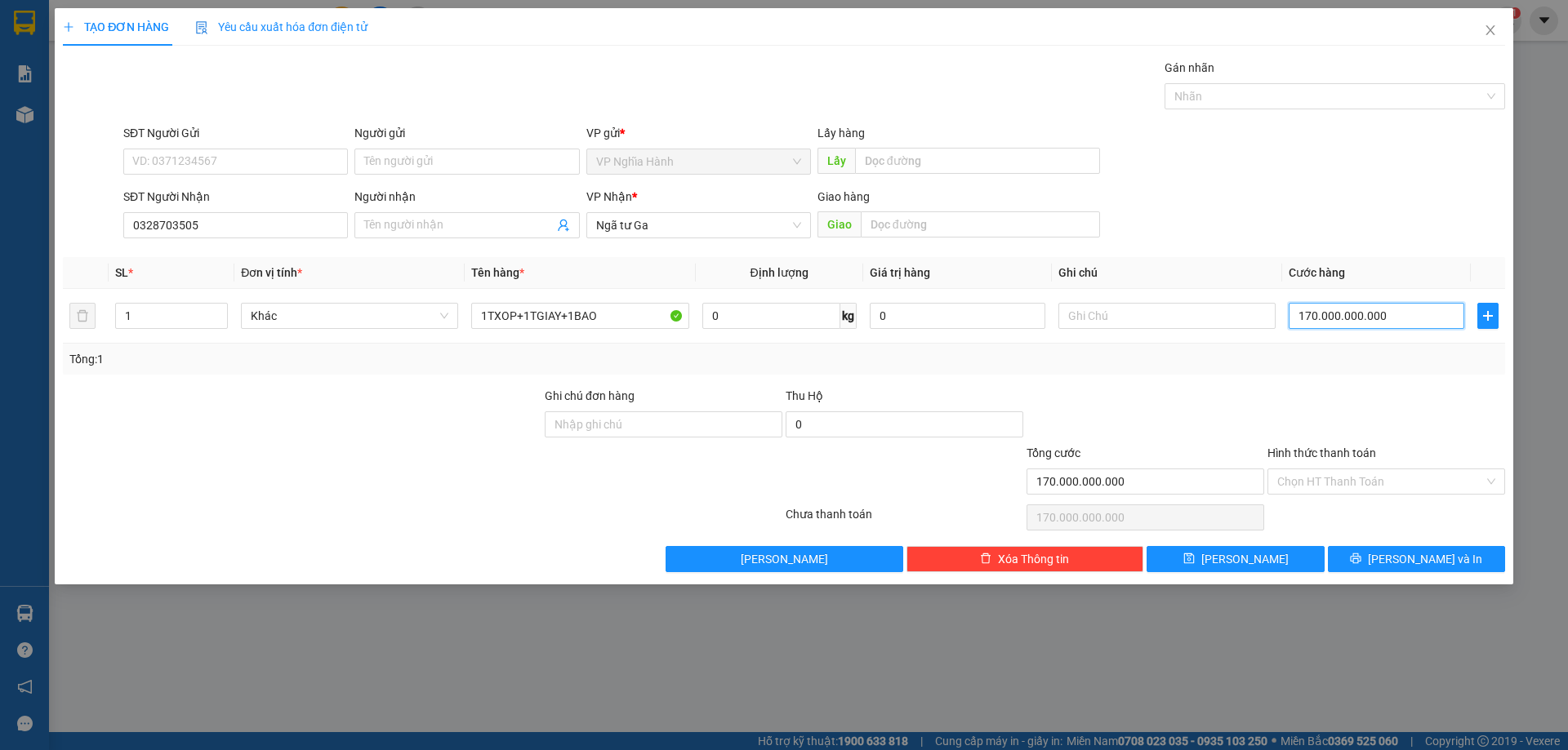
type input "1.700.000.000.000"
type input "17.000.000.000.000"
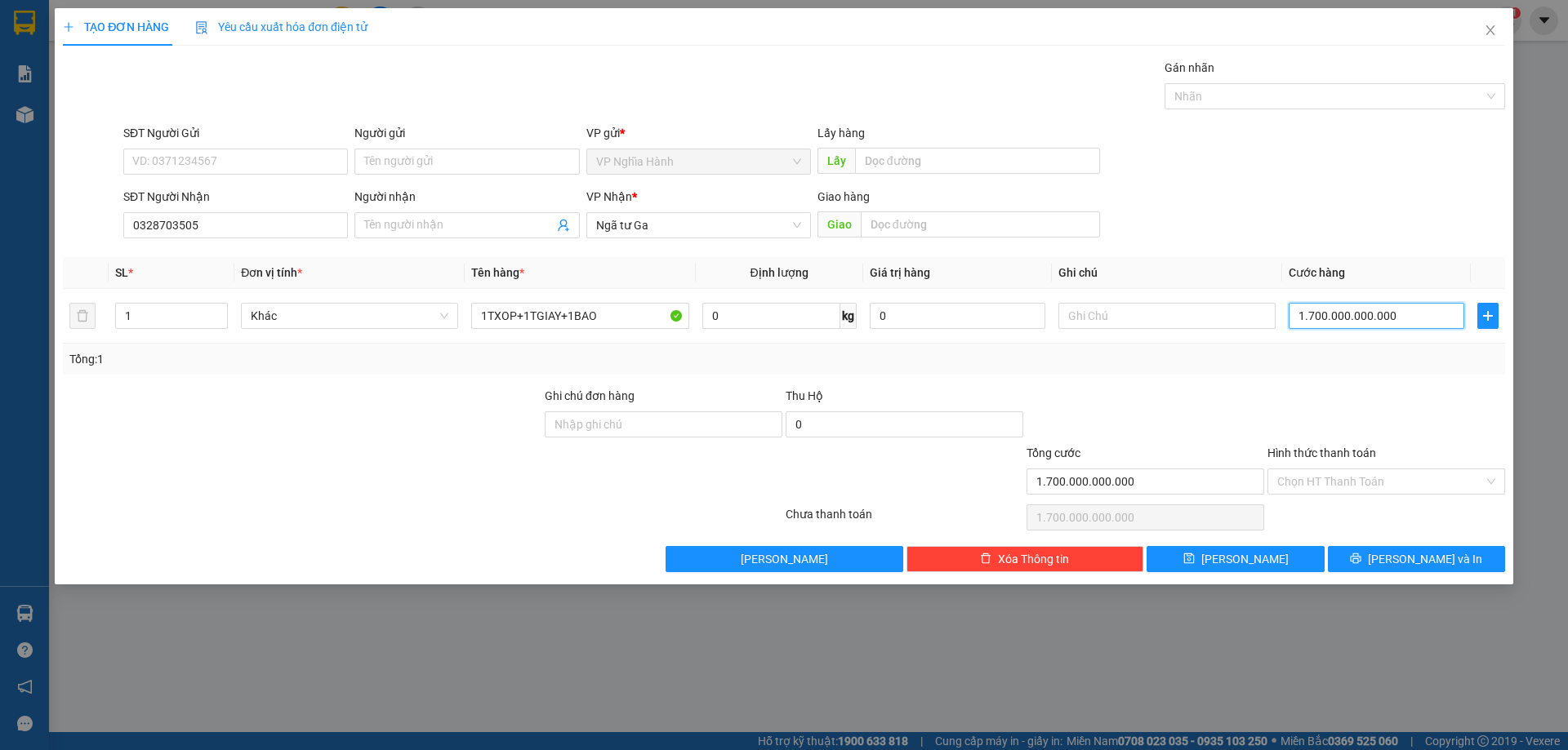
type input "17.000.000.000.000"
type input "170.000.000.000.000"
type input "1.700.000.000.000.000"
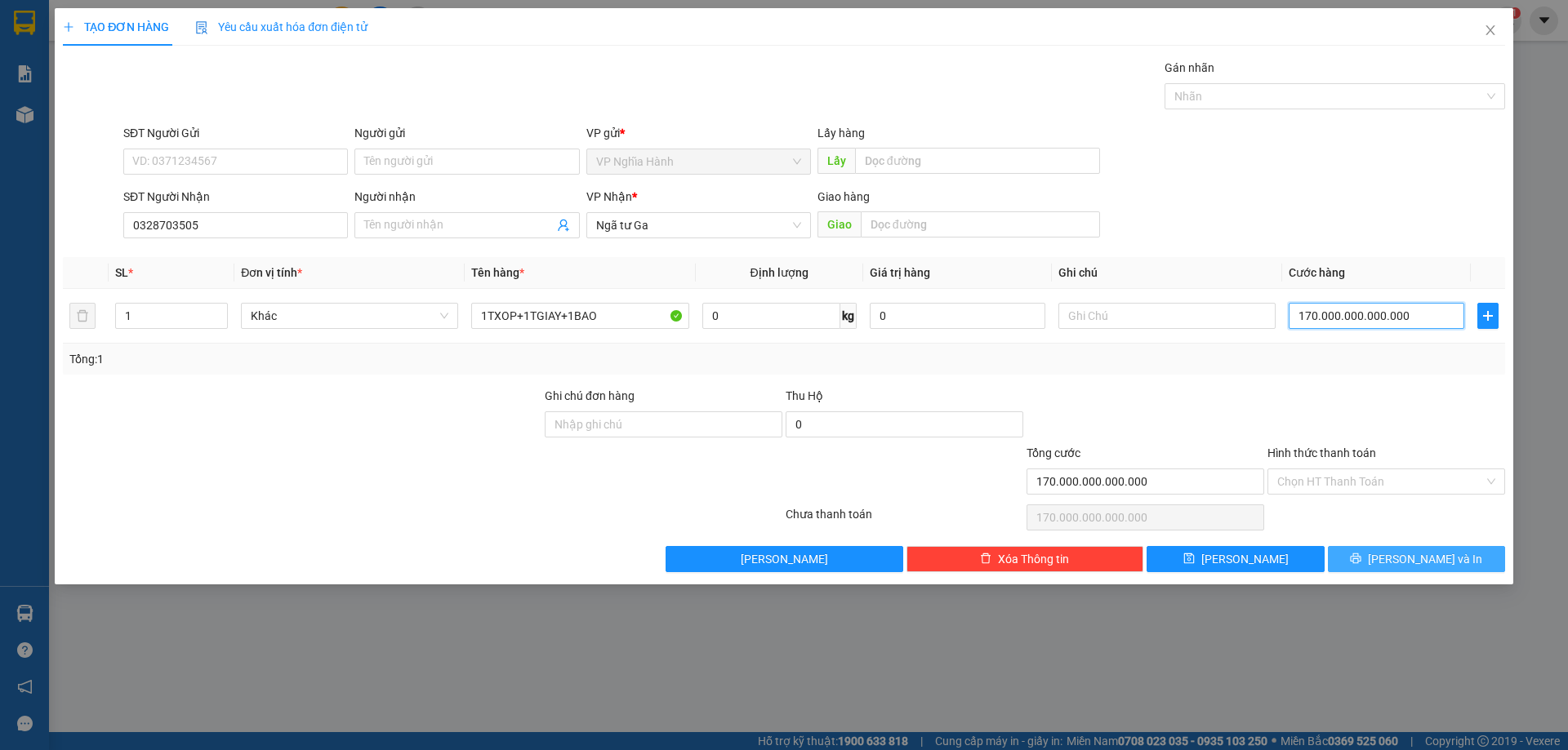
type input "1.700.000.000.000.000"
type input "17.000.000.000.000.000"
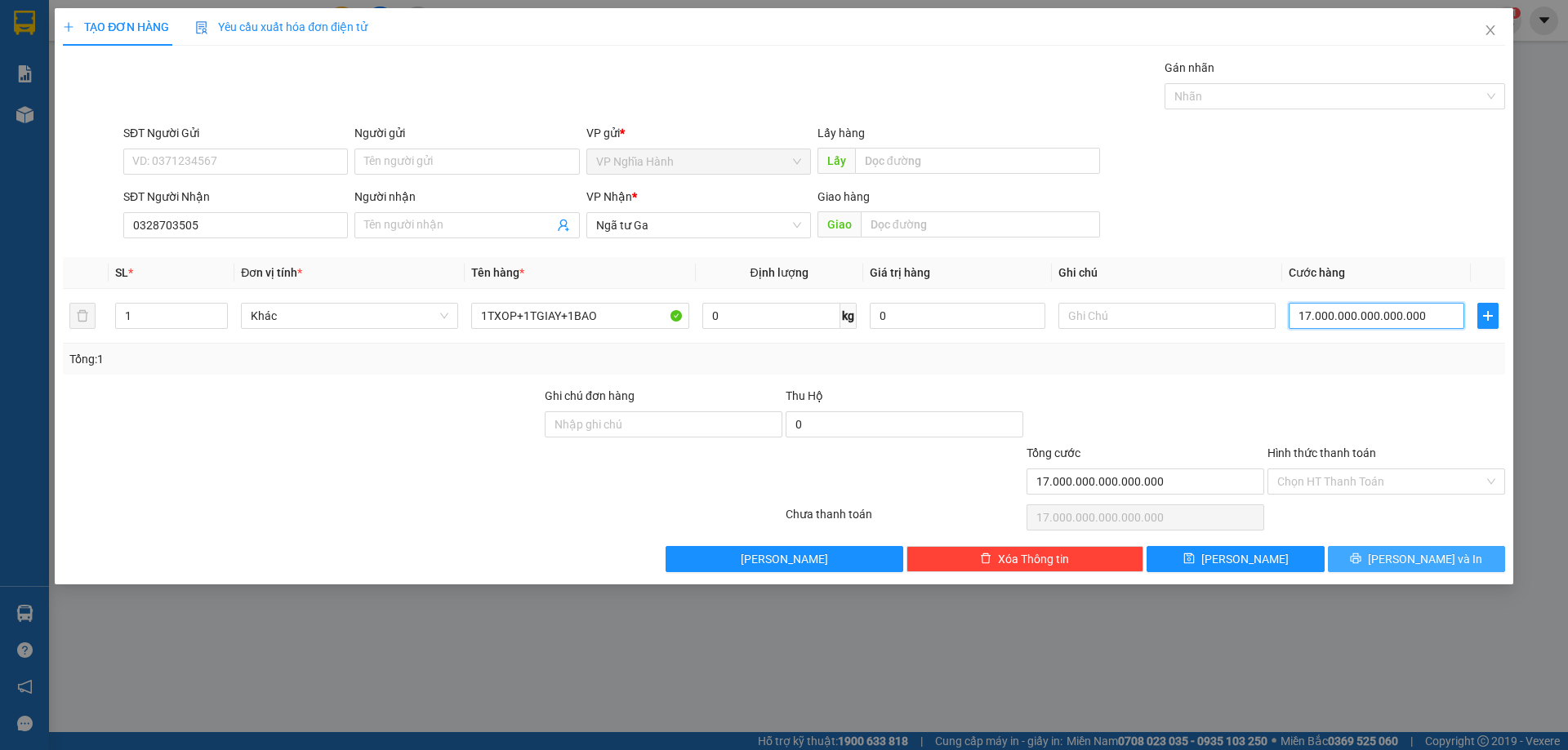
type input "170.000.000.000.000.000"
type input "1.700.000.000.000.000.000"
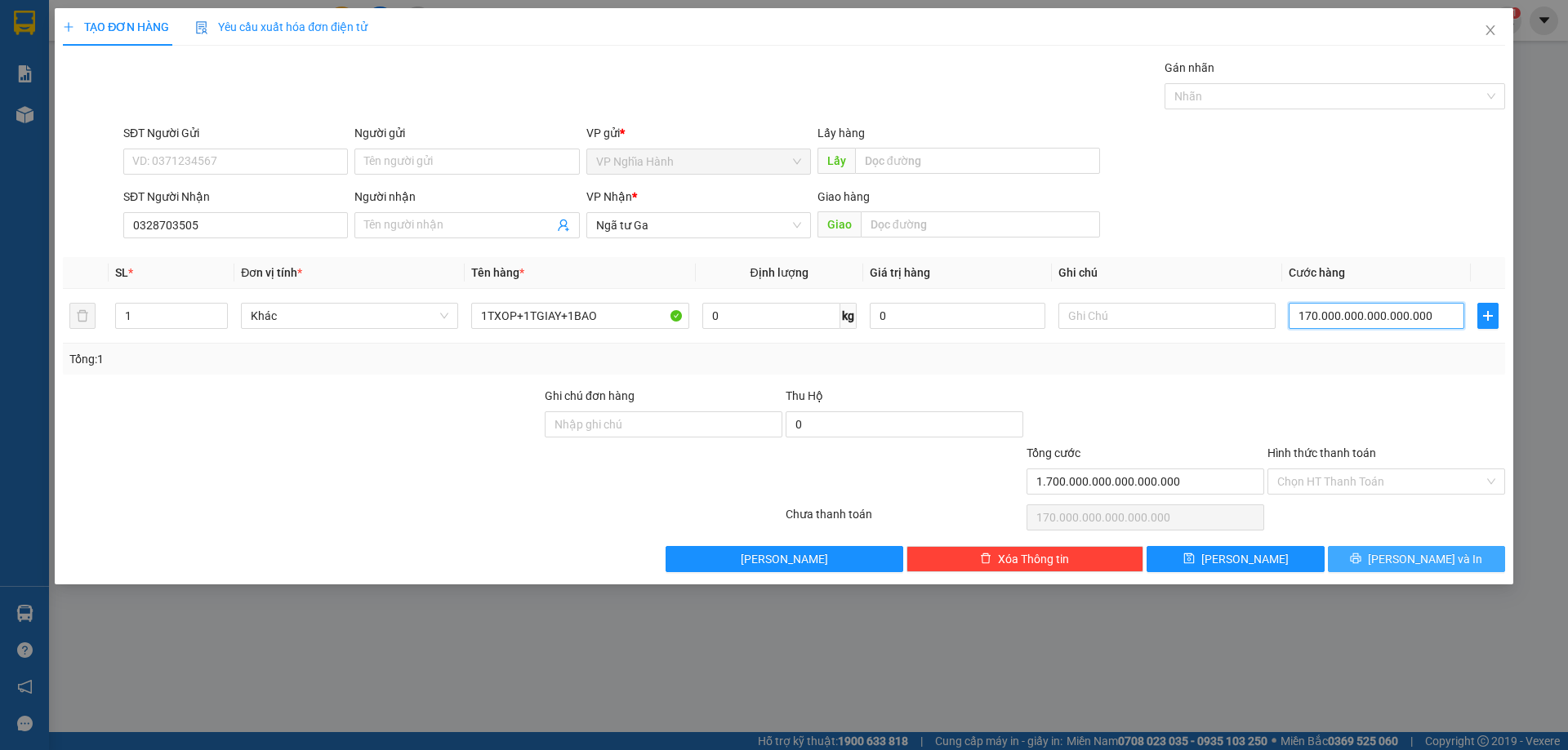
type input "1.700.000.000.000.000.000"
type input "17.000.000.000.000.000.000"
type input "170.000.000.000.000.000.000"
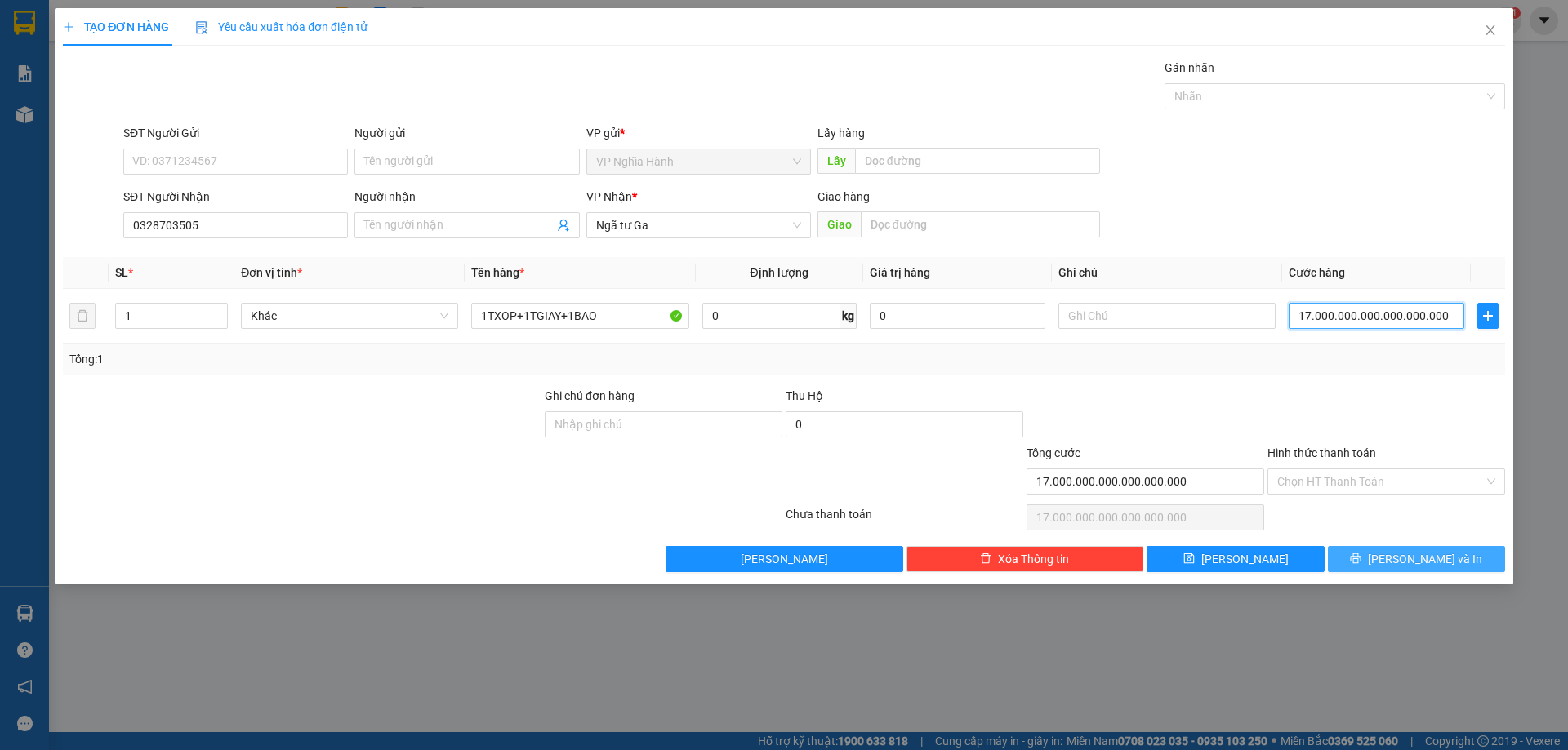
type input "170.000.000.000.000.000.000"
type input "1.700.000.000.000.000.000.000"
type input "1.7e+22"
type input "17.000.000.000.000.000.000.000"
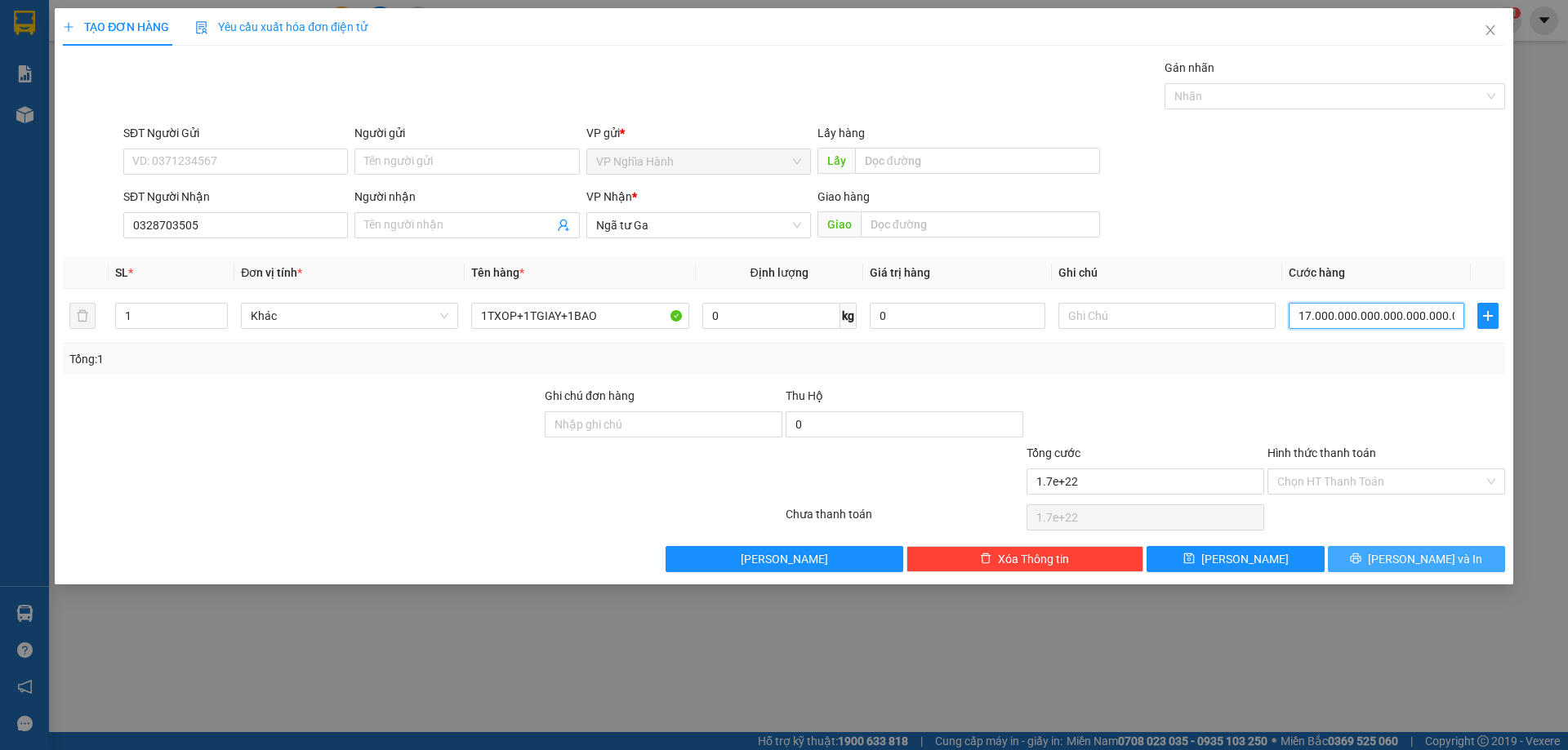
type input "1.7e+23"
type input "170.000.000.000.000.000.000.000"
type input "1.7e+24"
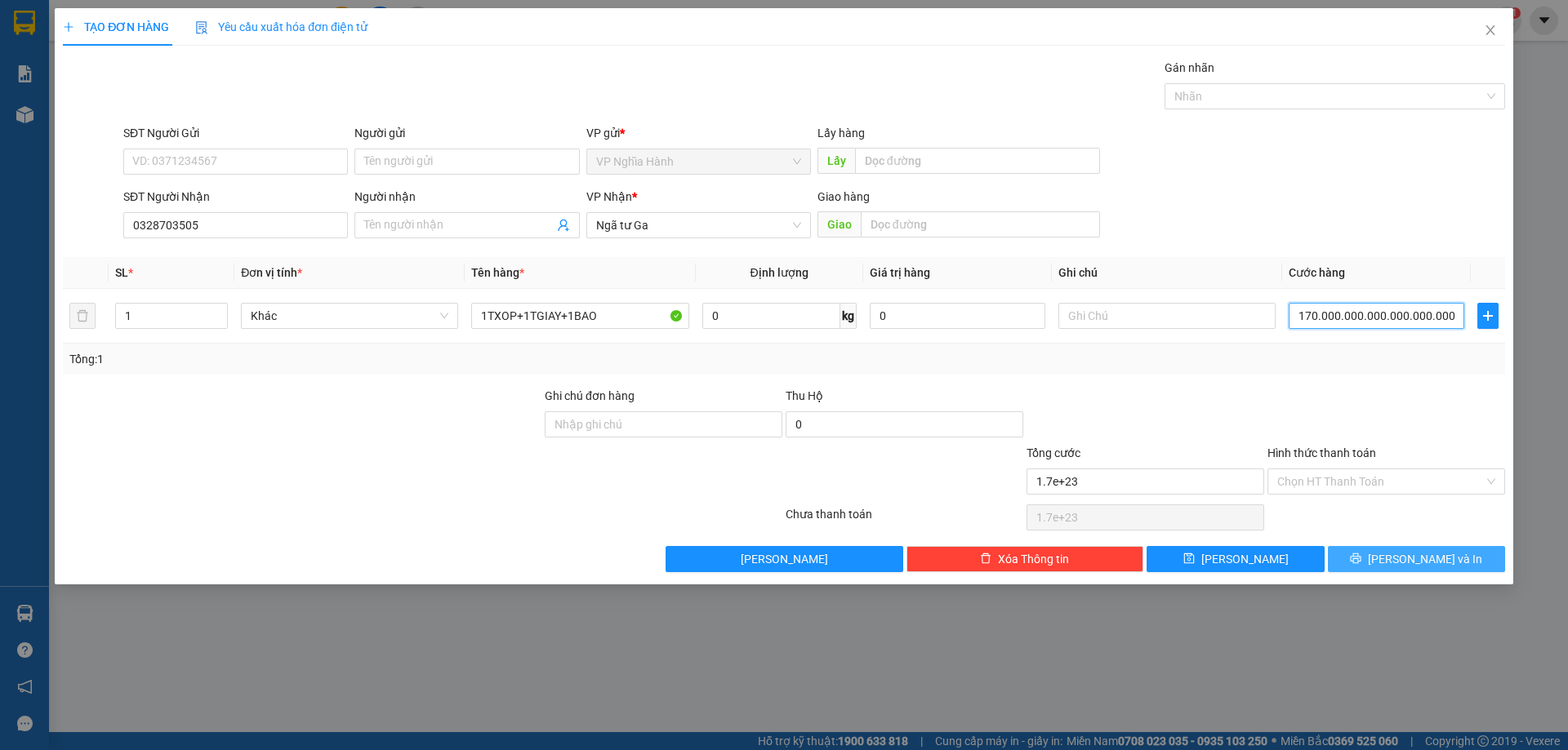
type input "1.700.000.000.000.000.000.000.000"
type input "1.7e+25"
type input "17.000.000.000.000.000.000.000.000"
type input "1.7e+26"
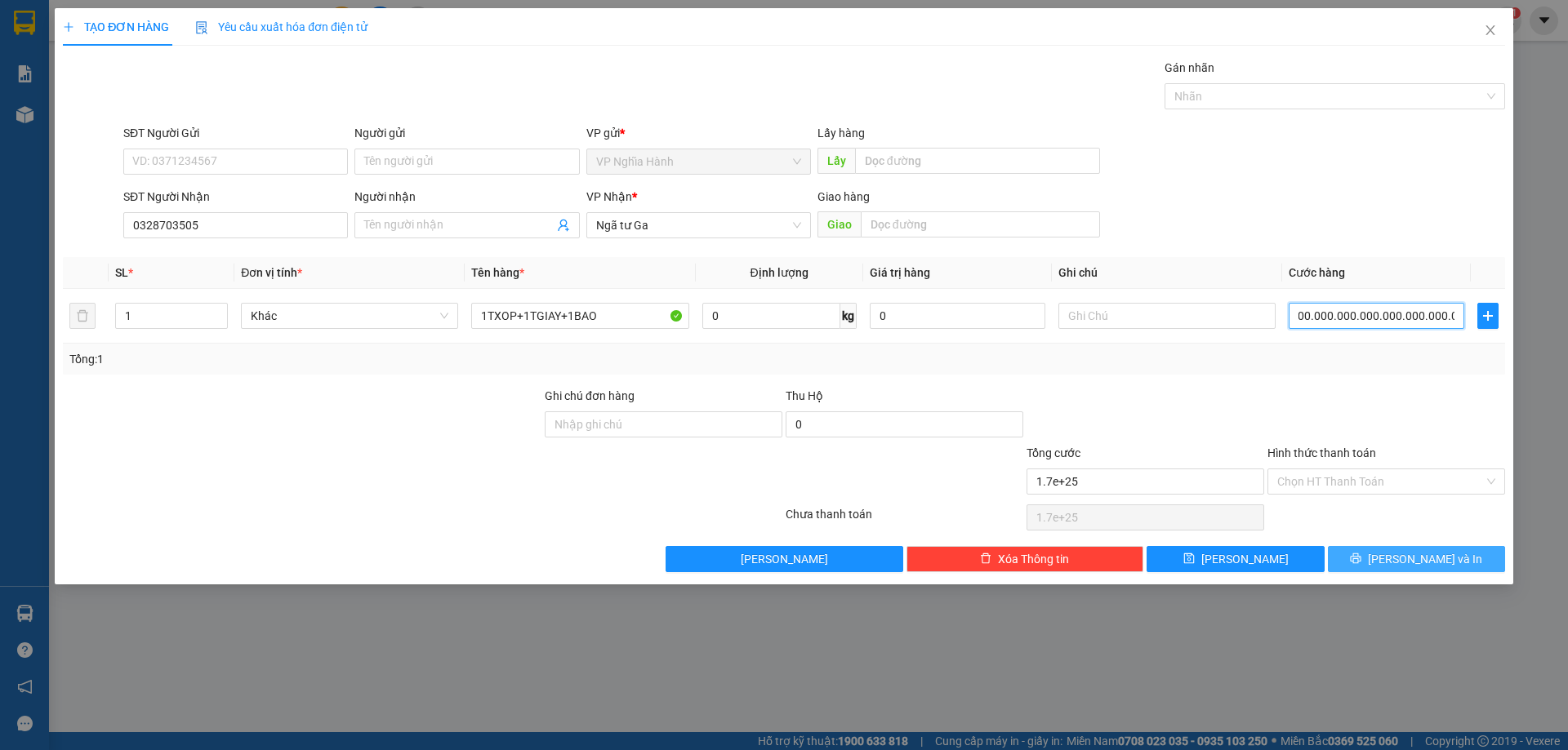
type input "1.7e+26"
type input "170.000.000.000.000.000.000.000.000"
type input "1.7e+27"
type input "1.700.000.000.000.000.000.000.000.000"
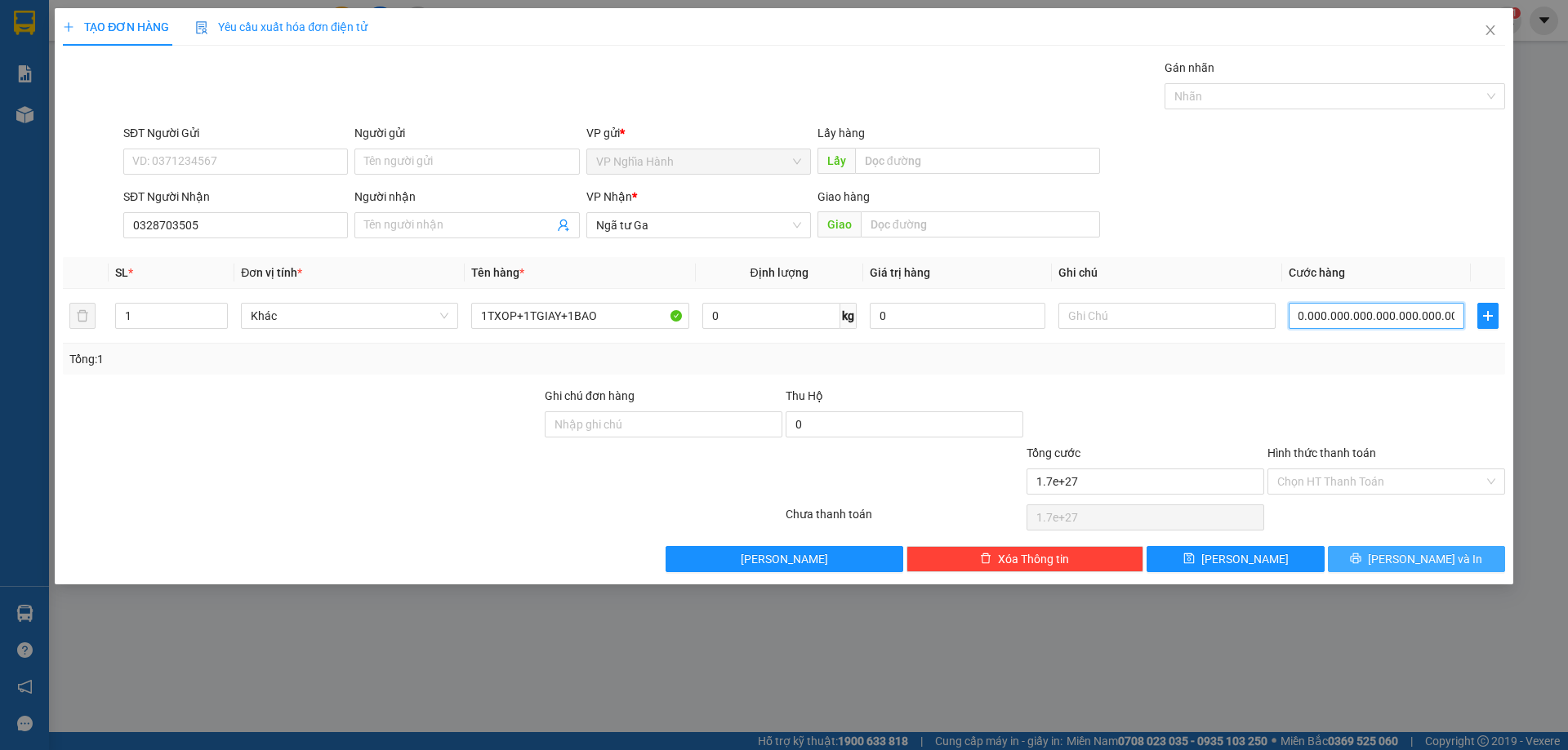
type input "1.7e+28"
type input "17.000.000.000.000.000.000.000.000.000"
type input "1.7e+29"
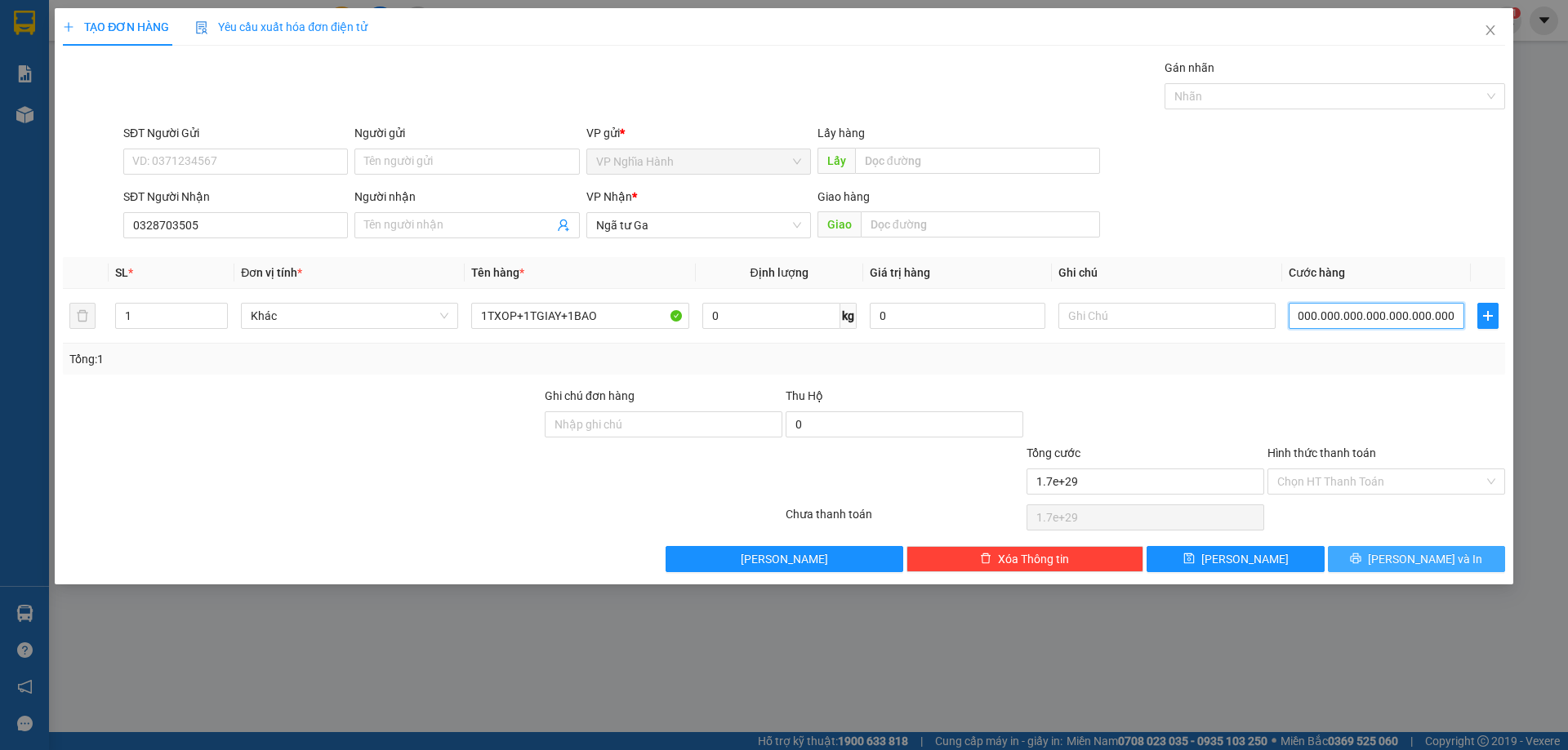
type input "1.700.000.000.000.000.000.000.000.000.000"
type input "1.7e+30"
type input "170.000.000.000.000.000.000.000.000.000"
type input "1.7e+29"
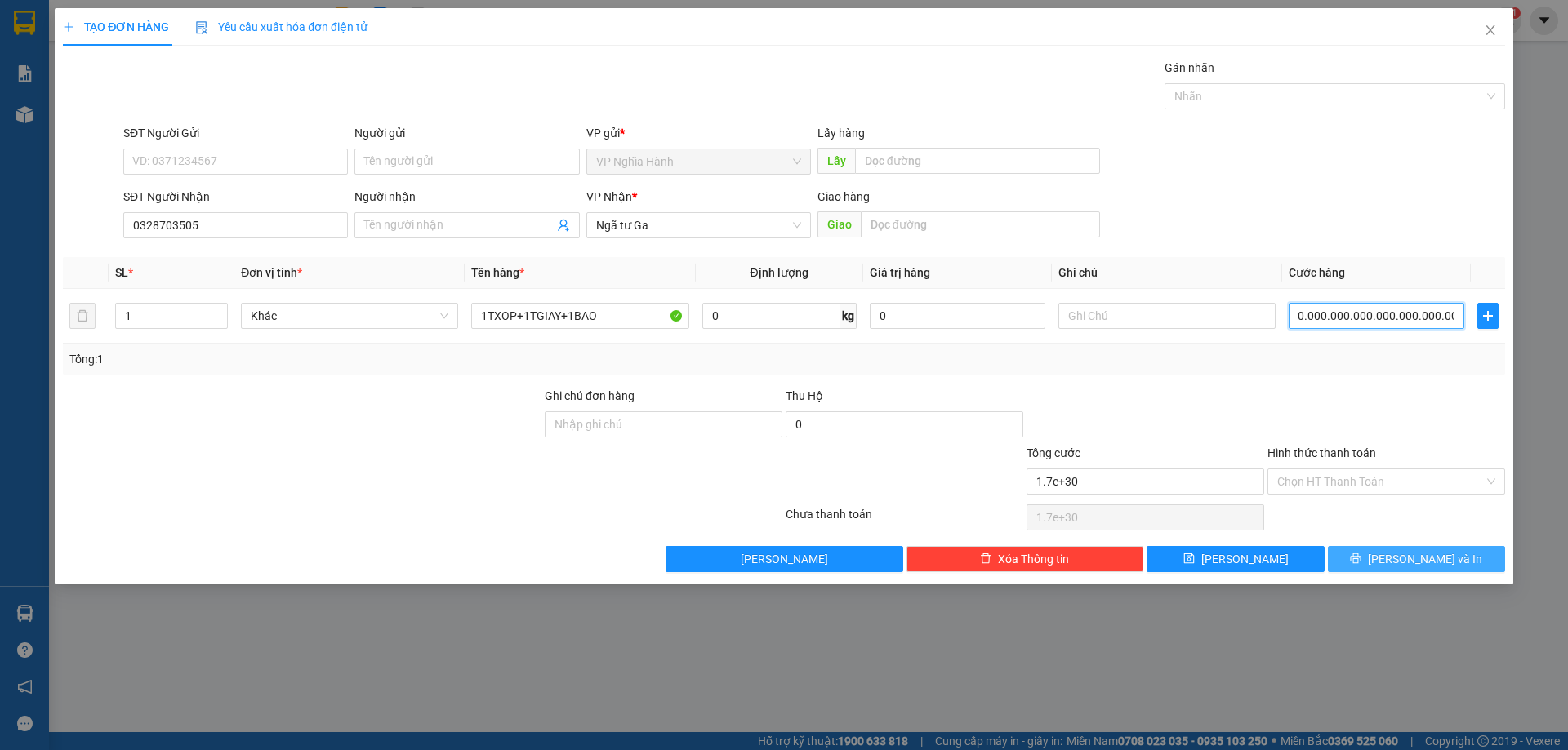
type input "1.7e+29"
type input "1.700.000.000.000.000.000.000.000.000"
type input "1.7e+27"
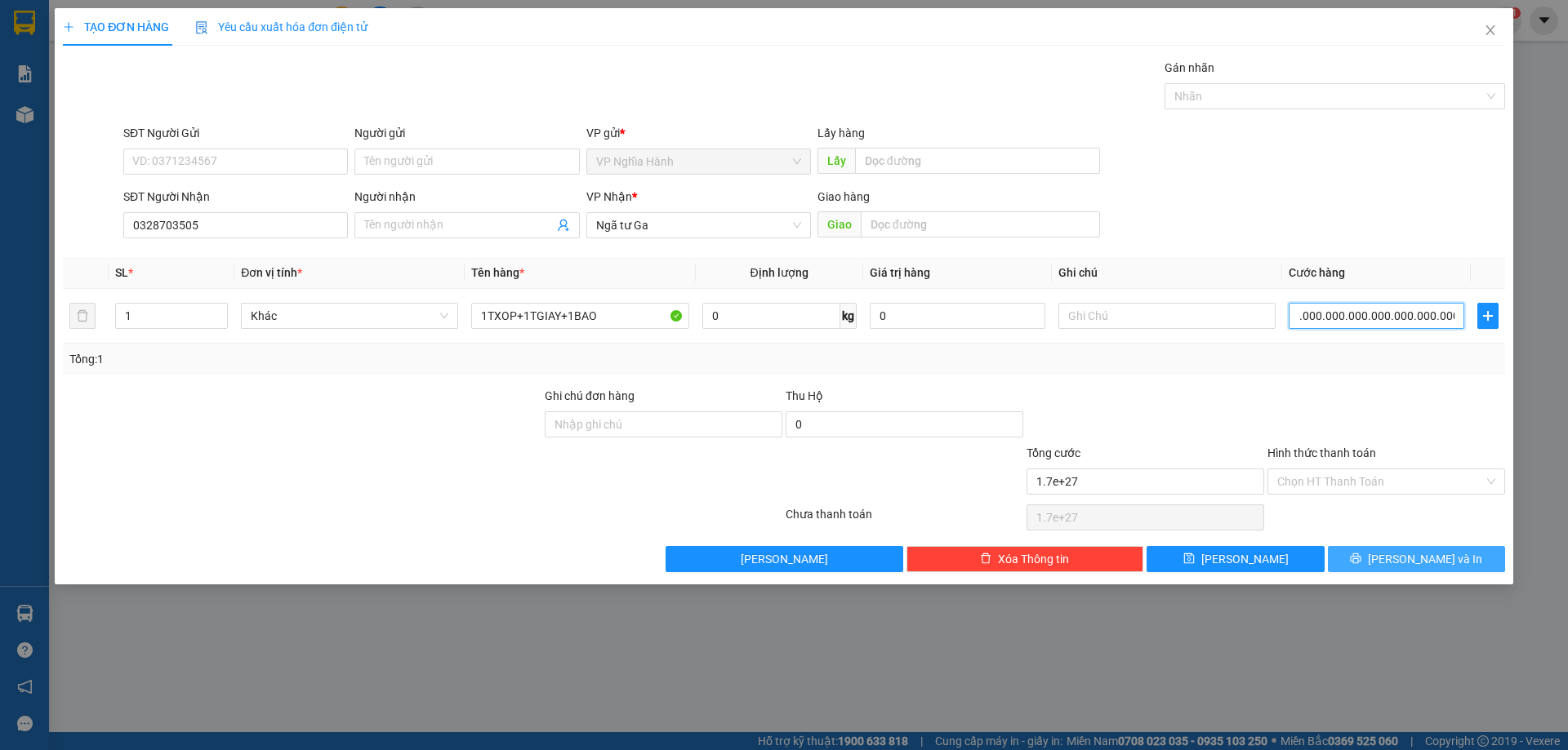
type input "170.000.000.000.000.000.000.000.000"
type input "1.7e+26"
type input "17.000.000.000.000.000.000.000.000"
type input "1.7e+25"
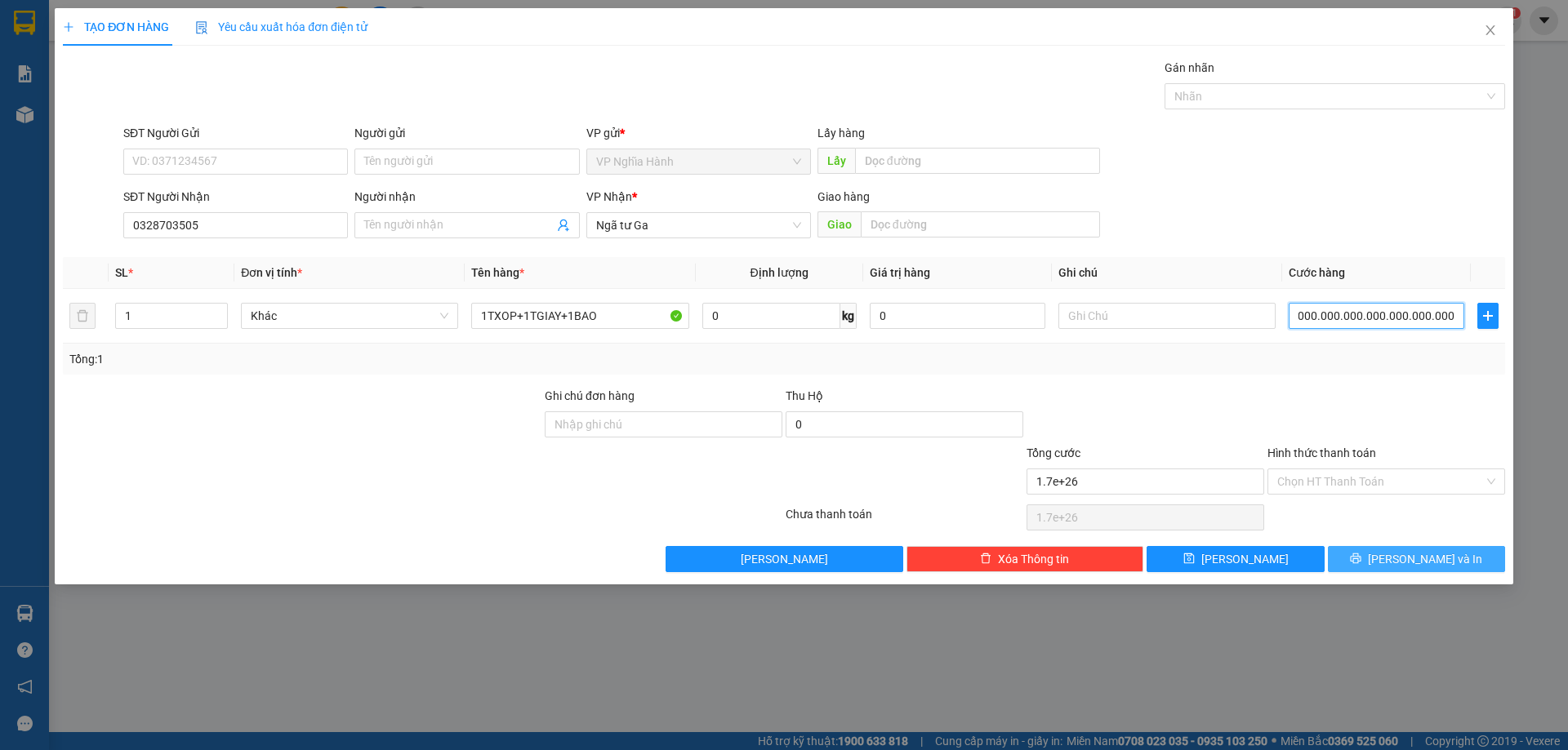
type input "1.7e+25"
click at [1361, 553] on icon "printer" at bounding box center [1355, 558] width 12 height 12
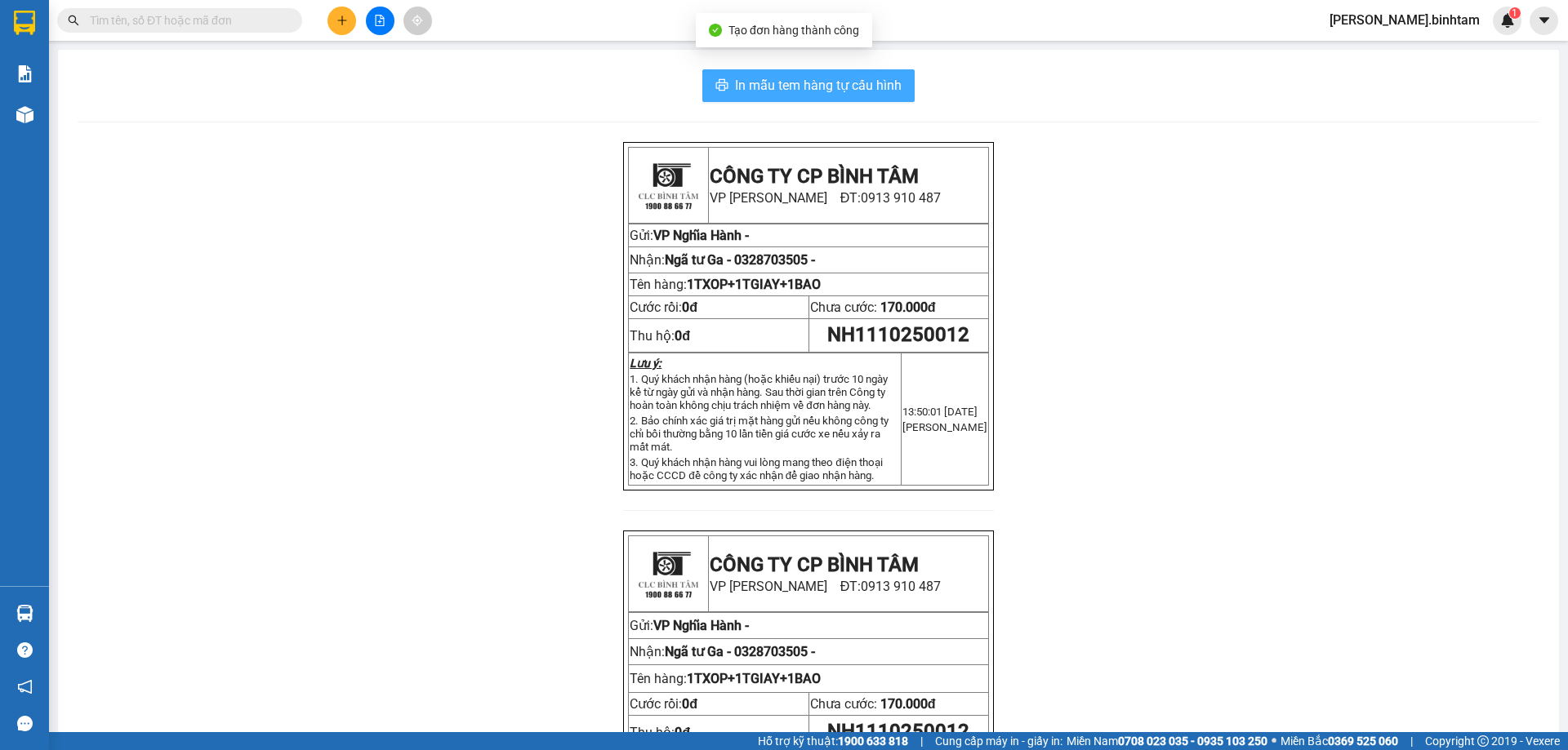
click at [840, 83] on span "In mẫu tem hàng tự cấu hình" at bounding box center [818, 85] width 167 height 20
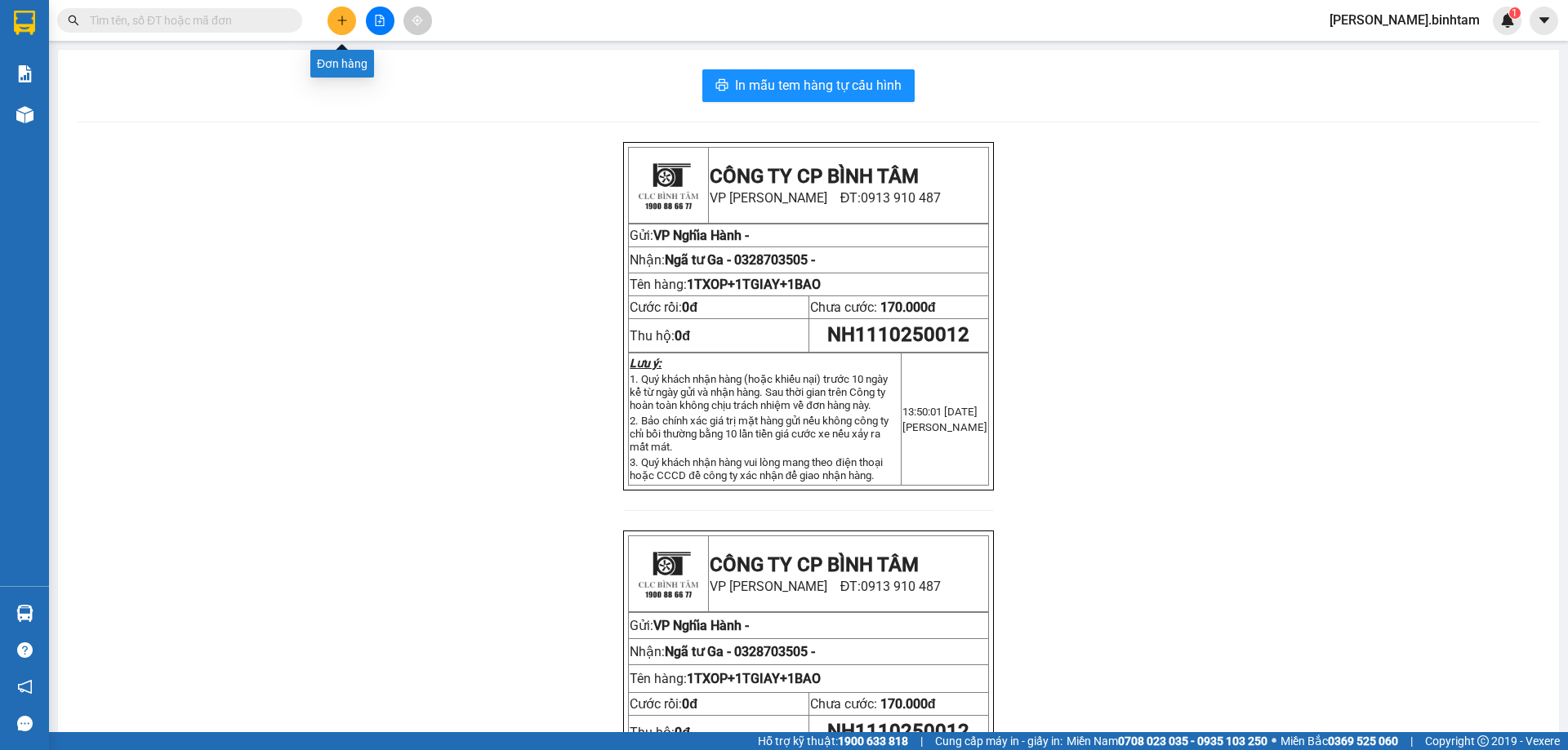
click at [347, 27] on button at bounding box center [342, 20] width 28 height 28
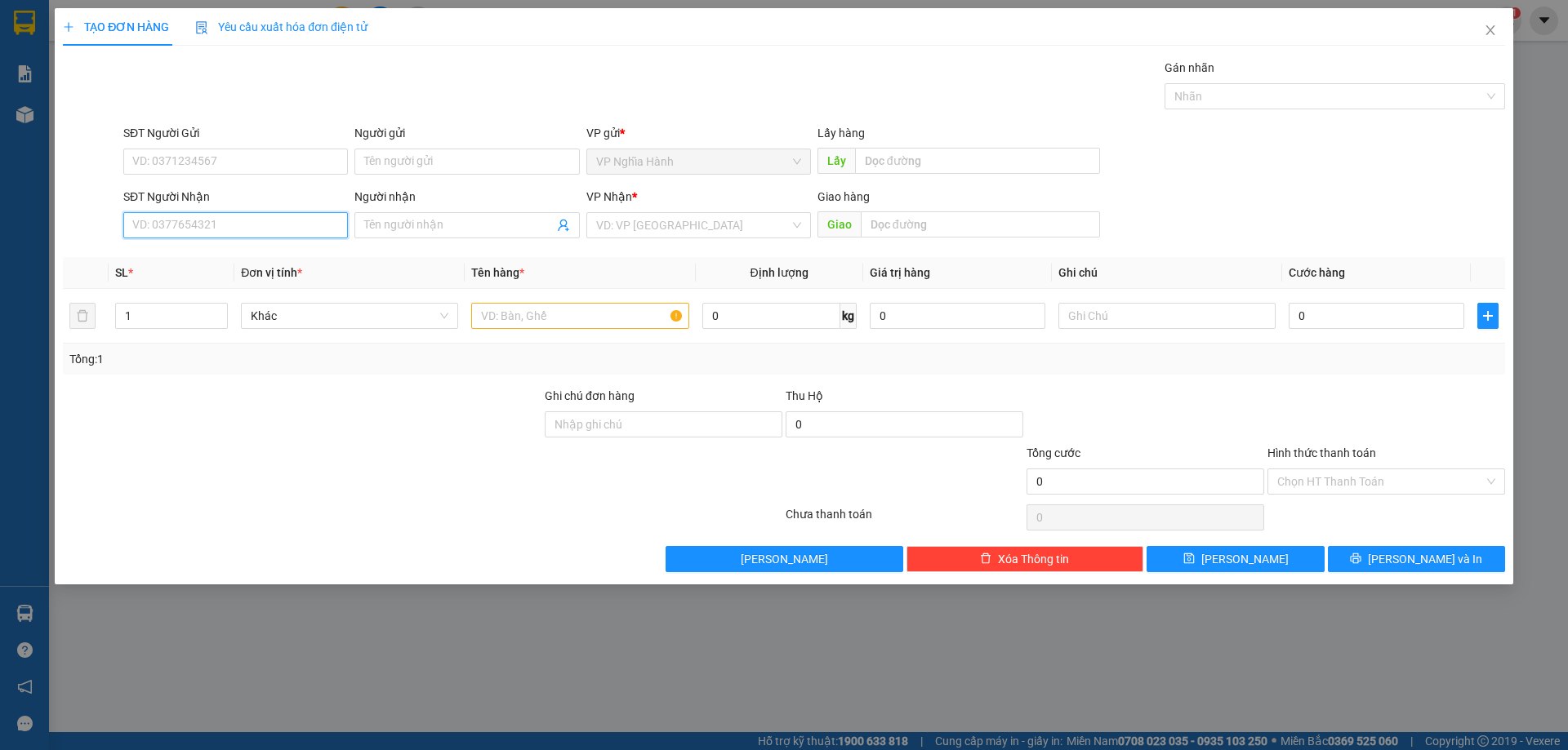
click at [246, 231] on input "SĐT Người Nhận" at bounding box center [235, 225] width 224 height 26
click at [363, 227] on span at bounding box center [466, 225] width 224 height 26
click at [719, 228] on input "search" at bounding box center [693, 224] width 193 height 24
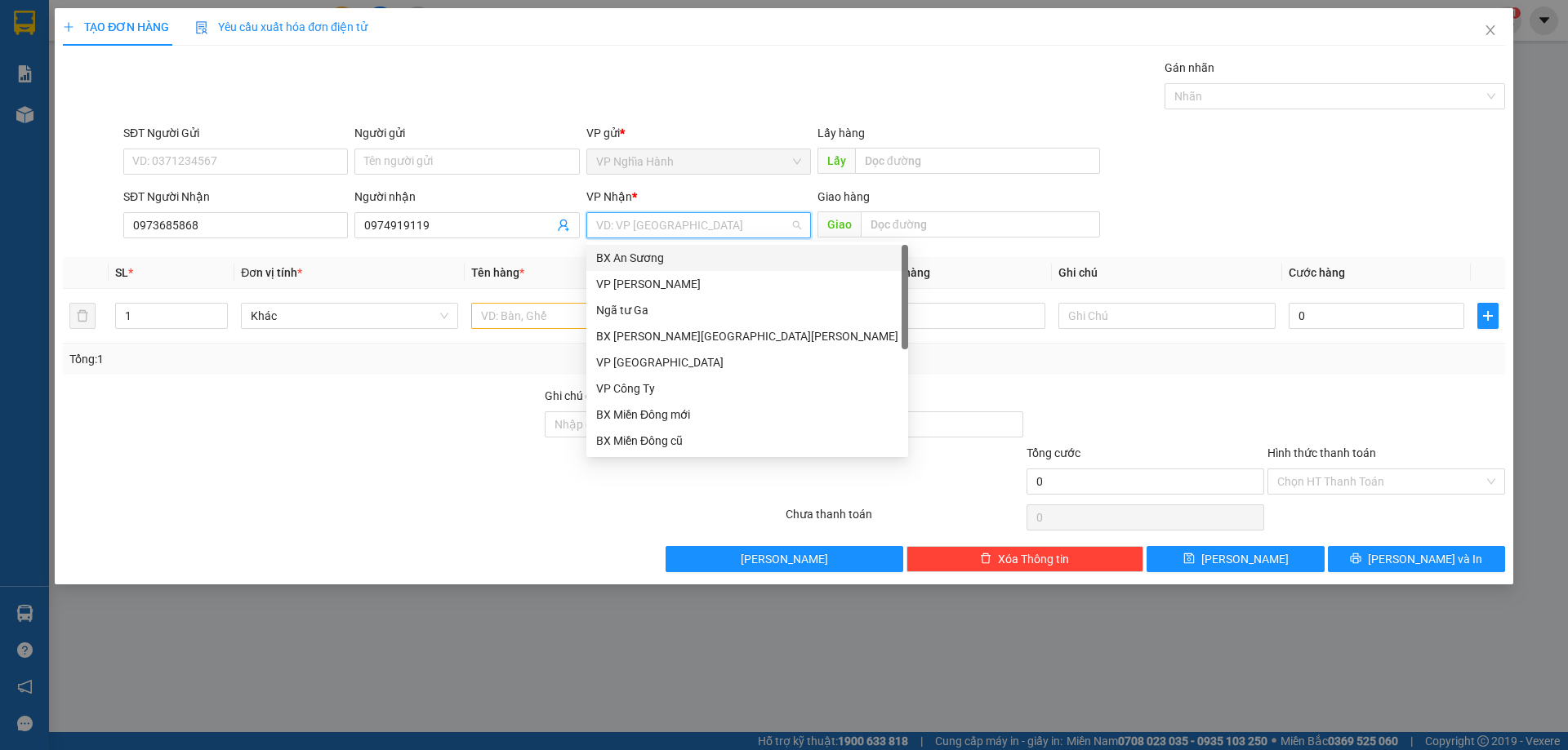
click at [678, 250] on div "BX An Sương" at bounding box center [747, 257] width 302 height 18
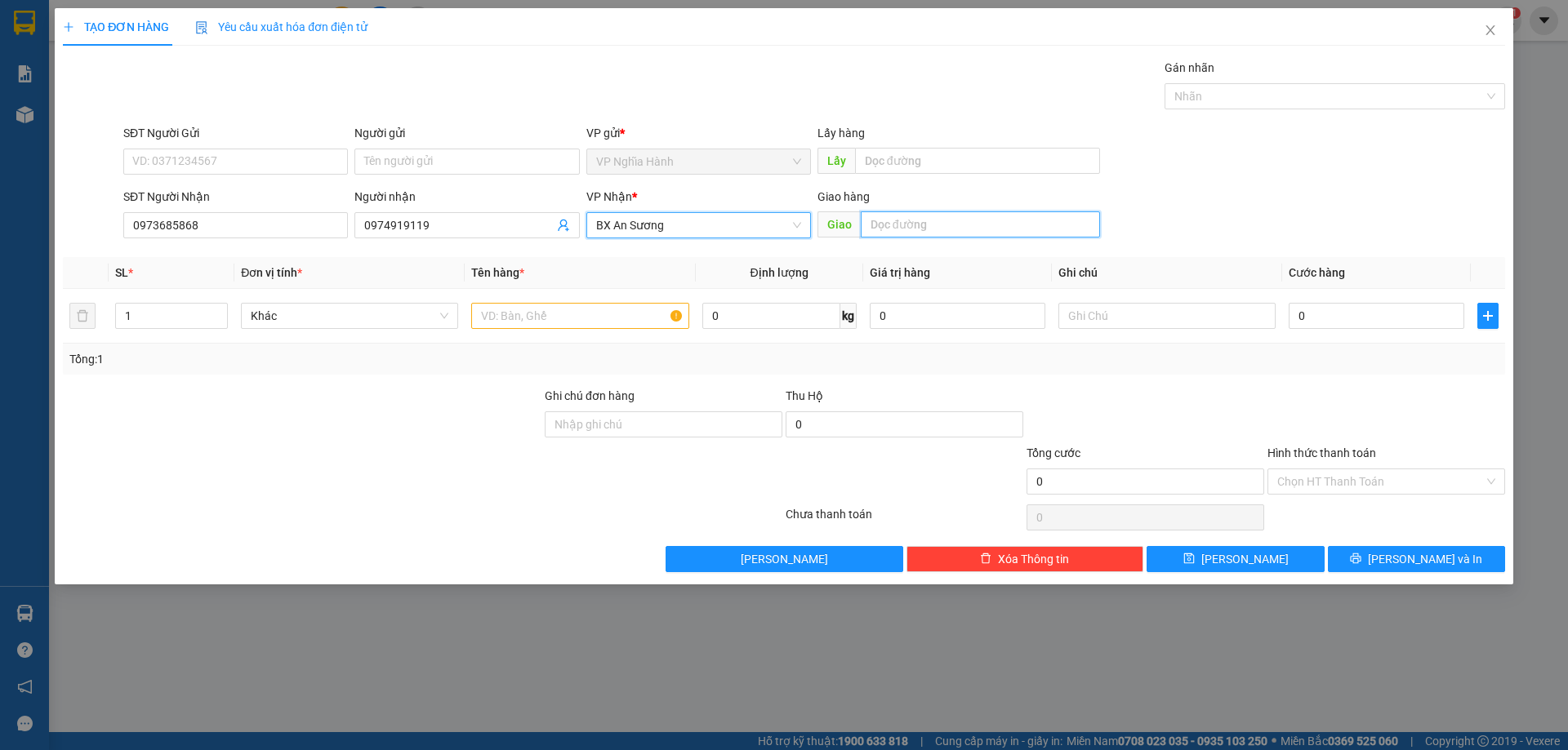
click at [897, 216] on input "text" at bounding box center [980, 224] width 239 height 26
click at [493, 311] on input "text" at bounding box center [580, 315] width 218 height 26
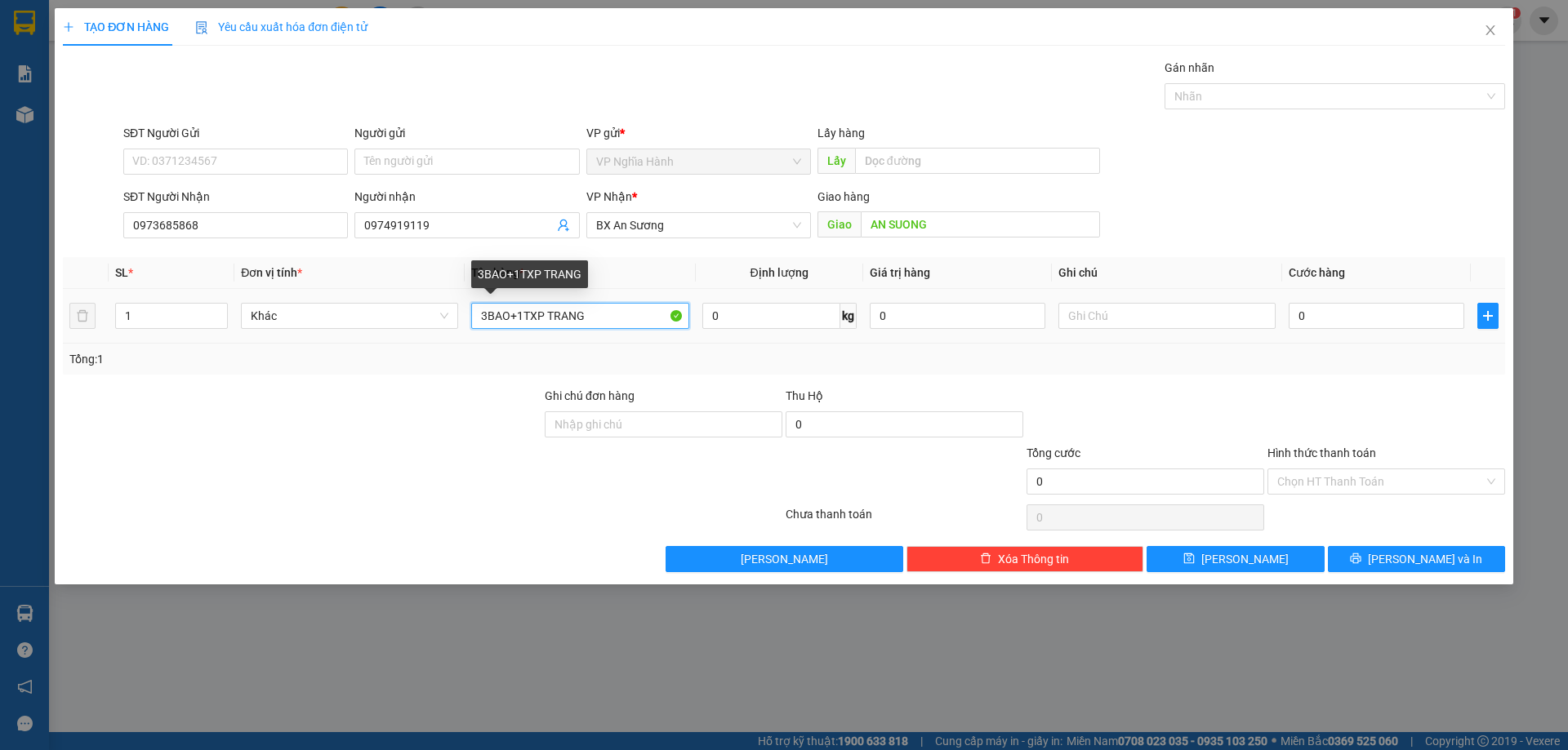
click at [535, 312] on input "3BAO+1TXP TRANG" at bounding box center [580, 315] width 218 height 26
click at [1319, 300] on div "0" at bounding box center [1376, 315] width 176 height 32
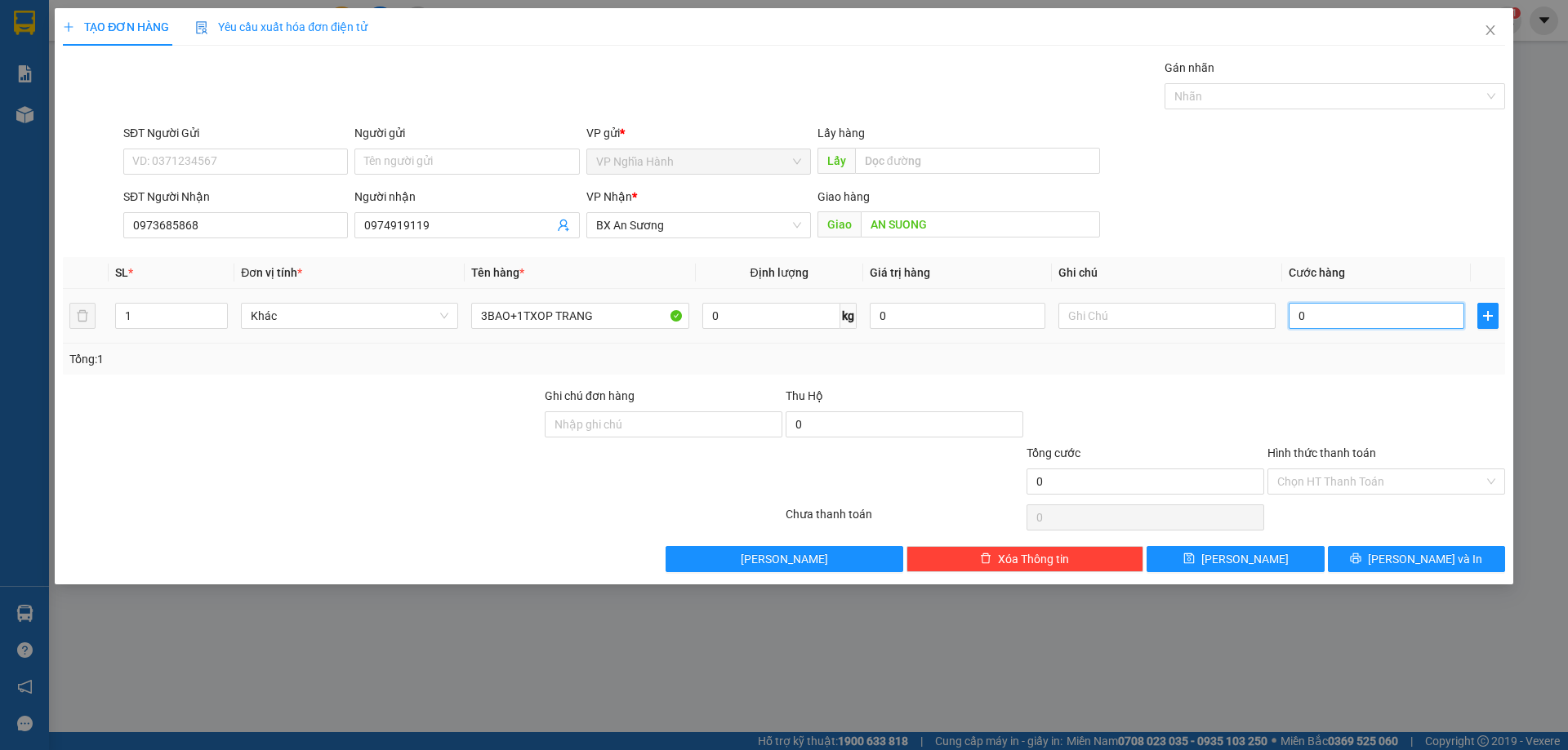
click at [1322, 317] on input "0" at bounding box center [1376, 315] width 176 height 26
click at [1383, 557] on button "[PERSON_NAME] và In" at bounding box center [1417, 559] width 178 height 26
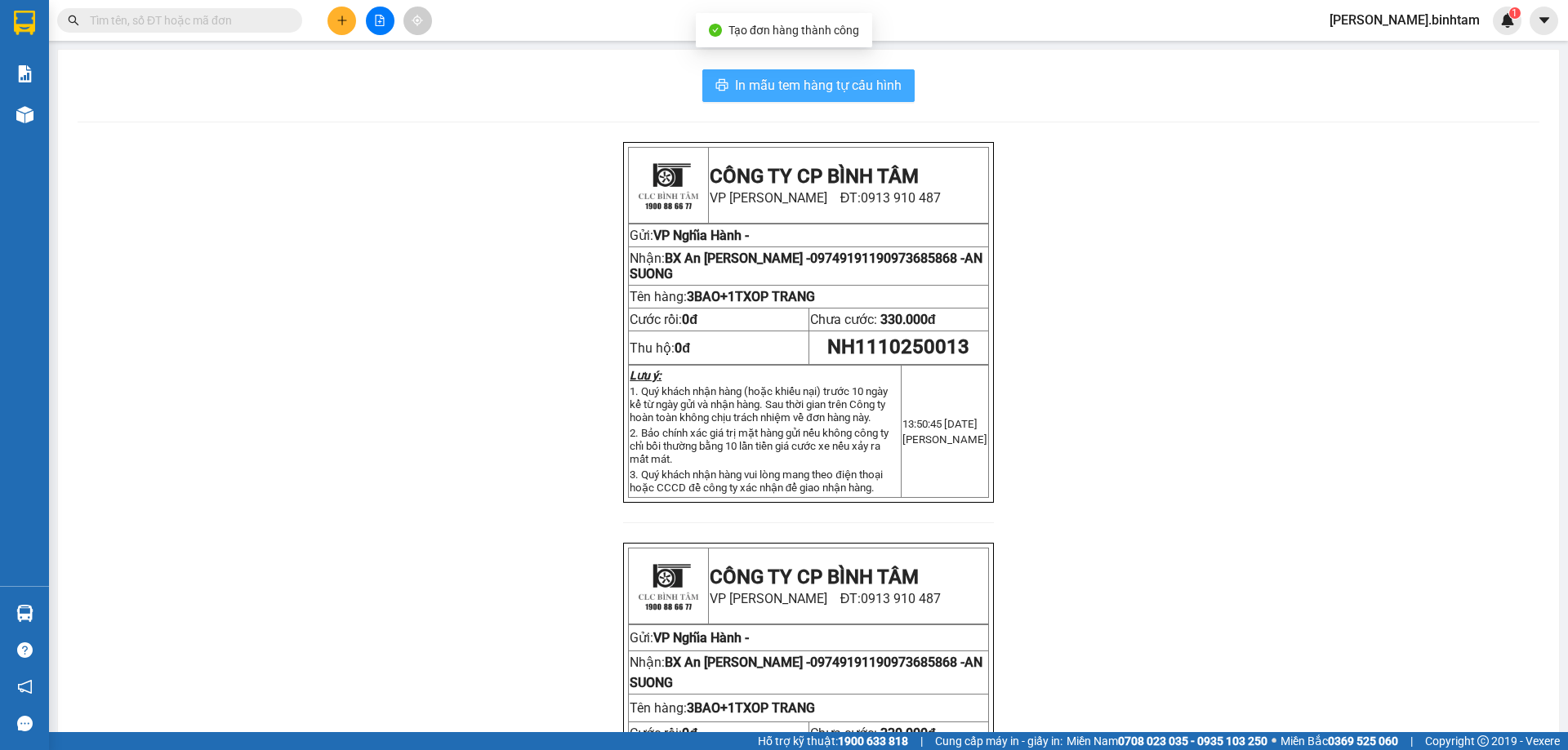
click at [863, 83] on span "In mẫu tem hàng tự cấu hình" at bounding box center [818, 85] width 167 height 20
click at [339, 12] on button at bounding box center [342, 20] width 28 height 28
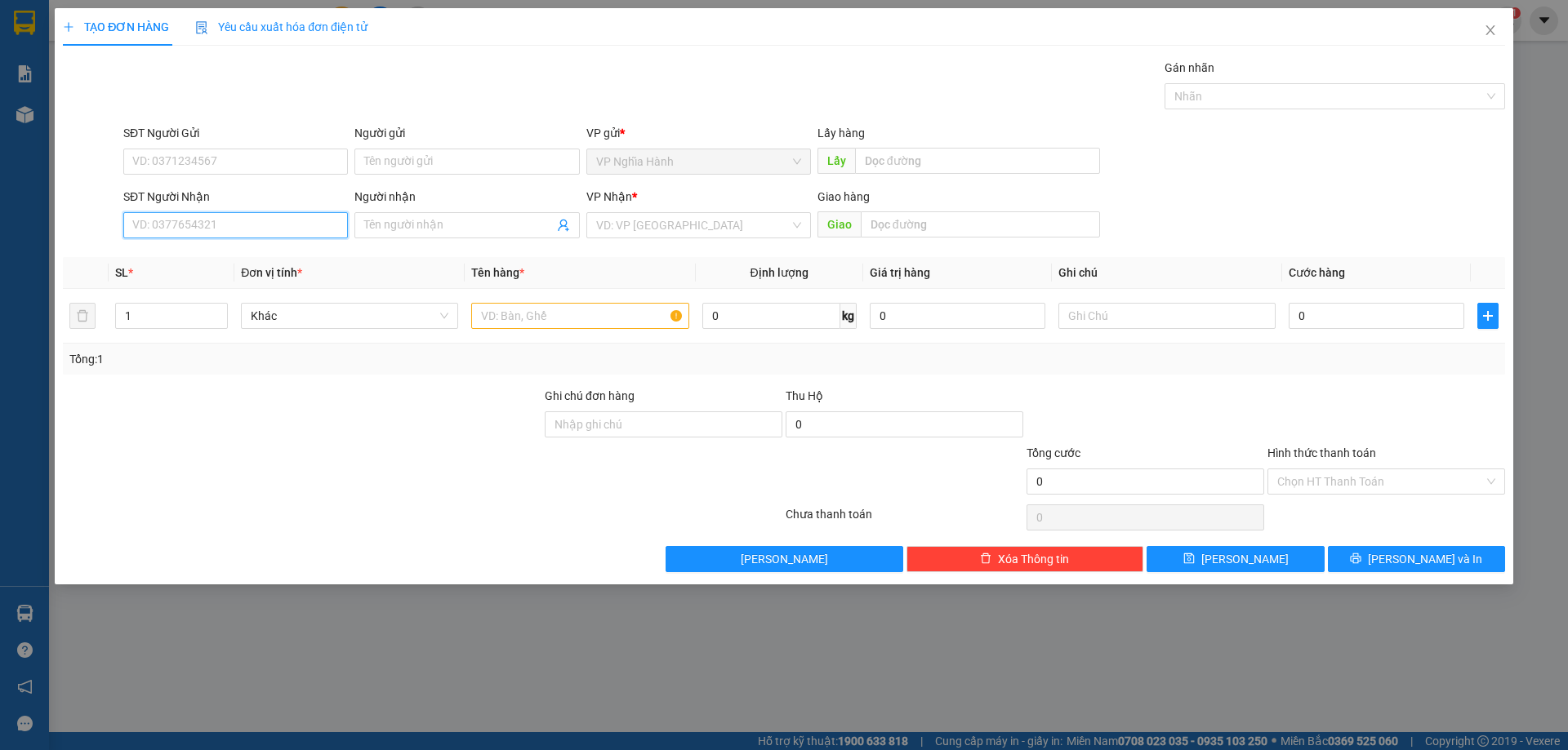
click at [163, 233] on input "SĐT Người Nhận" at bounding box center [235, 225] width 224 height 26
click at [206, 260] on div "0336442112" at bounding box center [235, 257] width 205 height 18
click at [1356, 563] on button "[PERSON_NAME] và In" at bounding box center [1417, 559] width 178 height 26
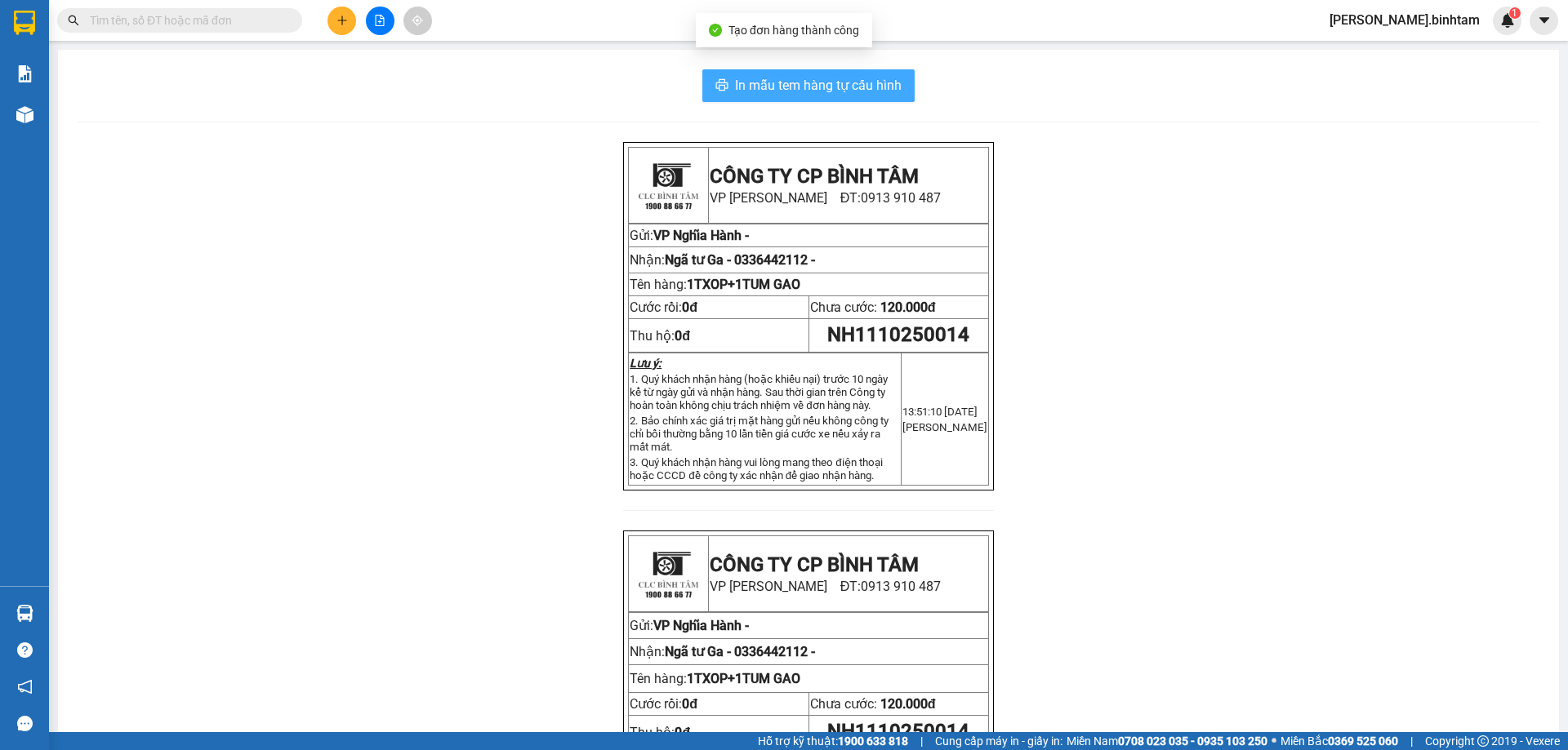
click at [773, 81] on span "In mẫu tem hàng tự cấu hình" at bounding box center [818, 85] width 167 height 20
click at [351, 21] on button at bounding box center [342, 20] width 28 height 28
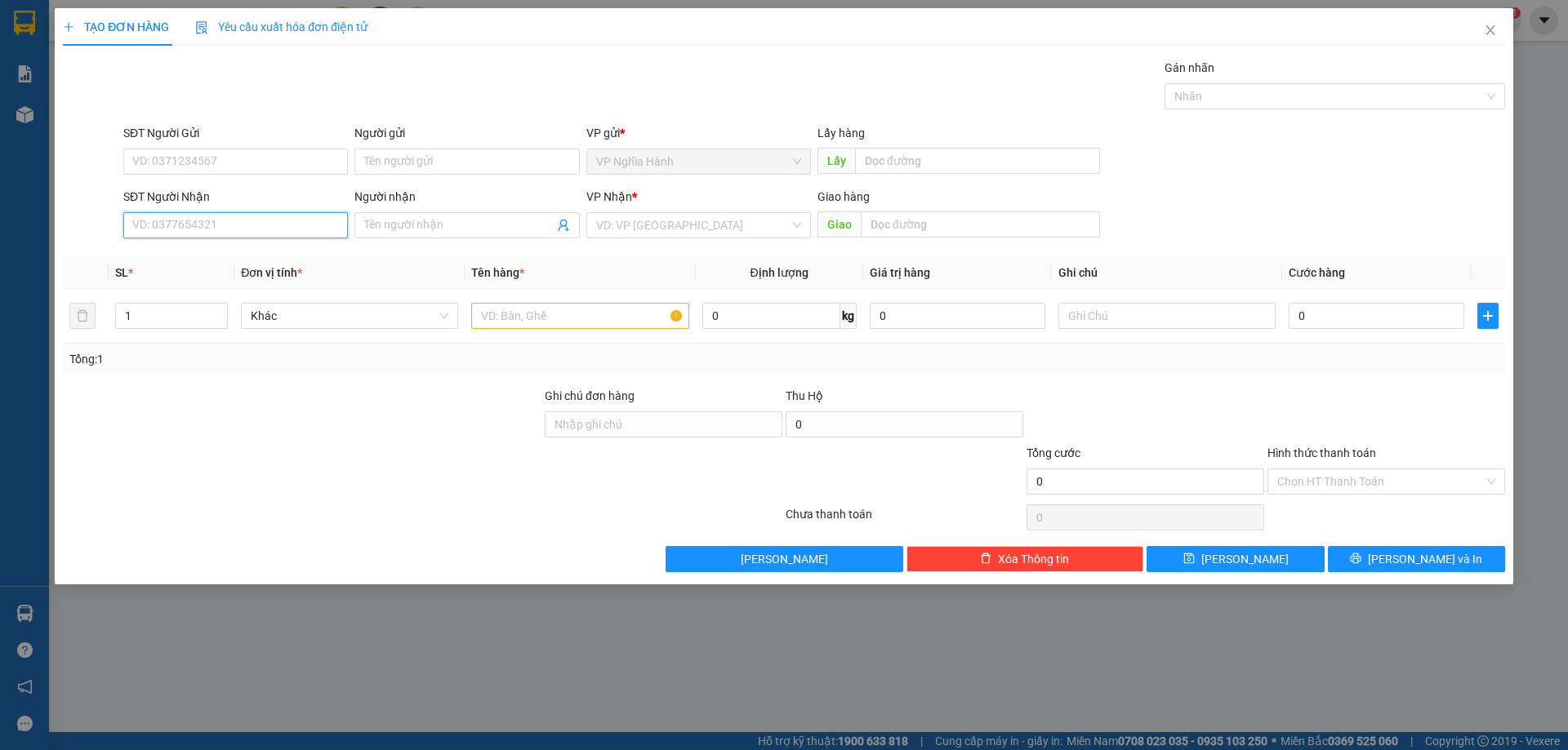
click at [173, 227] on input "SĐT Người Nhận" at bounding box center [235, 225] width 224 height 26
drag, startPoint x: 197, startPoint y: 259, endPoint x: 206, endPoint y: 255, distance: 9.8
click at [202, 257] on div "0962743610" at bounding box center [235, 257] width 205 height 18
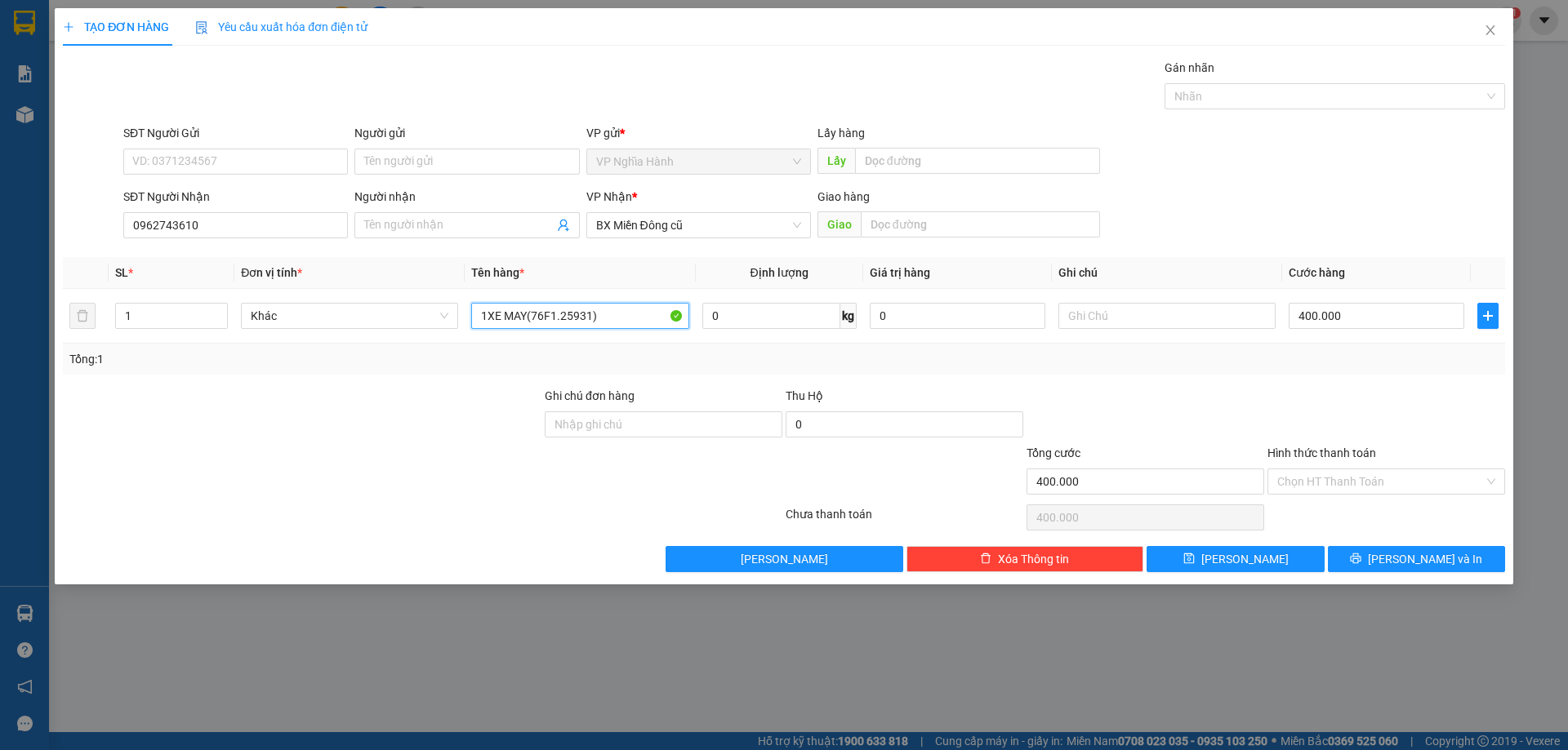
drag, startPoint x: 607, startPoint y: 318, endPoint x: 179, endPoint y: 387, distance: 433.5
click at [218, 392] on div "Transit Pickup Surcharge Ids Transit Deliver Surcharge Ids Transit Deliver Surc…" at bounding box center [784, 315] width 1442 height 513
click at [1425, 484] on input "Hình thức thanh toán" at bounding box center [1381, 481] width 207 height 24
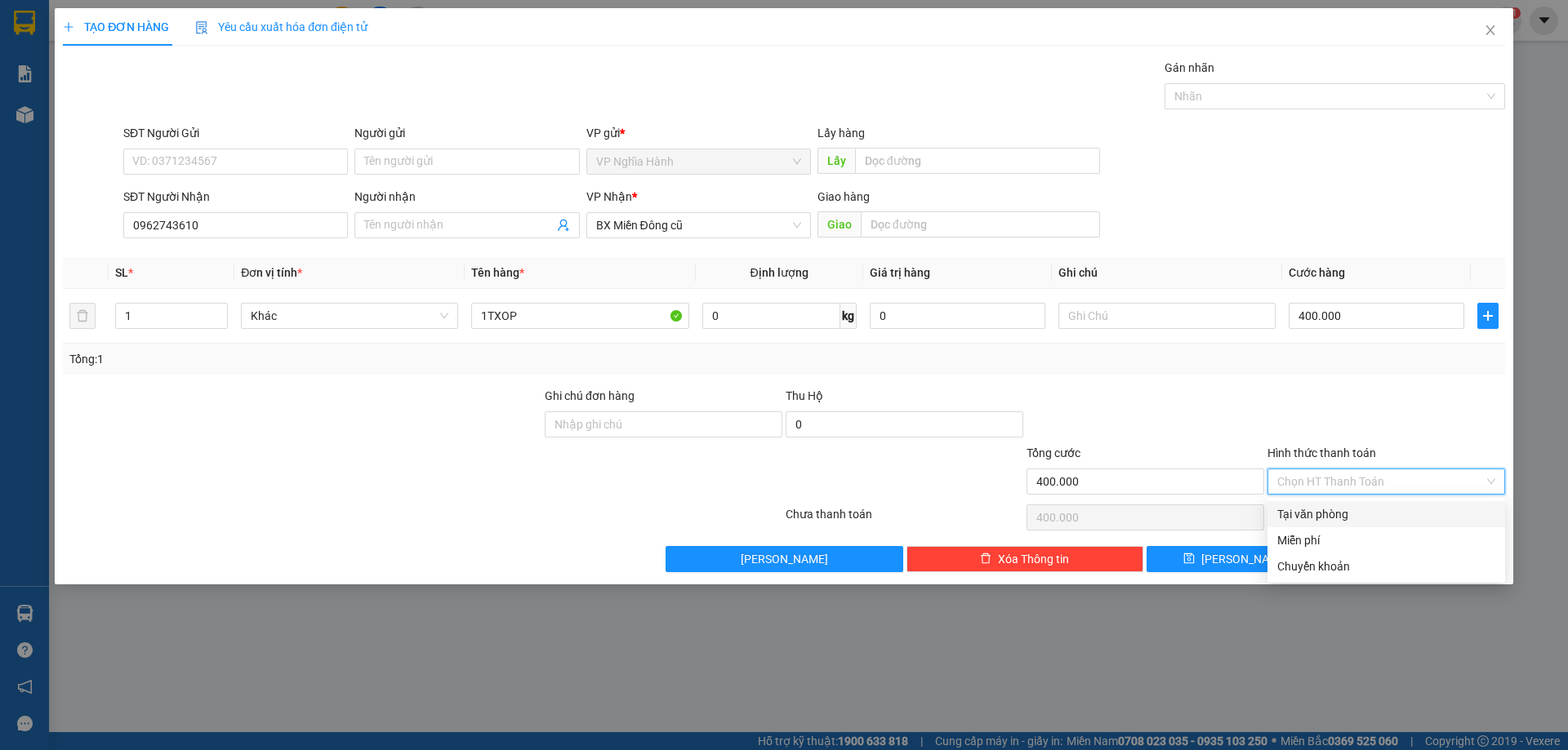
click at [1318, 514] on div "Tại văn phòng" at bounding box center [1386, 514] width 218 height 18
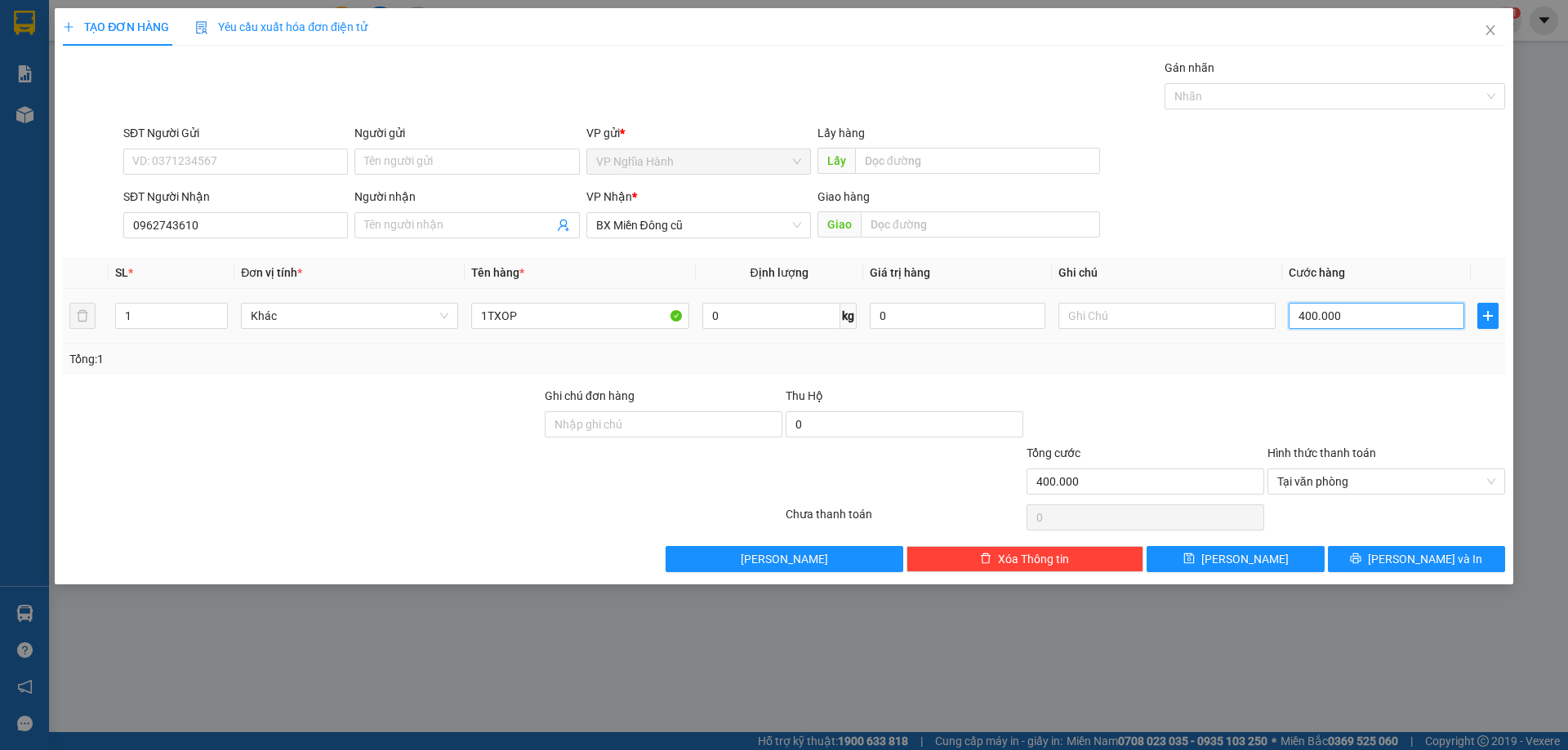
click at [1355, 307] on input "400.000" at bounding box center [1376, 315] width 176 height 26
click at [1379, 561] on button "[PERSON_NAME] và In" at bounding box center [1417, 559] width 178 height 26
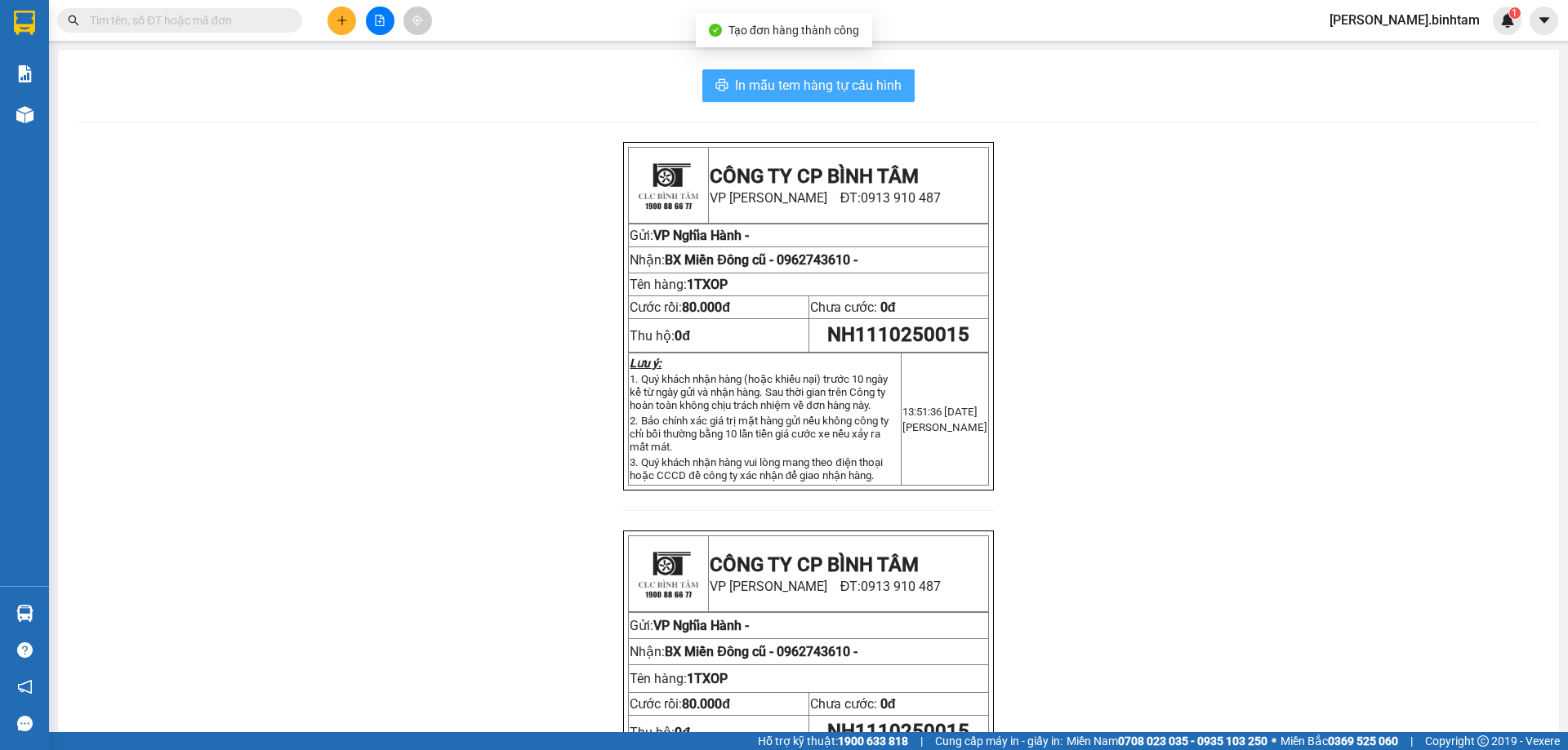
click at [750, 83] on span "In mẫu tem hàng tự cấu hình" at bounding box center [818, 85] width 167 height 20
click at [329, 22] on button at bounding box center [342, 20] width 28 height 28
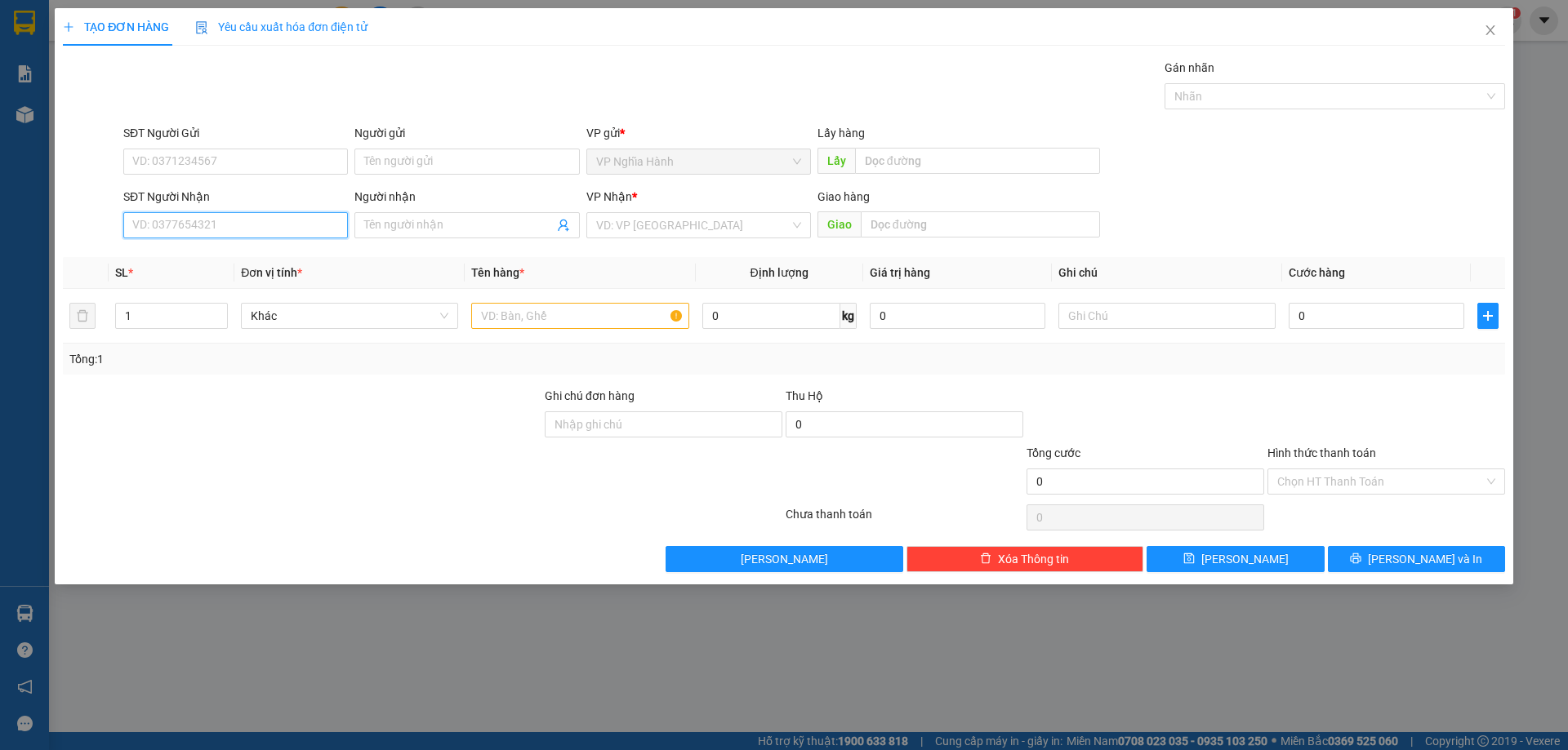
click at [183, 226] on input "SĐT Người Nhận" at bounding box center [235, 225] width 224 height 26
click at [193, 257] on div "0362213019" at bounding box center [235, 257] width 205 height 18
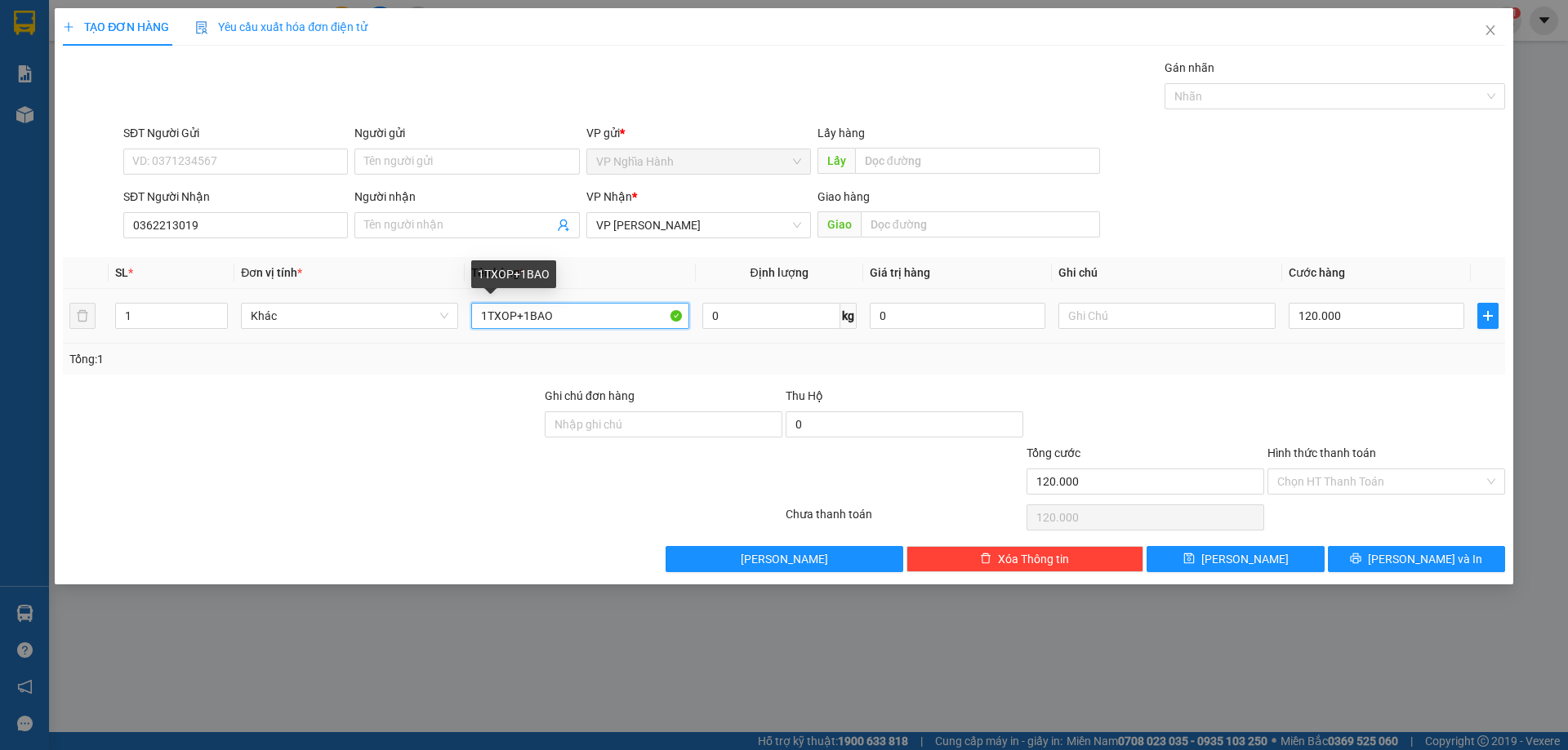
drag, startPoint x: 613, startPoint y: 319, endPoint x: 266, endPoint y: 380, distance: 352.3
click at [266, 380] on div "Transit Pickup Surcharge Ids Transit Deliver Surcharge Ids Transit Deliver Surc…" at bounding box center [784, 315] width 1442 height 513
click at [645, 222] on span "VP [PERSON_NAME]" at bounding box center [699, 224] width 205 height 24
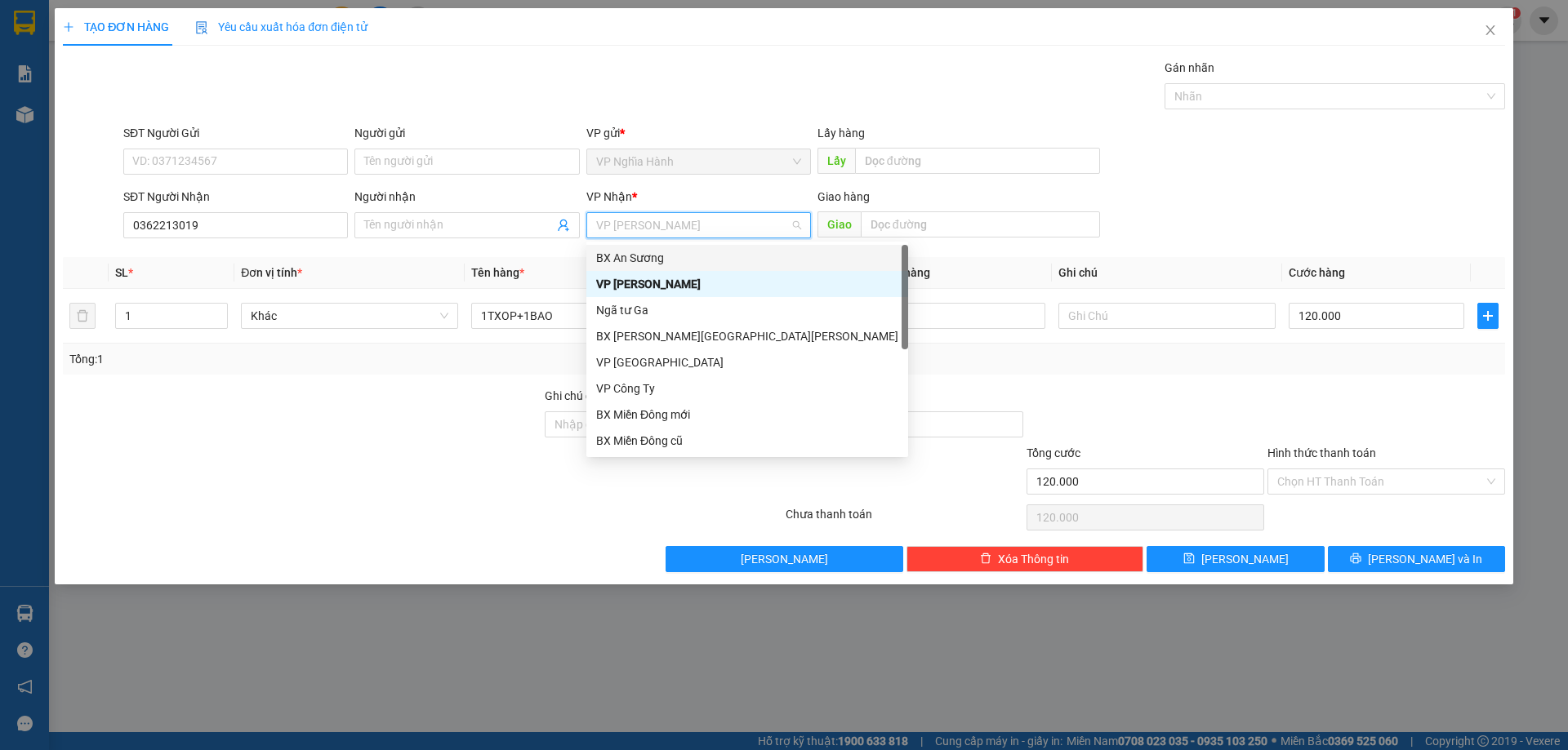
drag, startPoint x: 681, startPoint y: 257, endPoint x: 794, endPoint y: 232, distance: 115.7
click at [681, 256] on div "BX An Sương" at bounding box center [747, 257] width 302 height 18
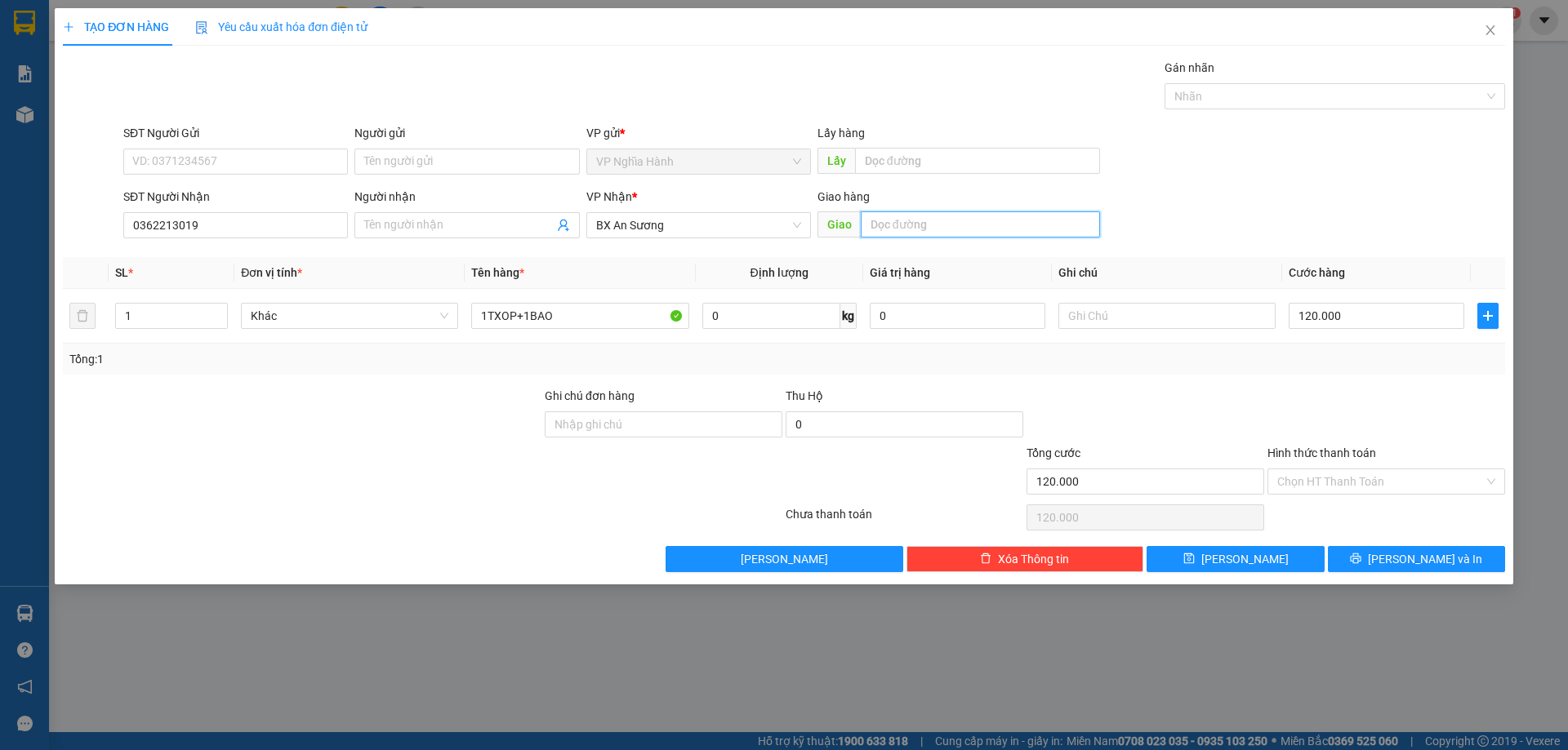
click at [903, 216] on input "text" at bounding box center [980, 224] width 239 height 26
click at [1337, 329] on div "120.000" at bounding box center [1376, 315] width 176 height 32
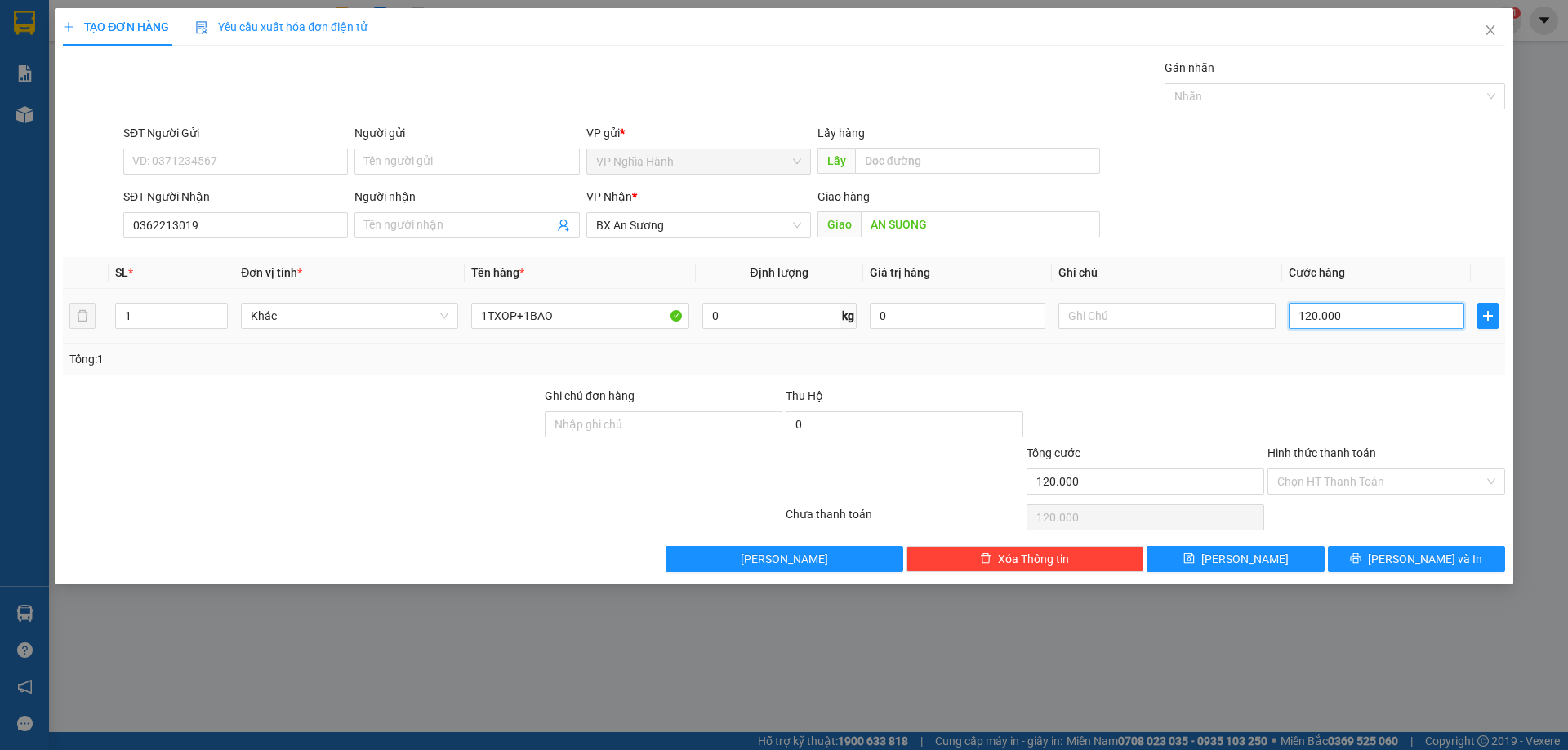
click at [1365, 307] on input "120.000" at bounding box center [1376, 315] width 176 height 26
click at [1351, 485] on input "Hình thức thanh toán" at bounding box center [1381, 481] width 207 height 24
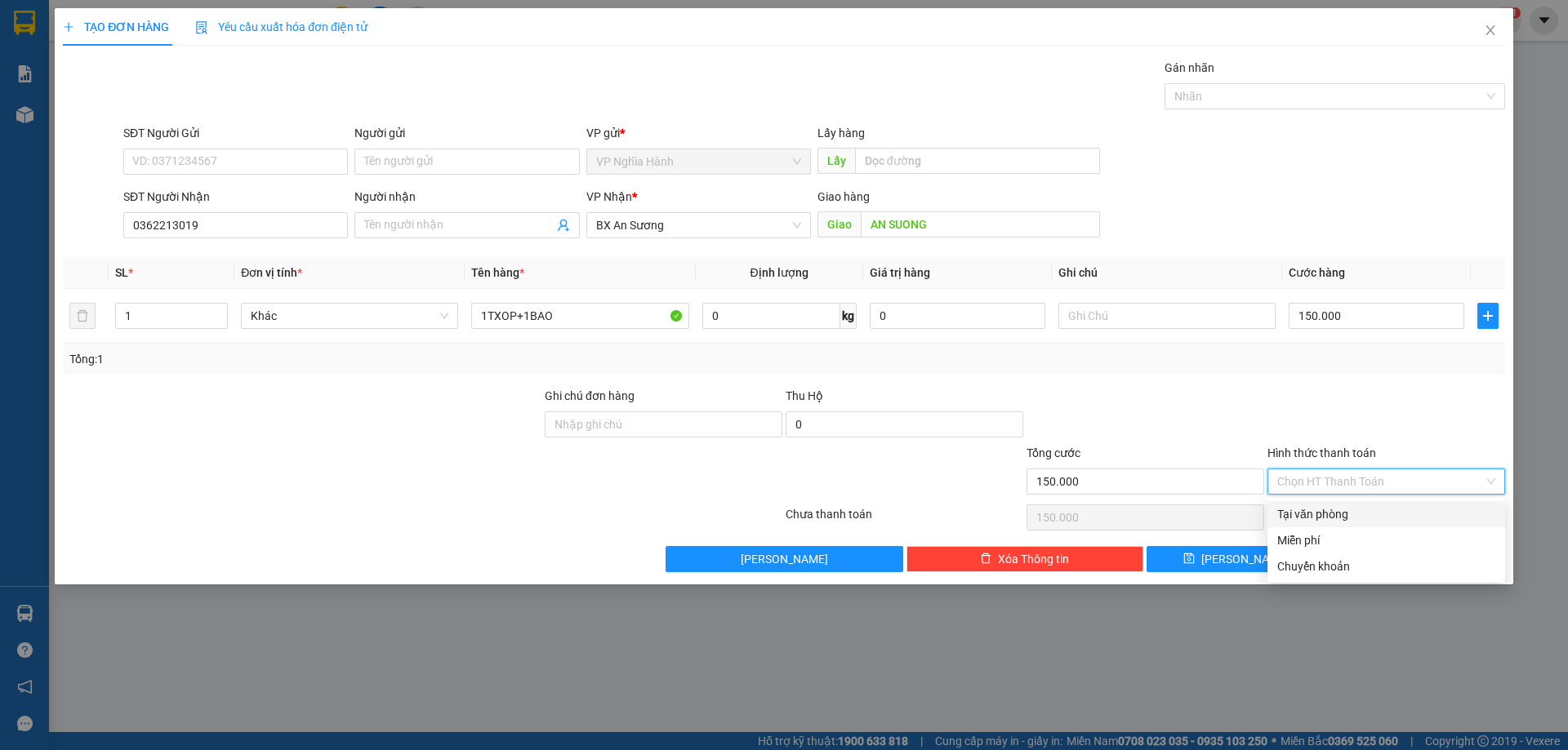
drag, startPoint x: 1343, startPoint y: 507, endPoint x: 1360, endPoint y: 508, distance: 17.0
click at [1343, 508] on div "Tại văn phòng" at bounding box center [1386, 514] width 218 height 18
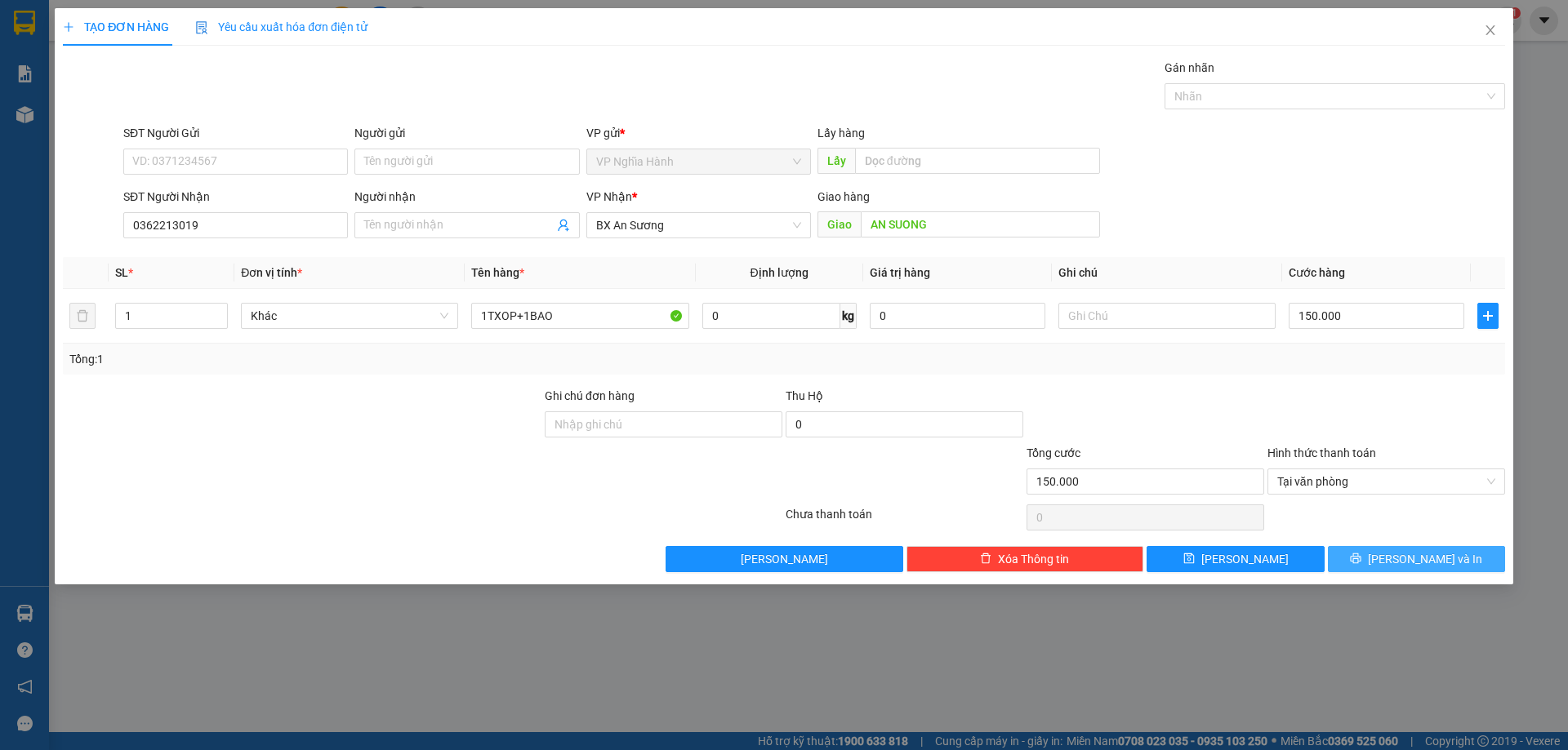
click at [1406, 557] on span "[PERSON_NAME] và In" at bounding box center [1425, 559] width 114 height 18
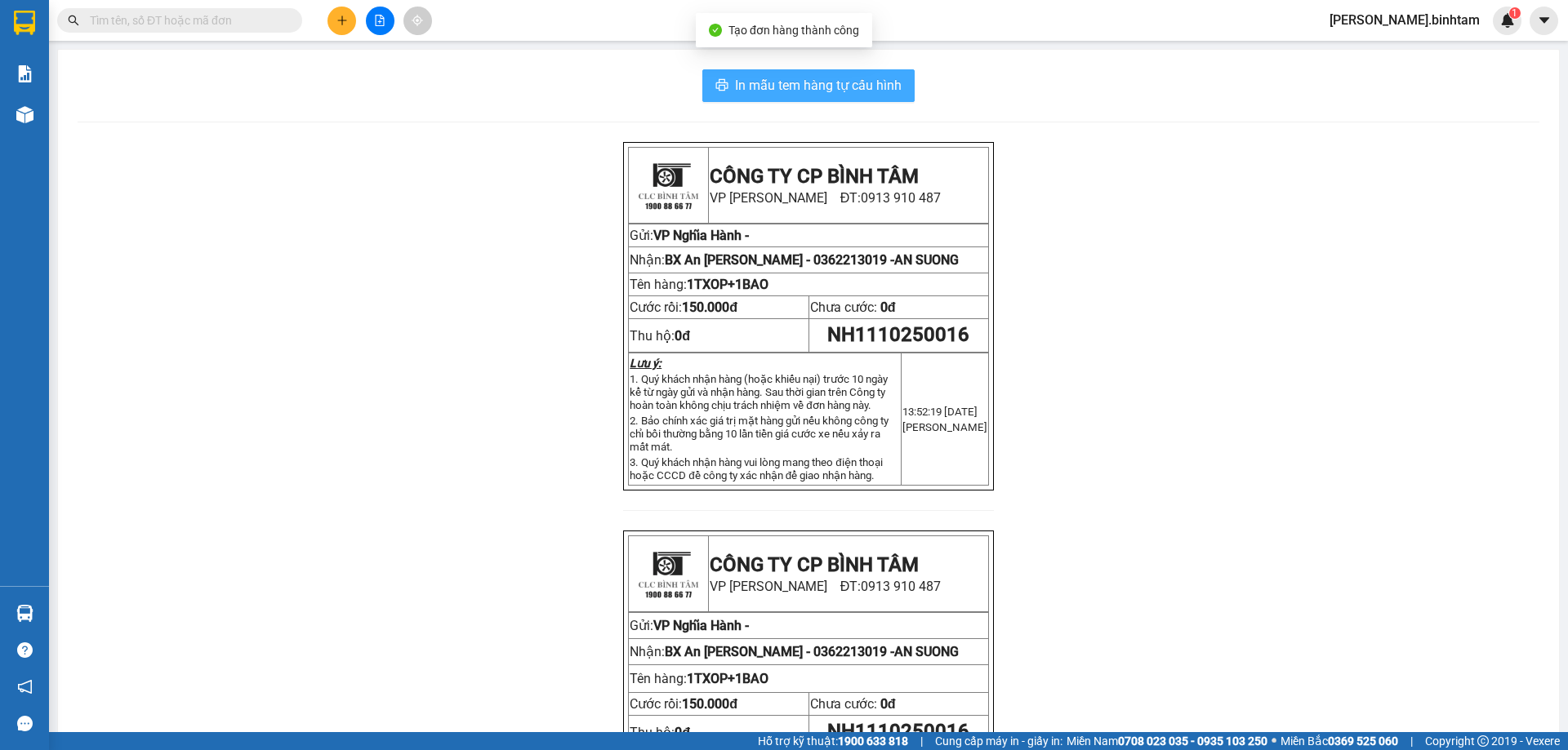
click at [809, 81] on span "In mẫu tem hàng tự cấu hình" at bounding box center [818, 85] width 167 height 20
